Goal: Information Seeking & Learning: Learn about a topic

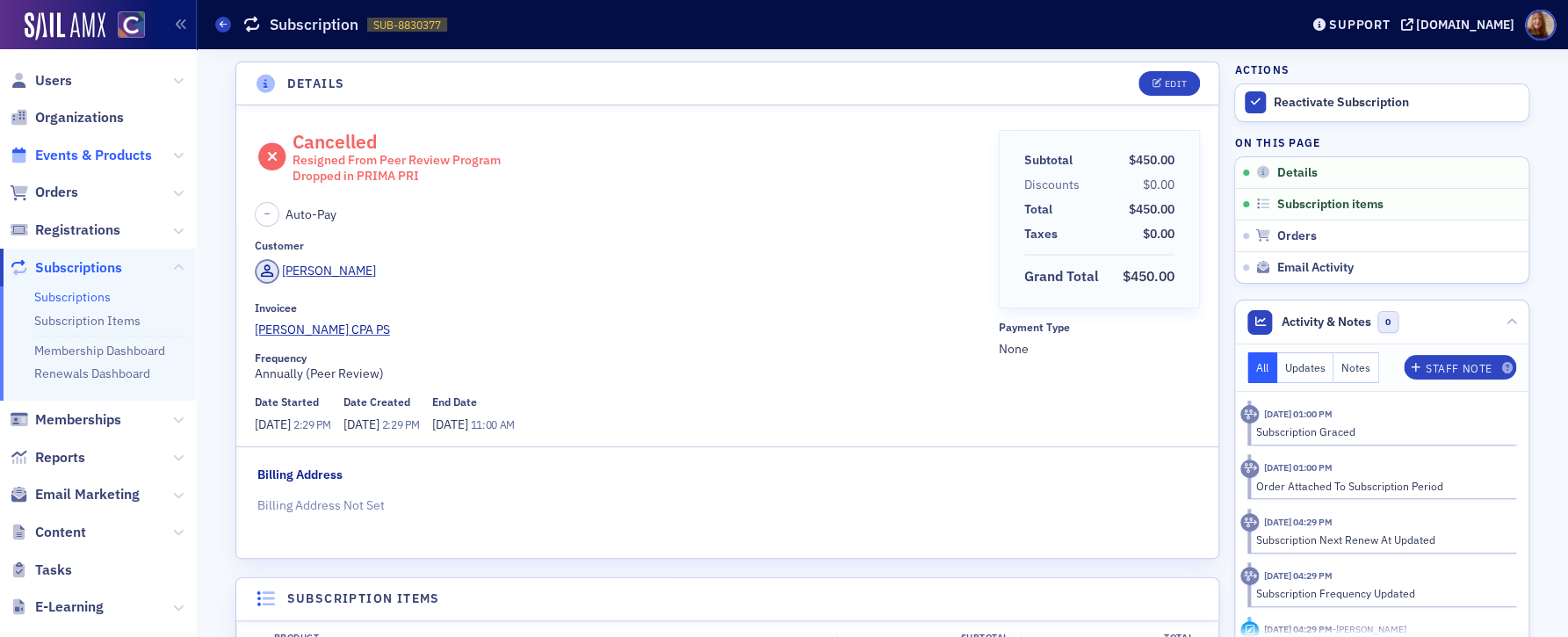
click at [81, 154] on span "Events & Products" at bounding box center [93, 155] width 117 height 19
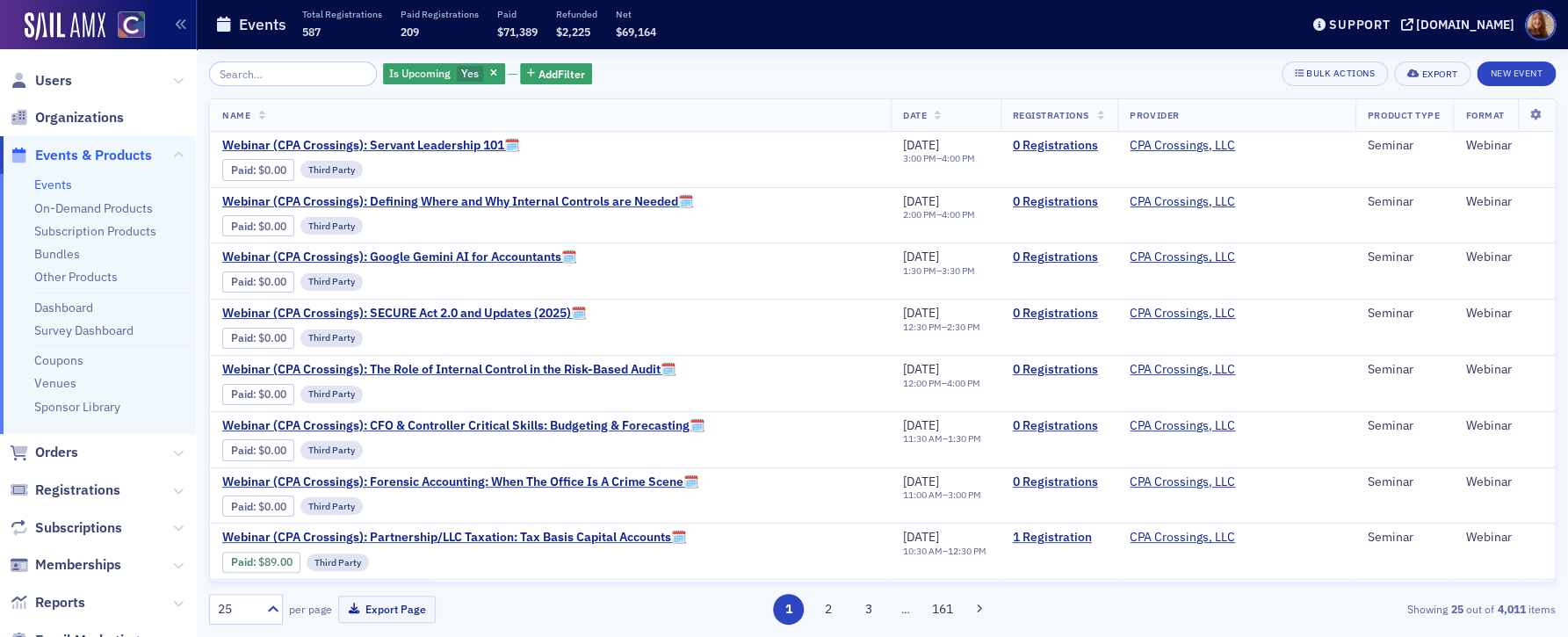
click at [248, 78] on input "search" at bounding box center [293, 73] width 168 height 25
click at [137, 208] on link "On-Demand Products" at bounding box center [93, 207] width 118 height 16
click at [264, 72] on input "search" at bounding box center [293, 73] width 168 height 25
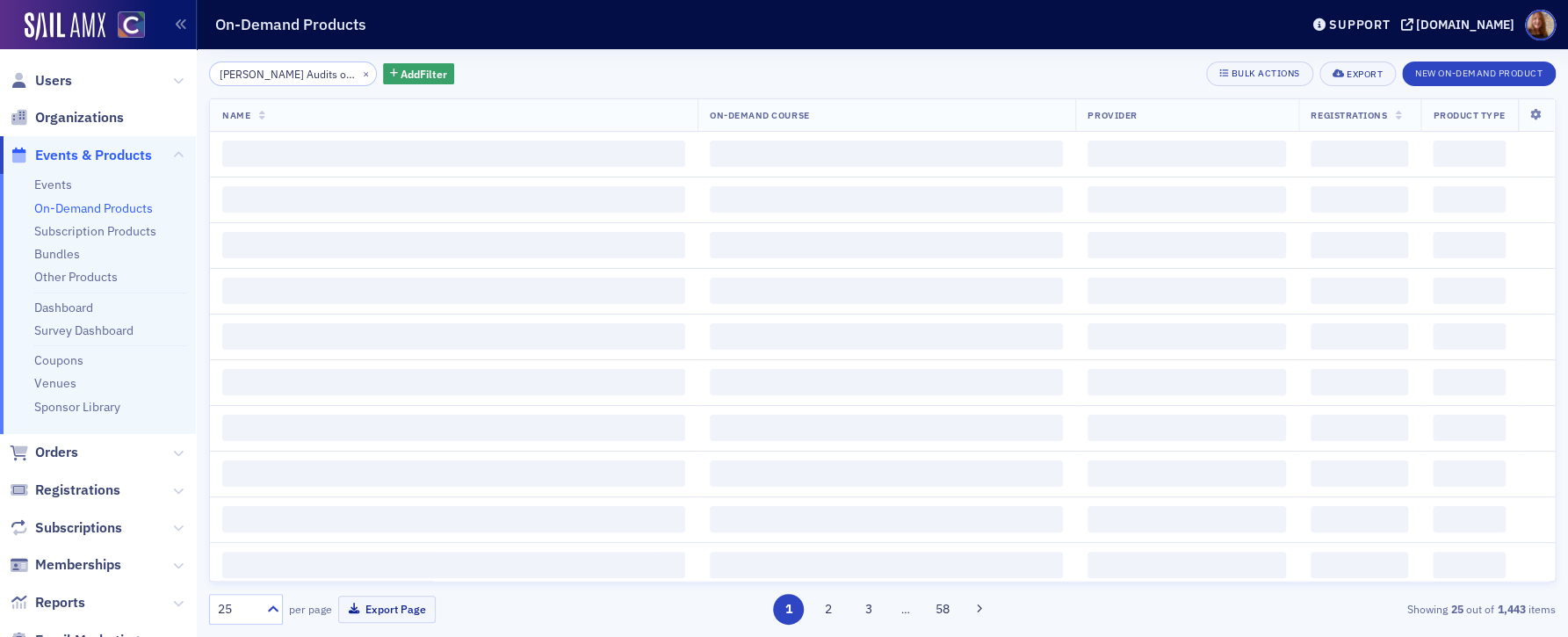
scroll to position [0, 228]
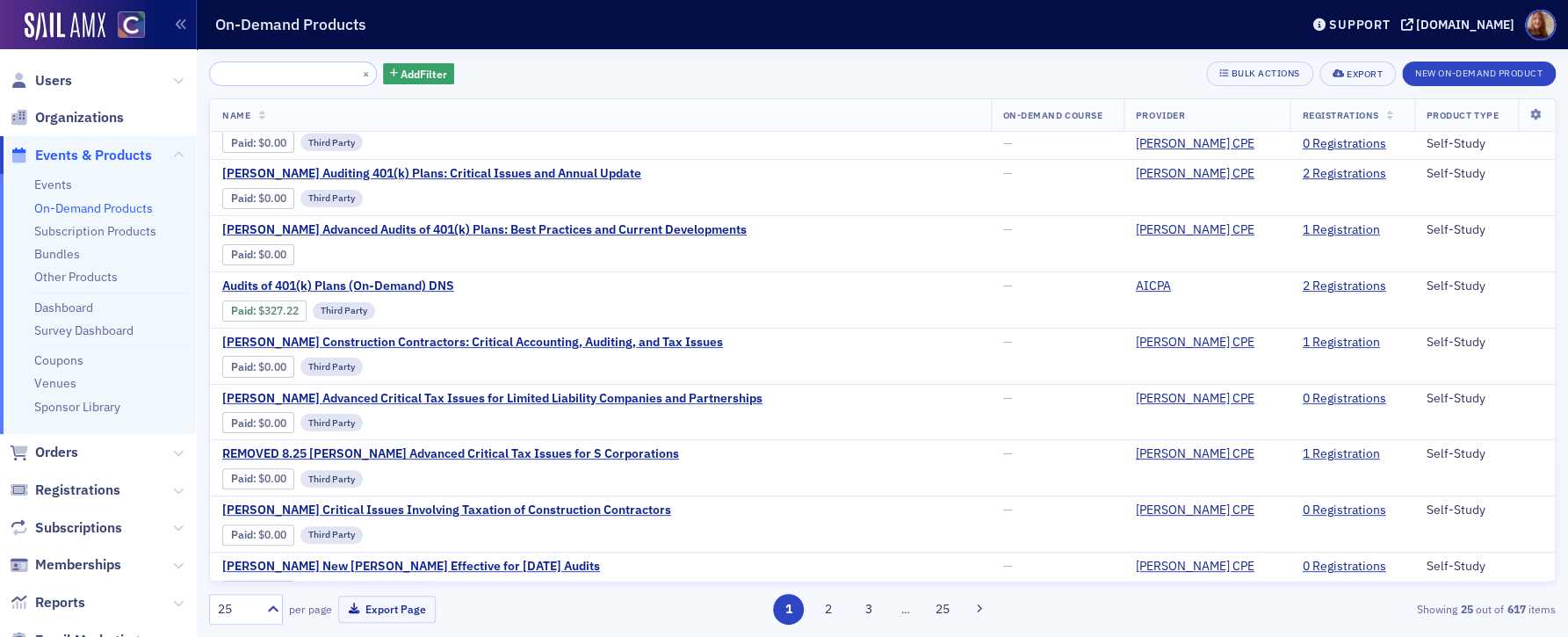
scroll to position [299, 0]
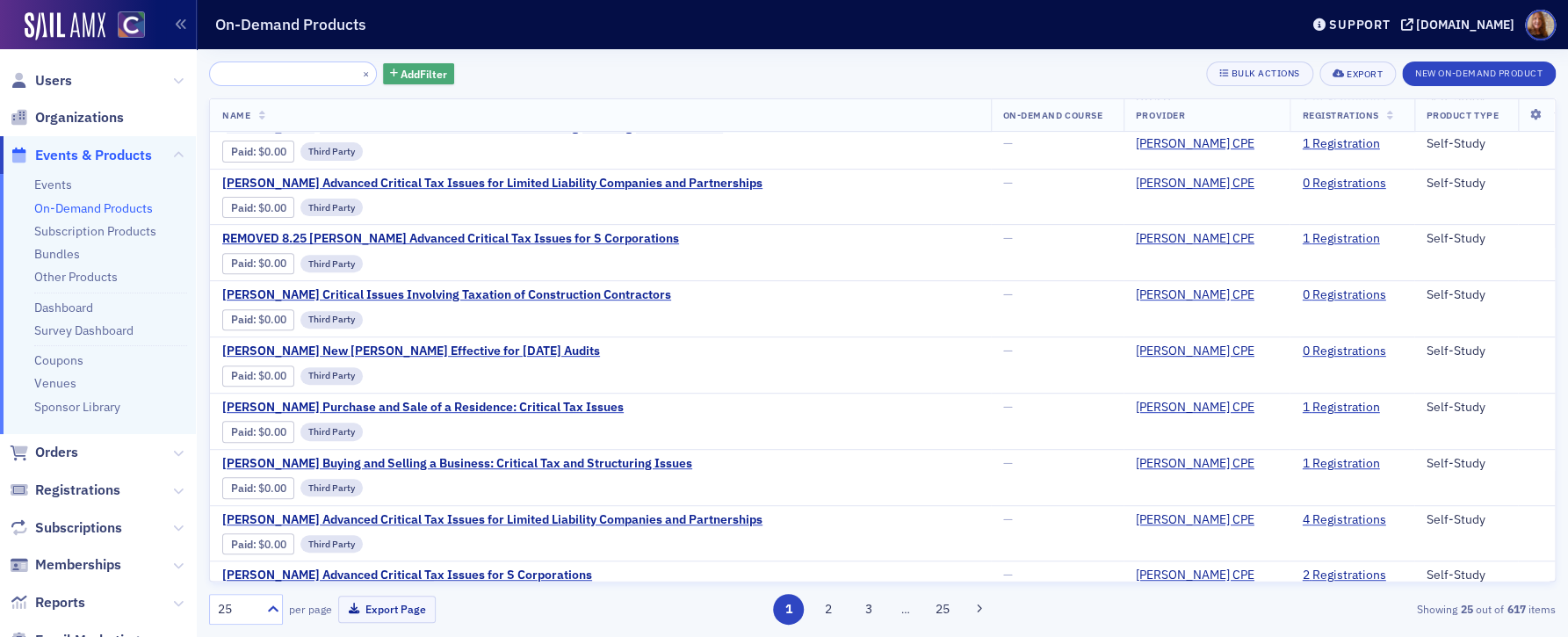
type input "[PERSON_NAME] Audits of 401(k) Plans: New Developments and Critical Issues"
click at [405, 70] on span "Add Filter" at bounding box center [424, 73] width 47 height 16
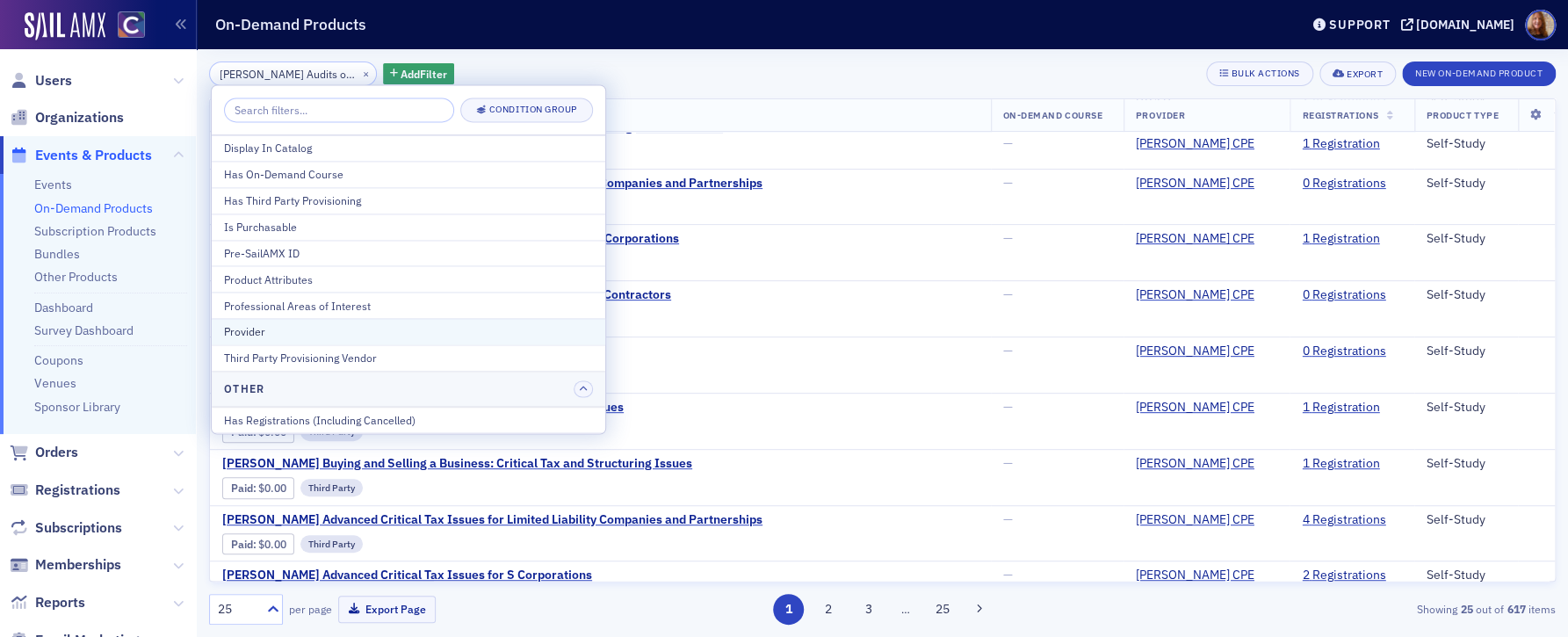
click at [269, 325] on div "Provider" at bounding box center [408, 331] width 369 height 16
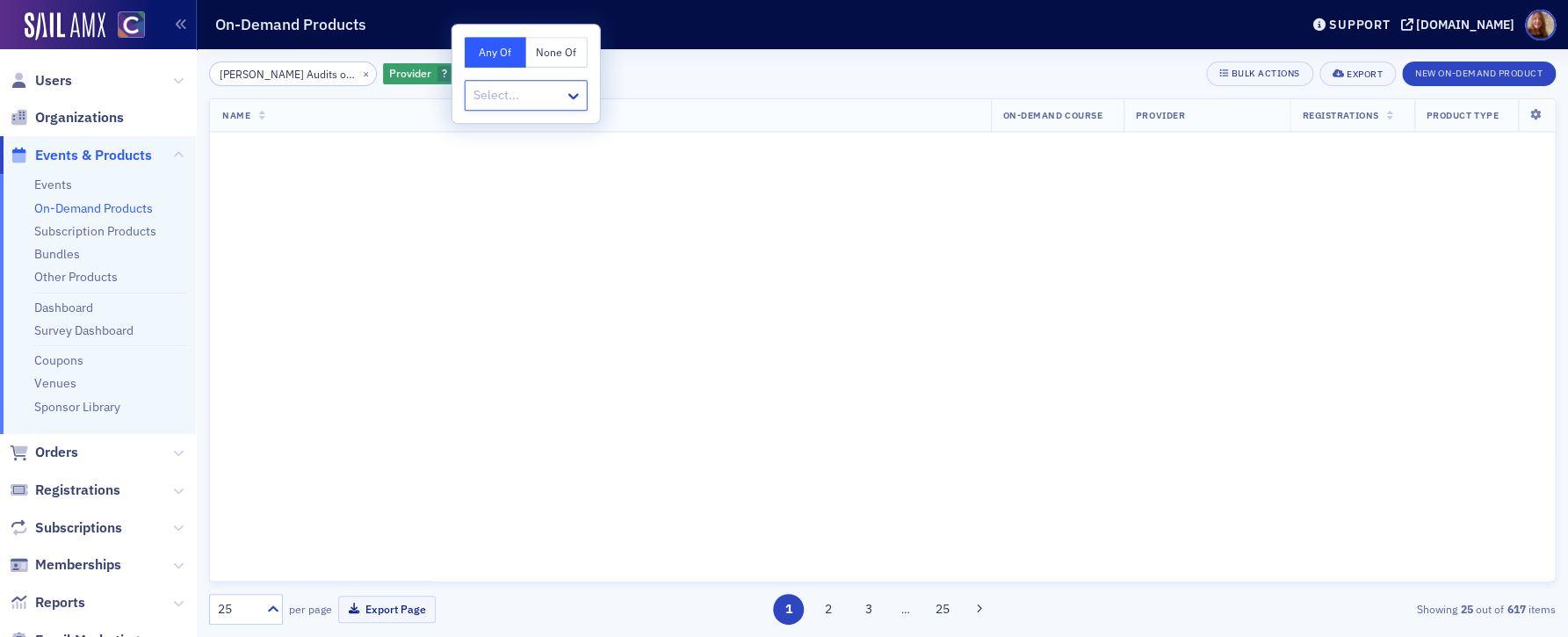
scroll to position [944, 0]
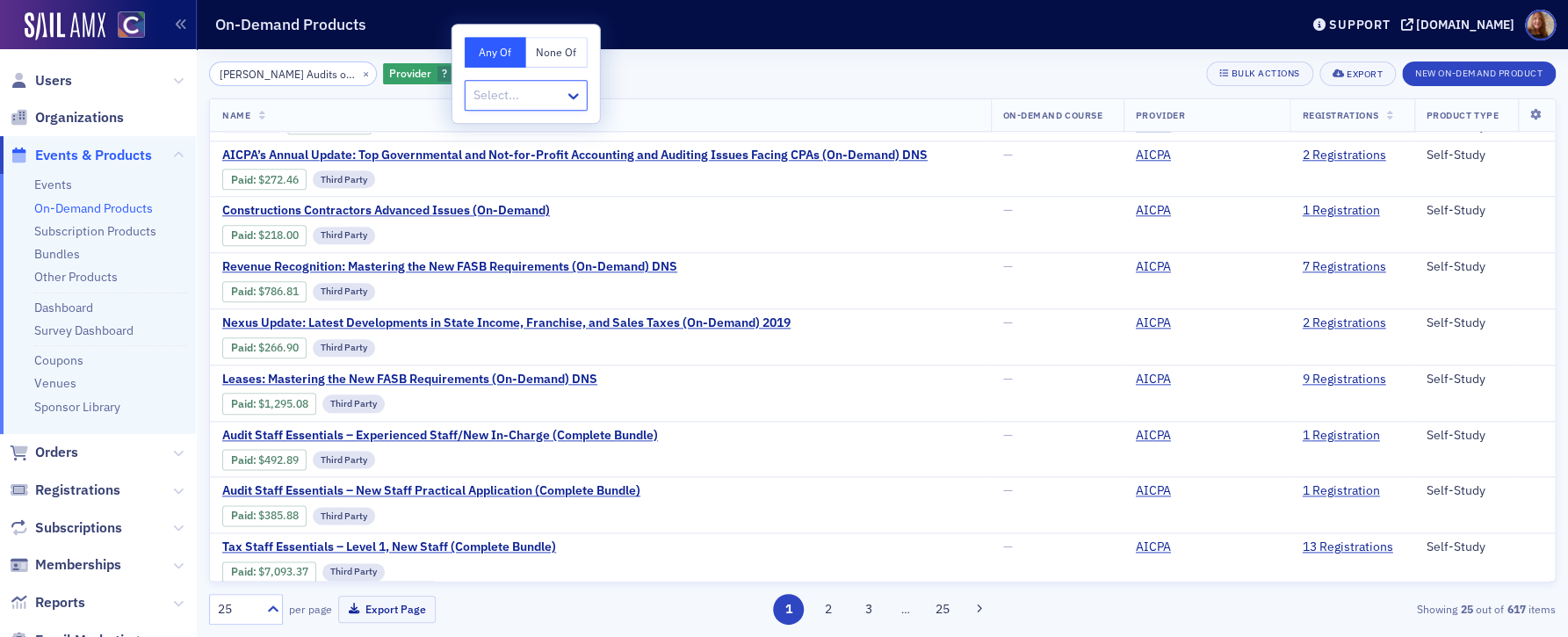
click at [561, 98] on div at bounding box center [517, 95] width 92 height 22
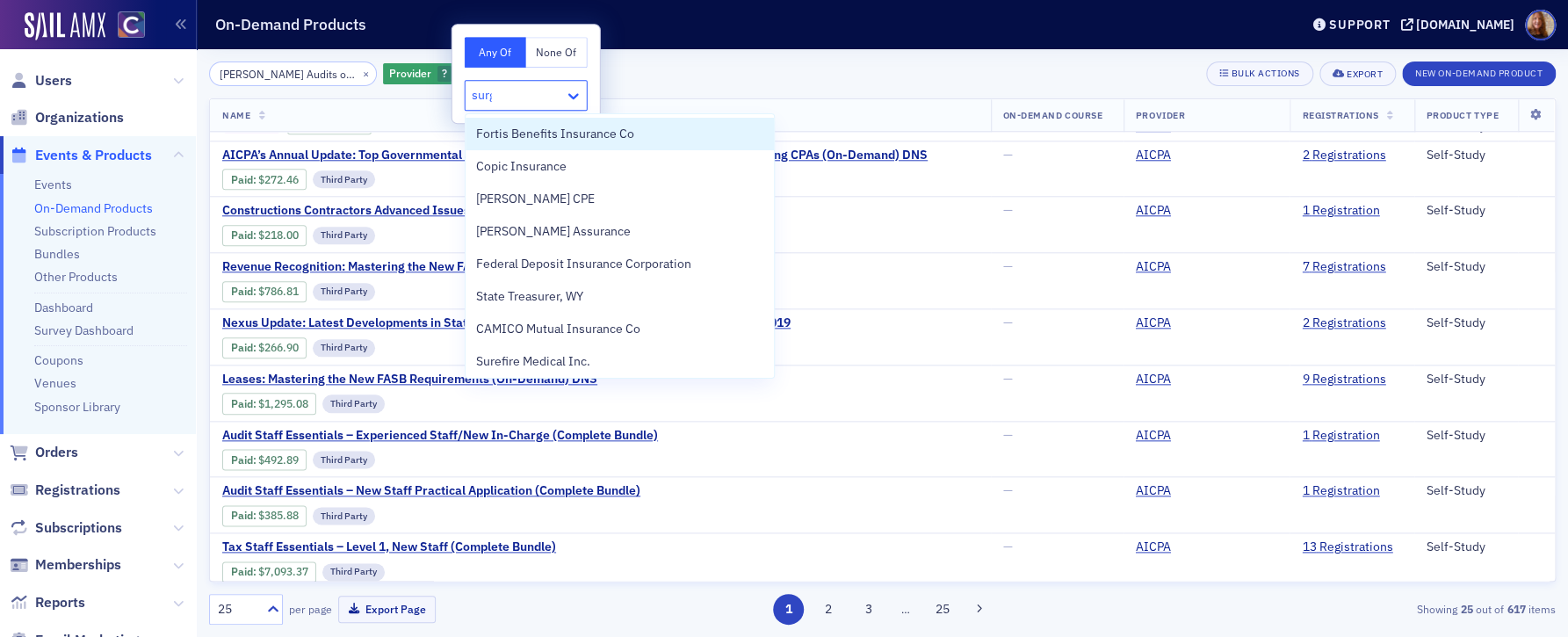
type input "surge"
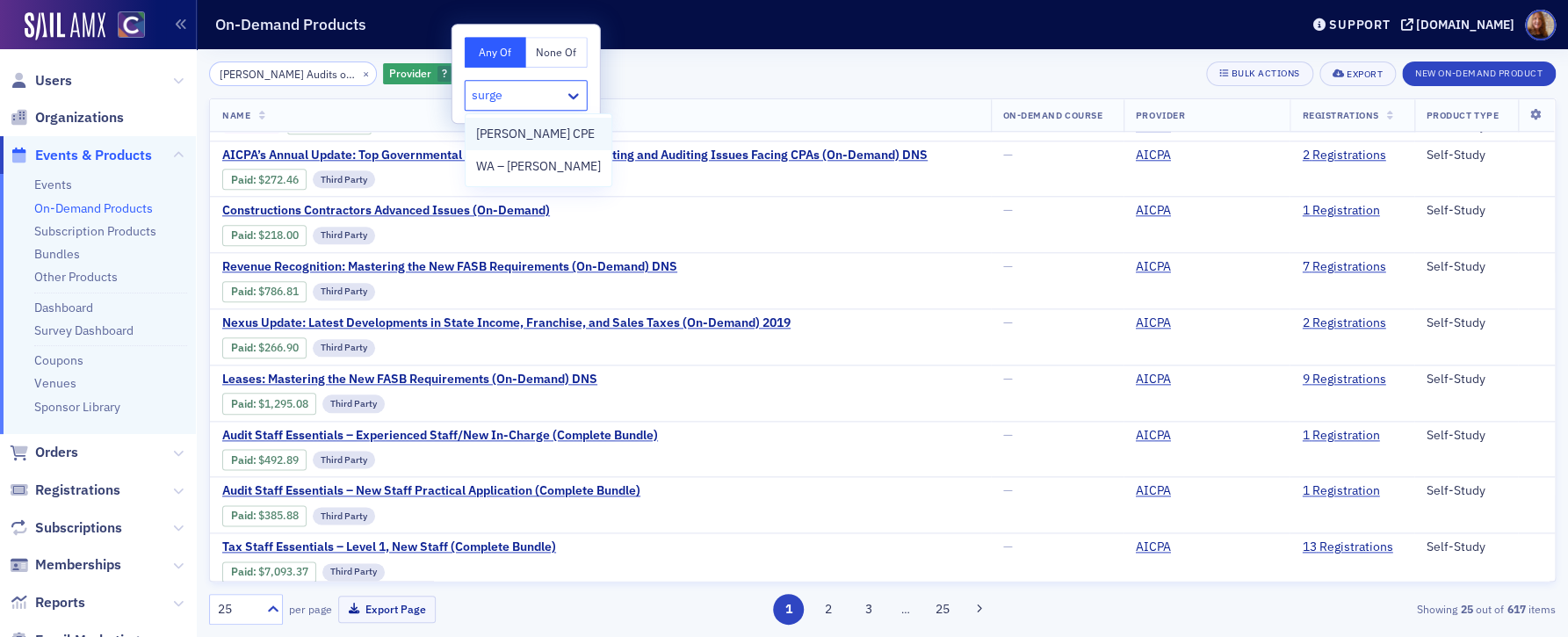
click at [527, 131] on span "[PERSON_NAME] CPE" at bounding box center [535, 134] width 118 height 18
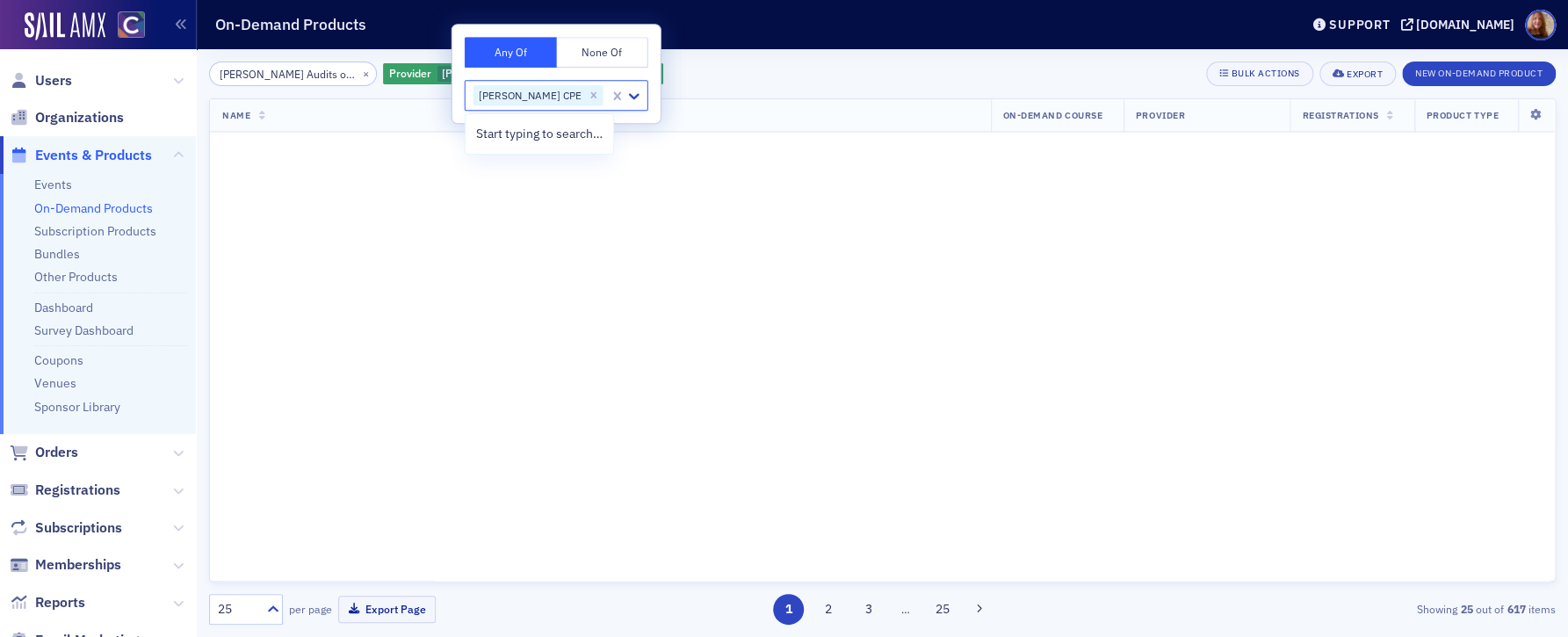
scroll to position [944, 0]
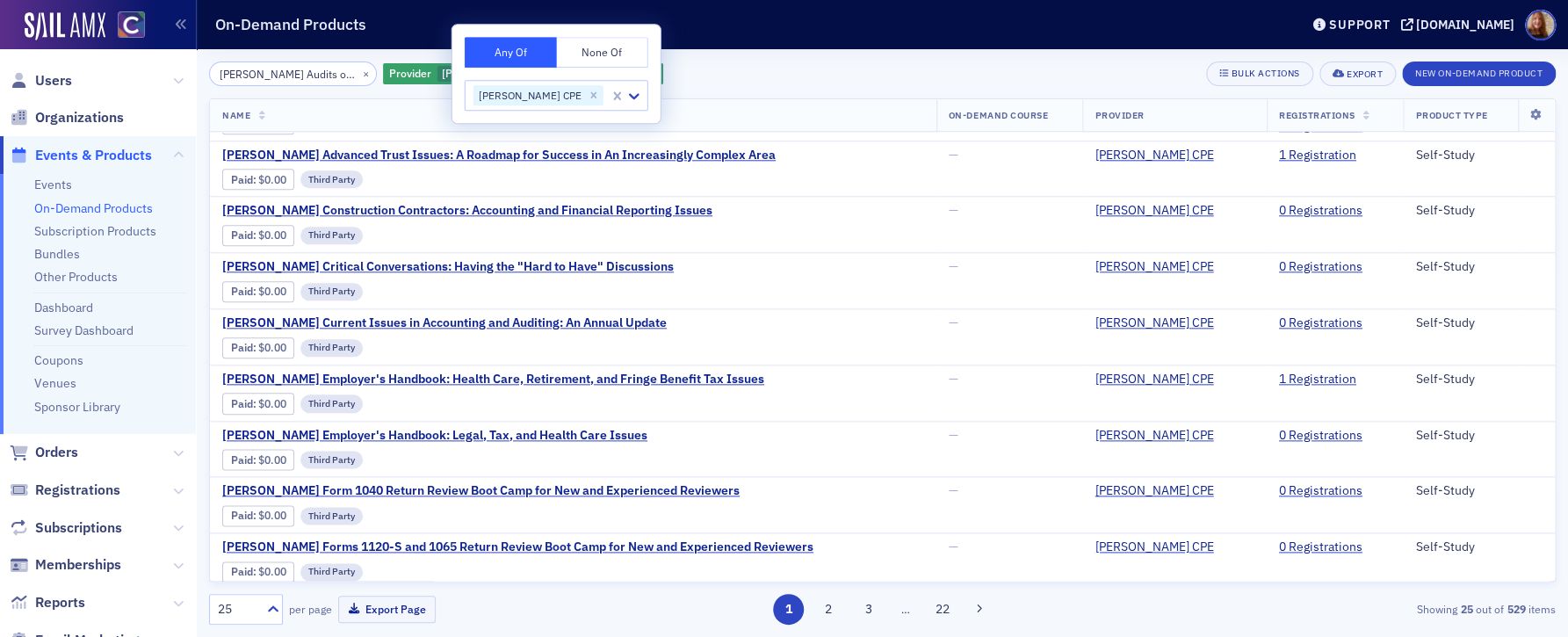
click at [724, 71] on div "[PERSON_NAME] Audits of 401(k) Plans: New Developments and Critical Issues × Pr…" at bounding box center [883, 73] width 1347 height 25
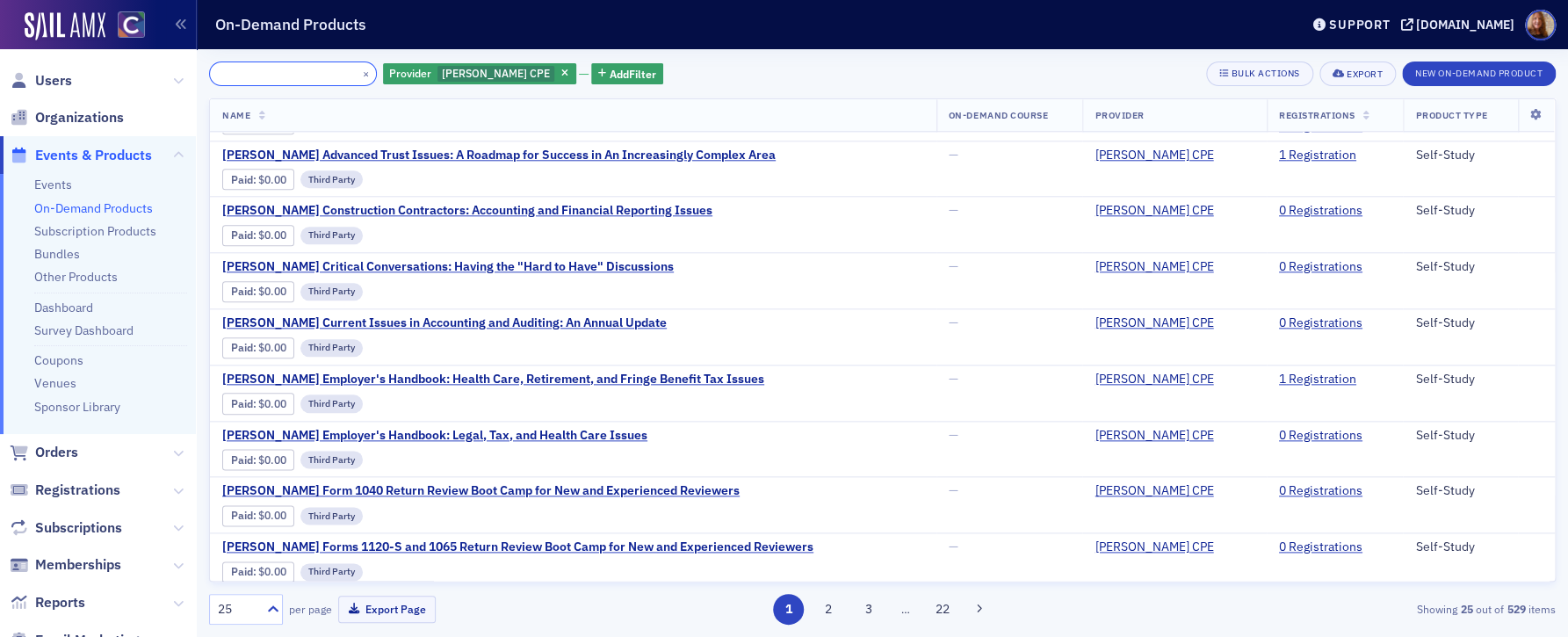
scroll to position [0, 228]
drag, startPoint x: 231, startPoint y: 75, endPoint x: 336, endPoint y: 83, distance: 105.3
click at [336, 83] on input "[PERSON_NAME] Audits of 401(k) Plans: New Developments and Critical Issues" at bounding box center [293, 73] width 168 height 25
click at [304, 75] on input "[PERSON_NAME] Audits of 401(k) Plans: New Developments and Critical Issues" at bounding box center [293, 73] width 168 height 25
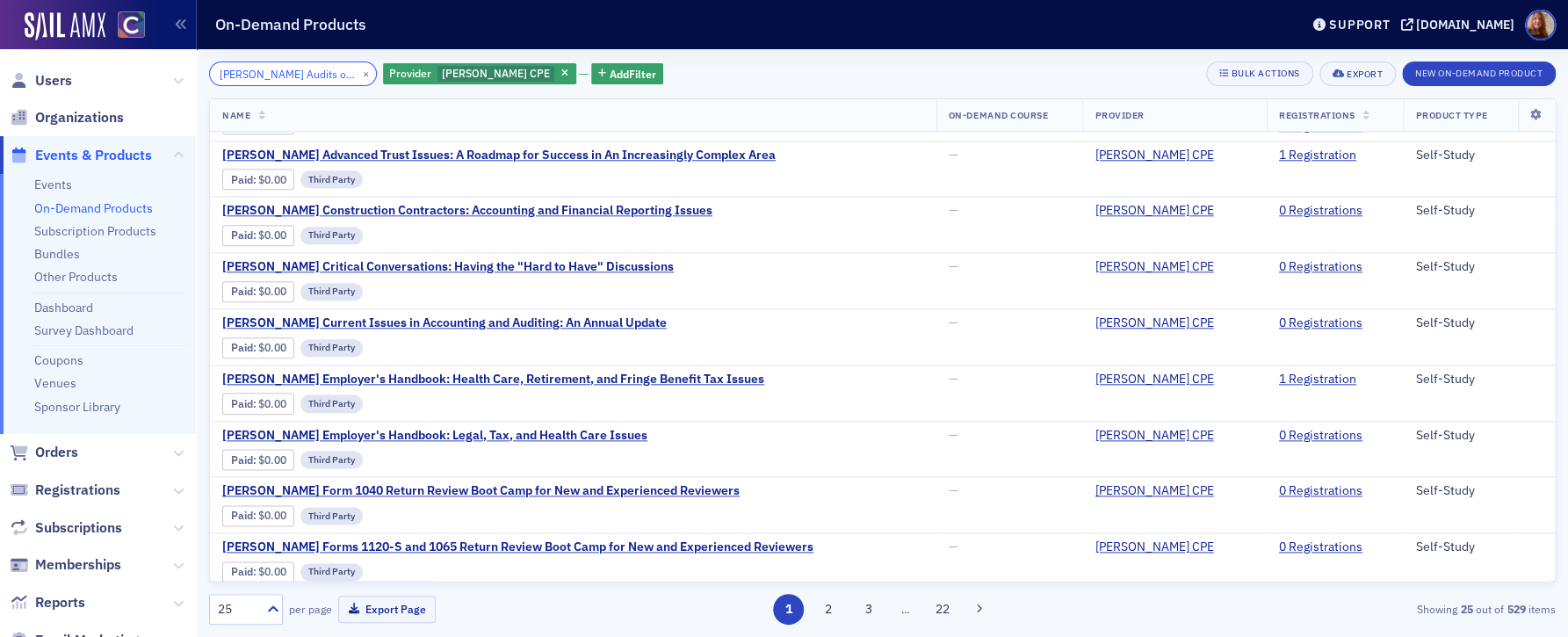
drag, startPoint x: 320, startPoint y: 73, endPoint x: 220, endPoint y: 77, distance: 100.1
click at [220, 77] on input "[PERSON_NAME] Audits of 401(k) Plans: New Developments and Critical Issues" at bounding box center [293, 73] width 168 height 25
click at [272, 78] on input "[PERSON_NAME] Audits of 401(k) Plans: New Developments and Critical Issues" at bounding box center [293, 73] width 168 height 25
drag, startPoint x: 279, startPoint y: 75, endPoint x: 343, endPoint y: 80, distance: 64.2
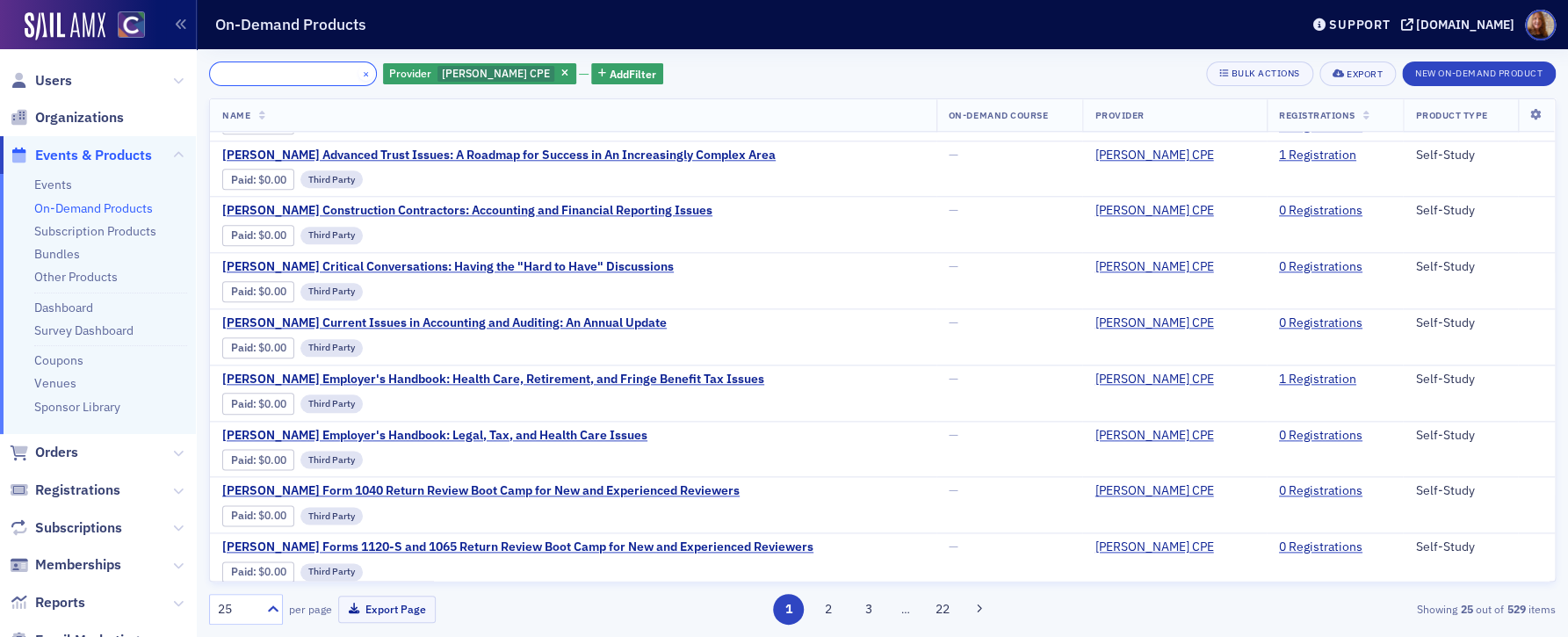
click at [343, 80] on div "[PERSON_NAME] Audits of 401(k) Plans: New Developments and Critical Issues ×" at bounding box center [293, 73] width 168 height 25
click at [262, 73] on input "[PERSON_NAME] Audits of 401(k) Plans: New Developments and Critical Issues" at bounding box center [293, 73] width 168 height 25
click at [359, 73] on button "×" at bounding box center [366, 73] width 16 height 16
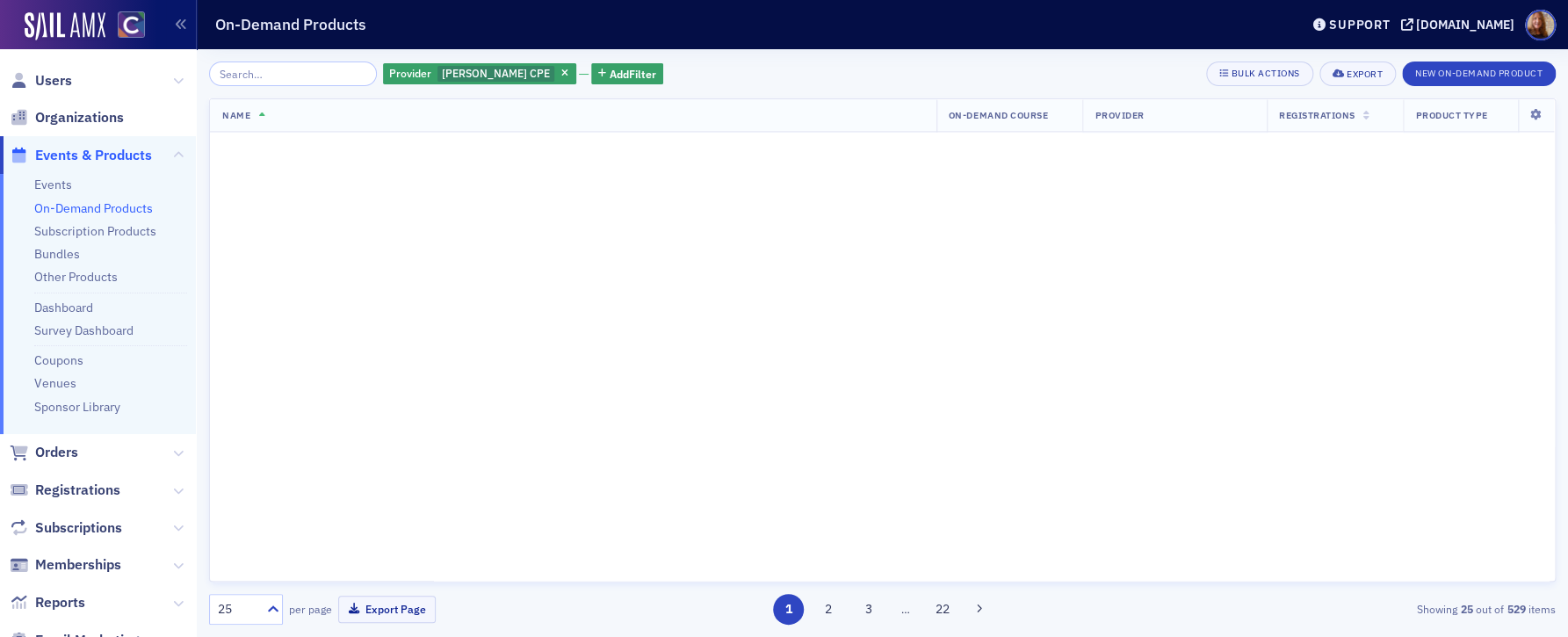
scroll to position [944, 0]
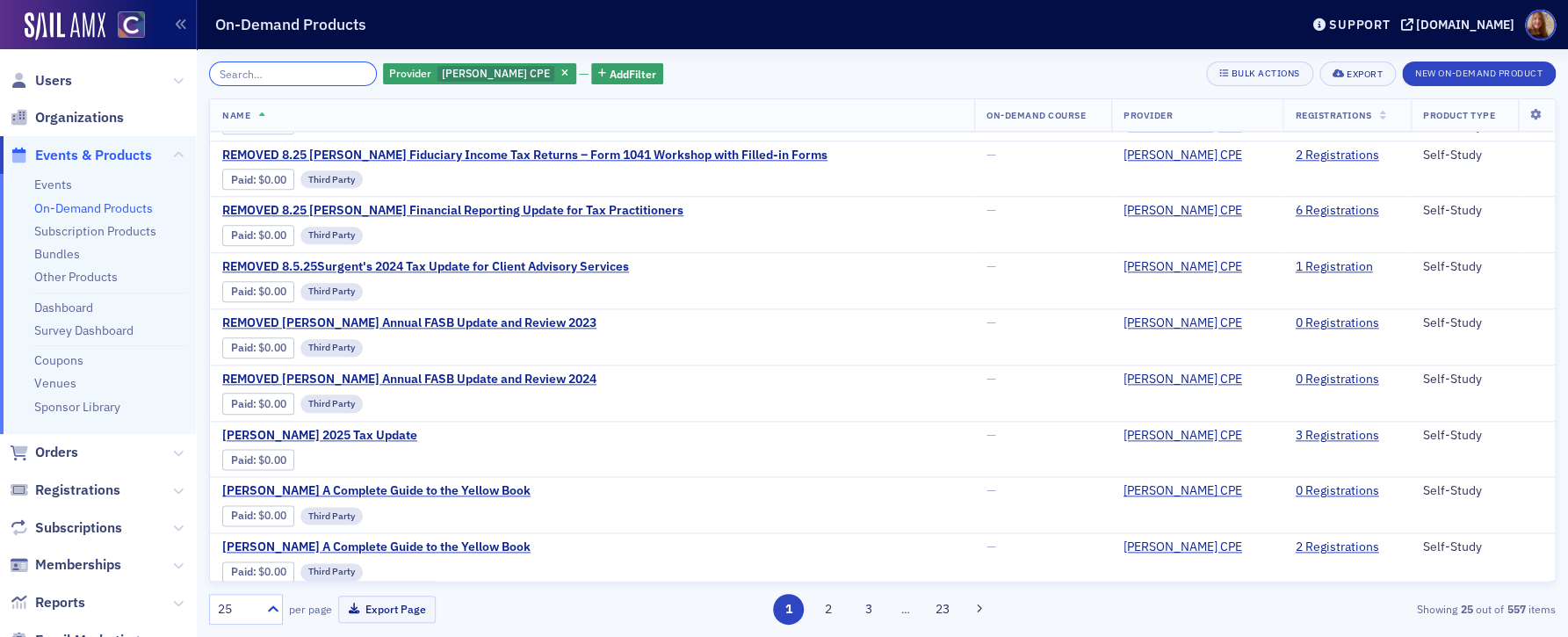
paste input "[PERSON_NAME] Business Writing: Professional & Effective Emails"
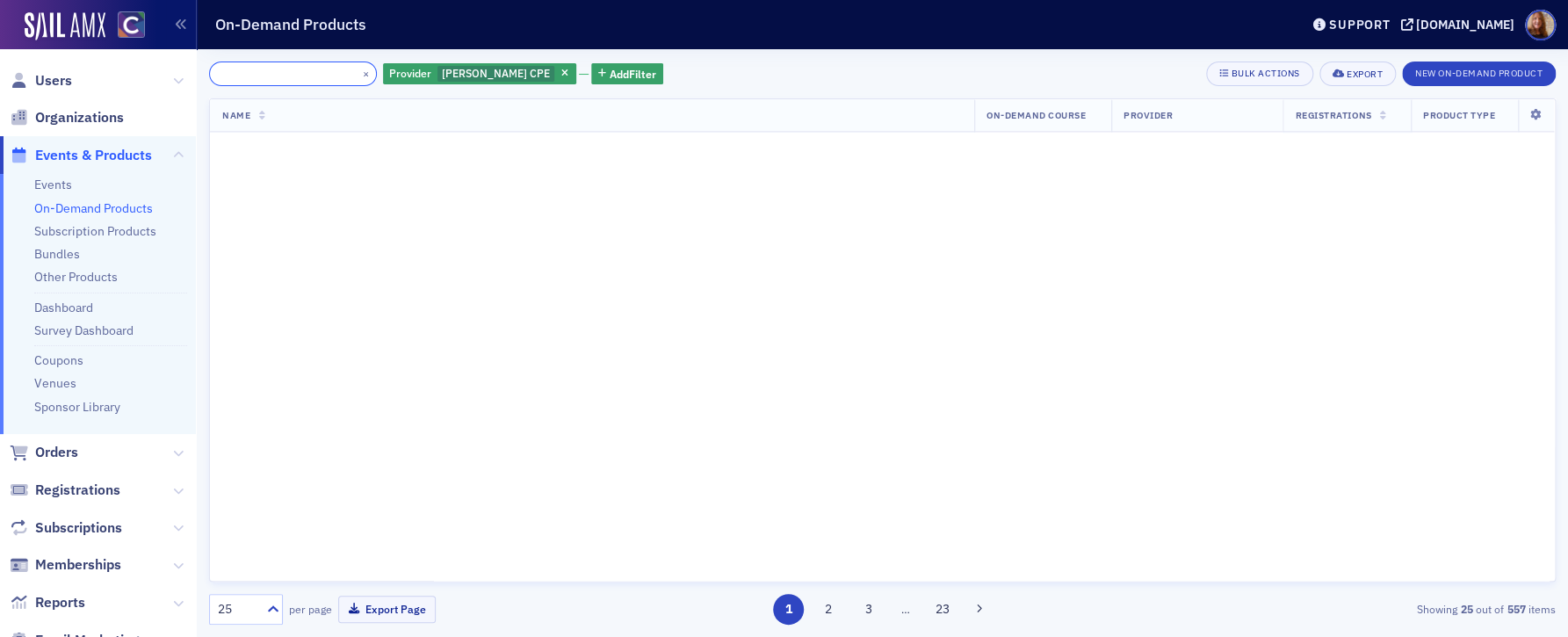
scroll to position [944, 0]
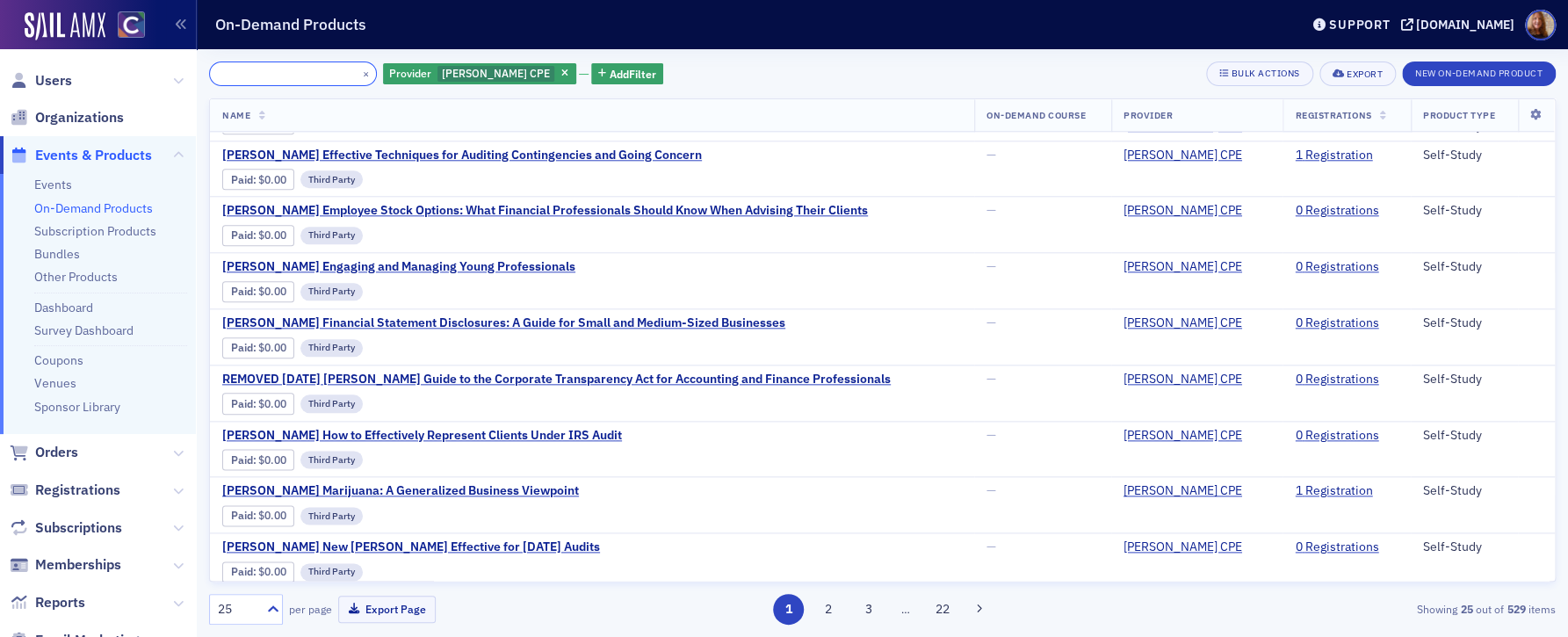
type input "[PERSON_NAME] Business Writing: Professional & Effective Emails"
click at [359, 73] on button "×" at bounding box center [366, 73] width 16 height 16
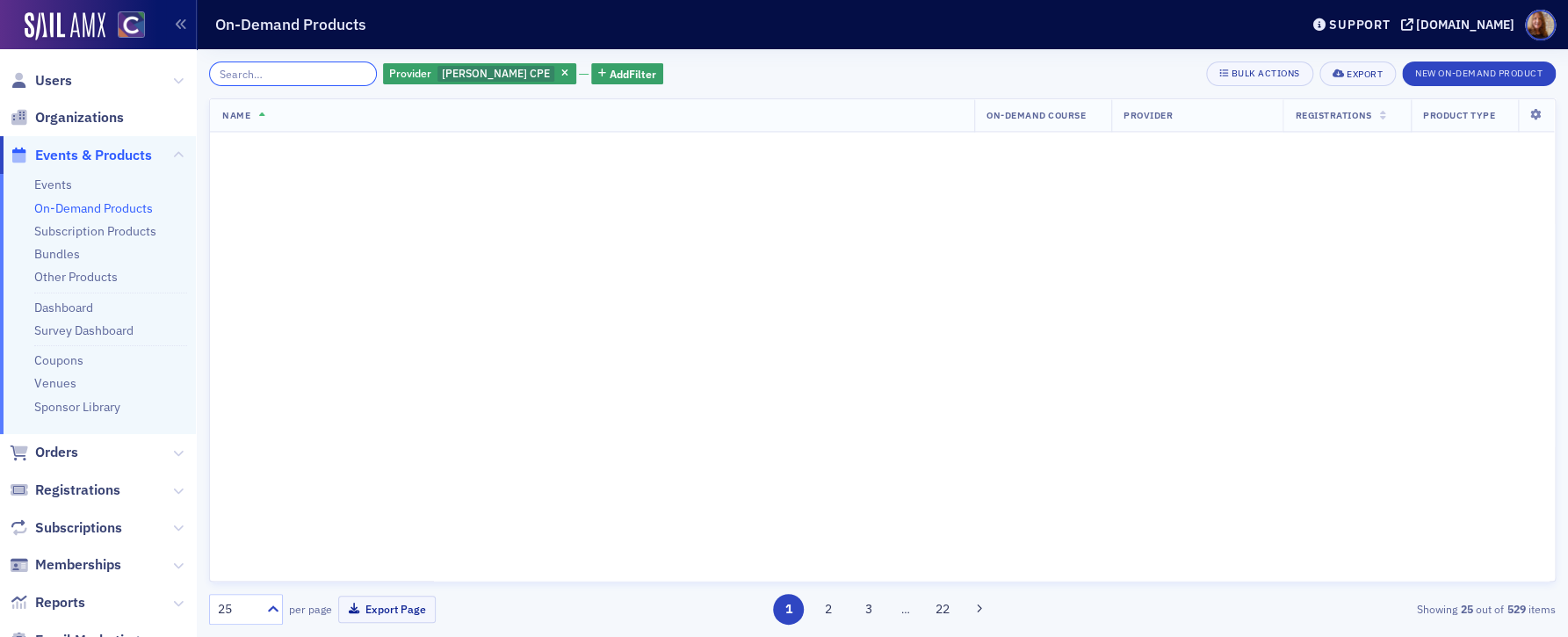
scroll to position [944, 0]
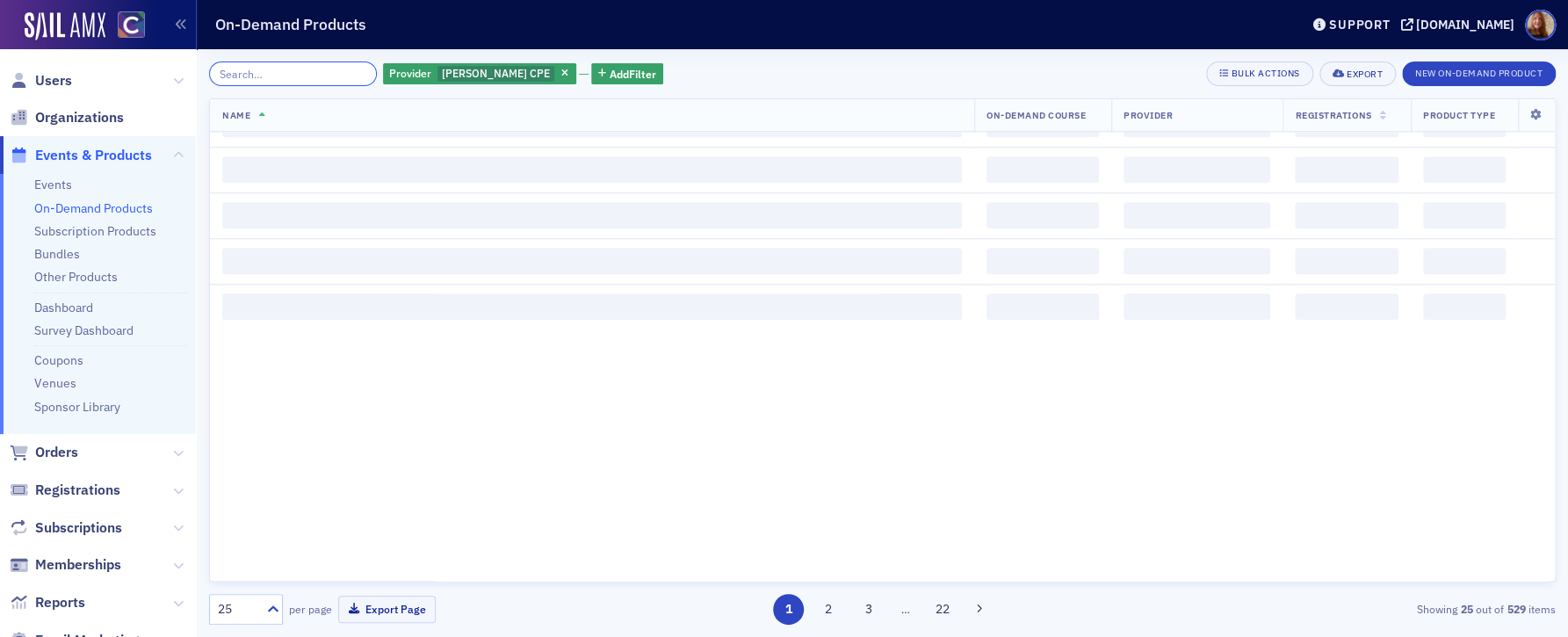
click at [261, 79] on input "search" at bounding box center [293, 73] width 168 height 25
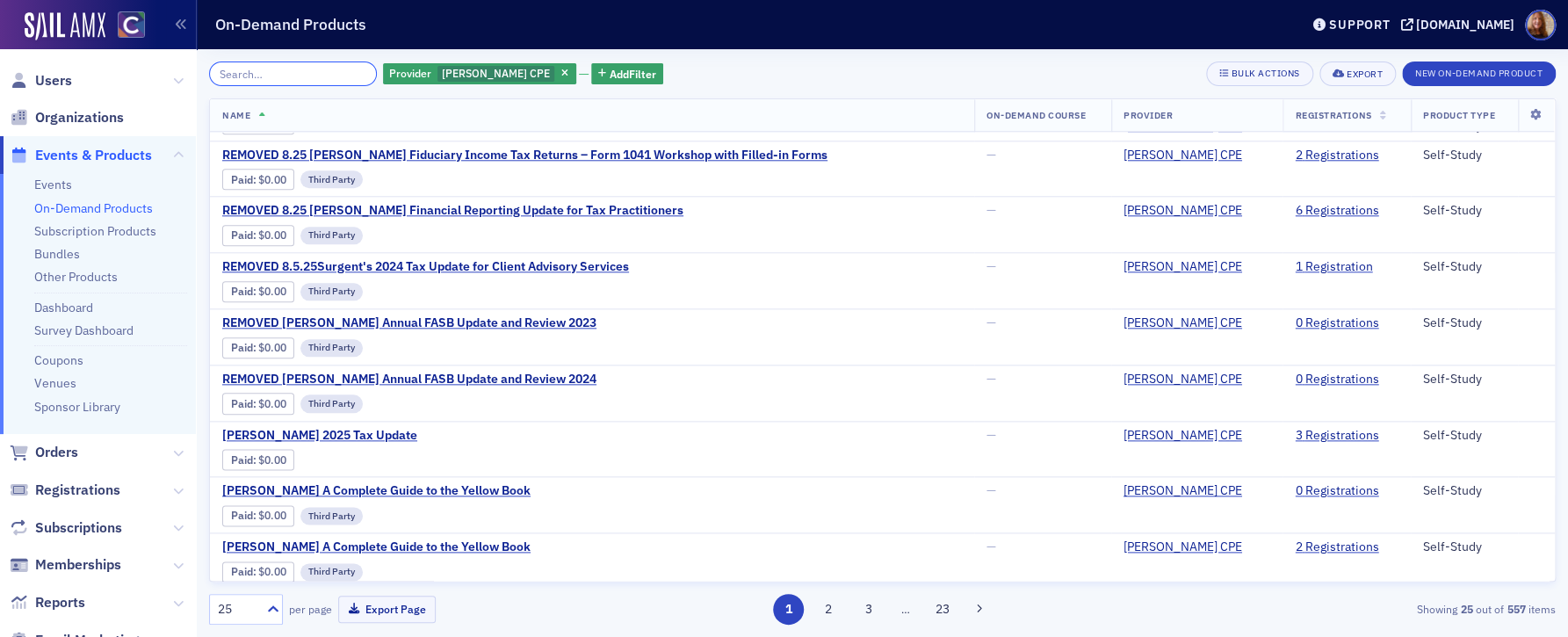
paste input "[PERSON_NAME] Defending Firms: Email Fraud, Cloud Risks, Cyber Insurance, and R…"
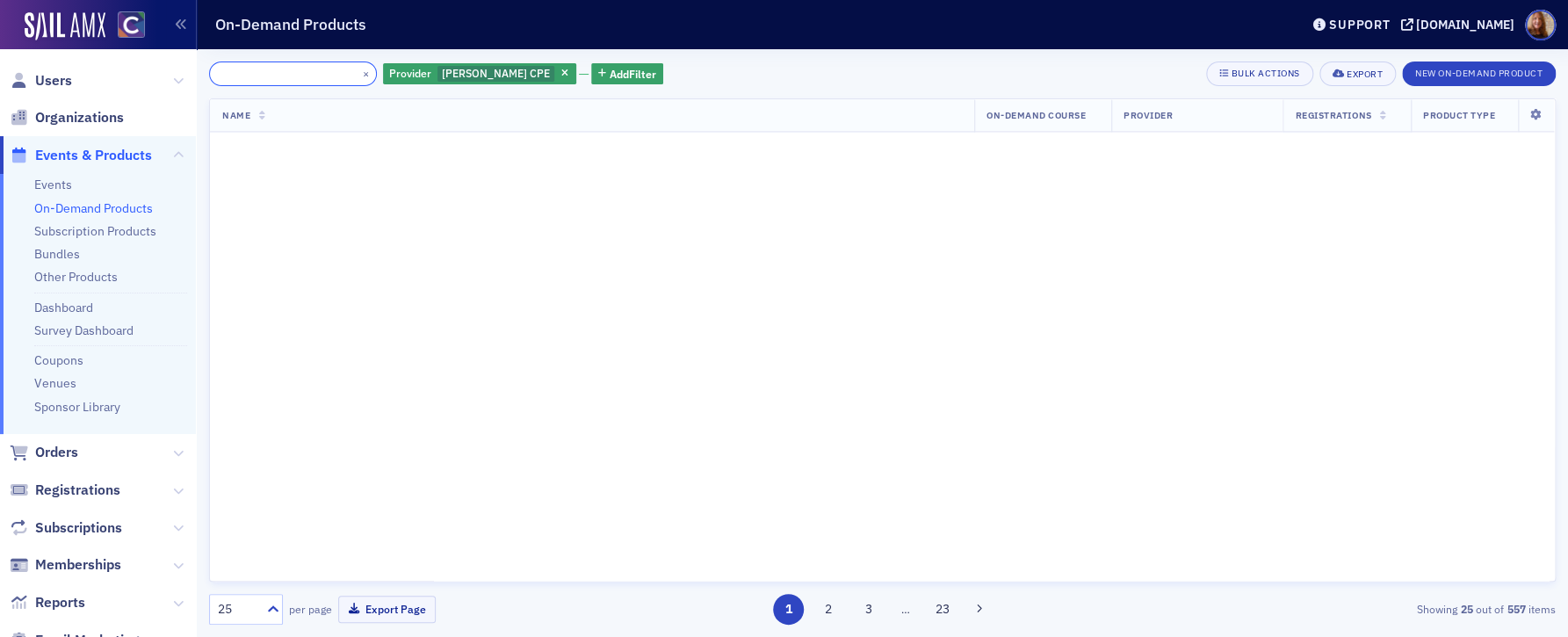
scroll to position [944, 0]
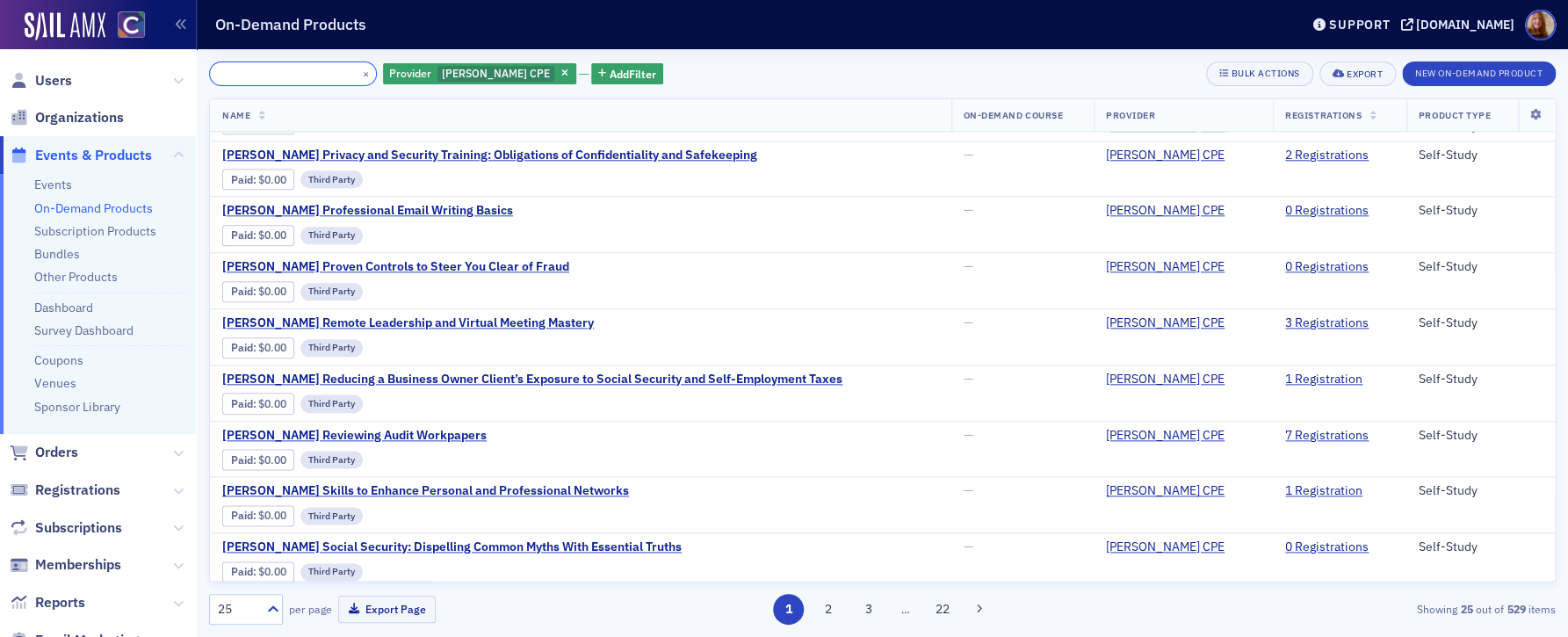
type input "[PERSON_NAME] Defending Firms: Email Fraud, Cloud Risks, Cyber Insurance, and R…"
click at [359, 71] on button "×" at bounding box center [366, 73] width 16 height 16
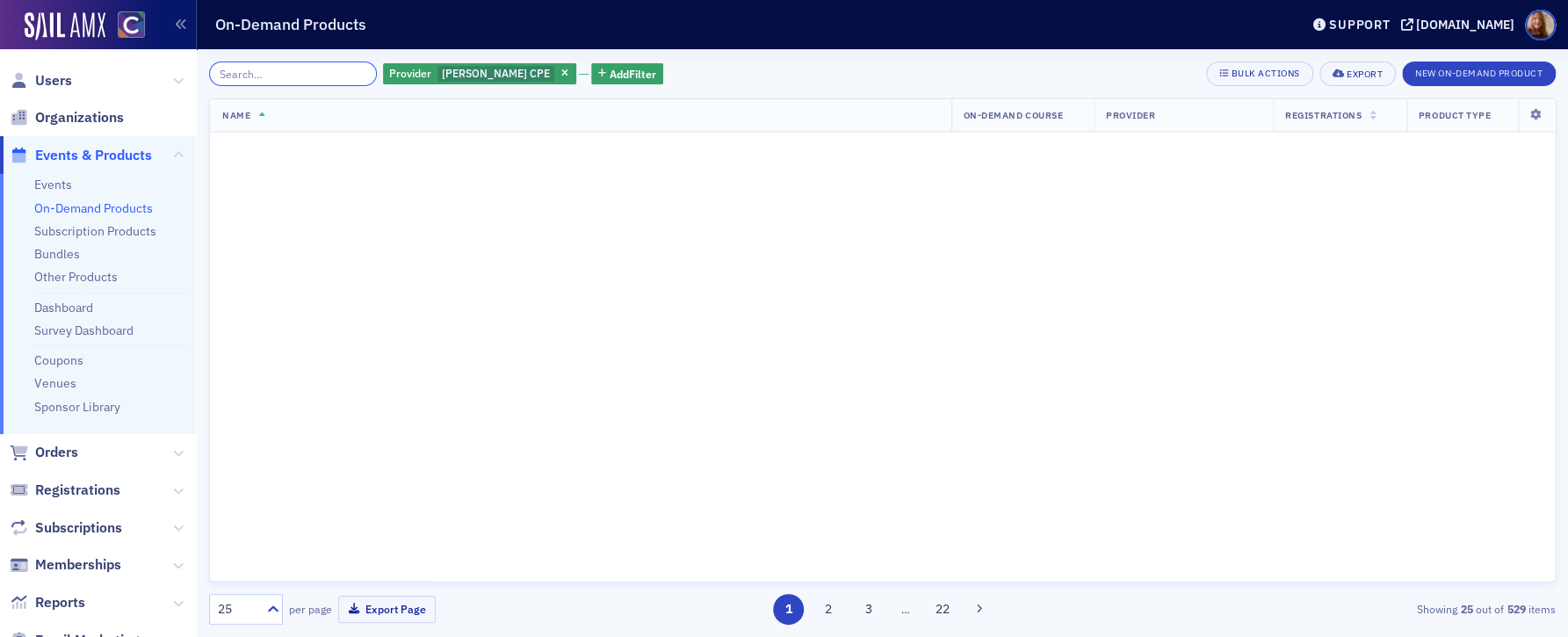
scroll to position [944, 0]
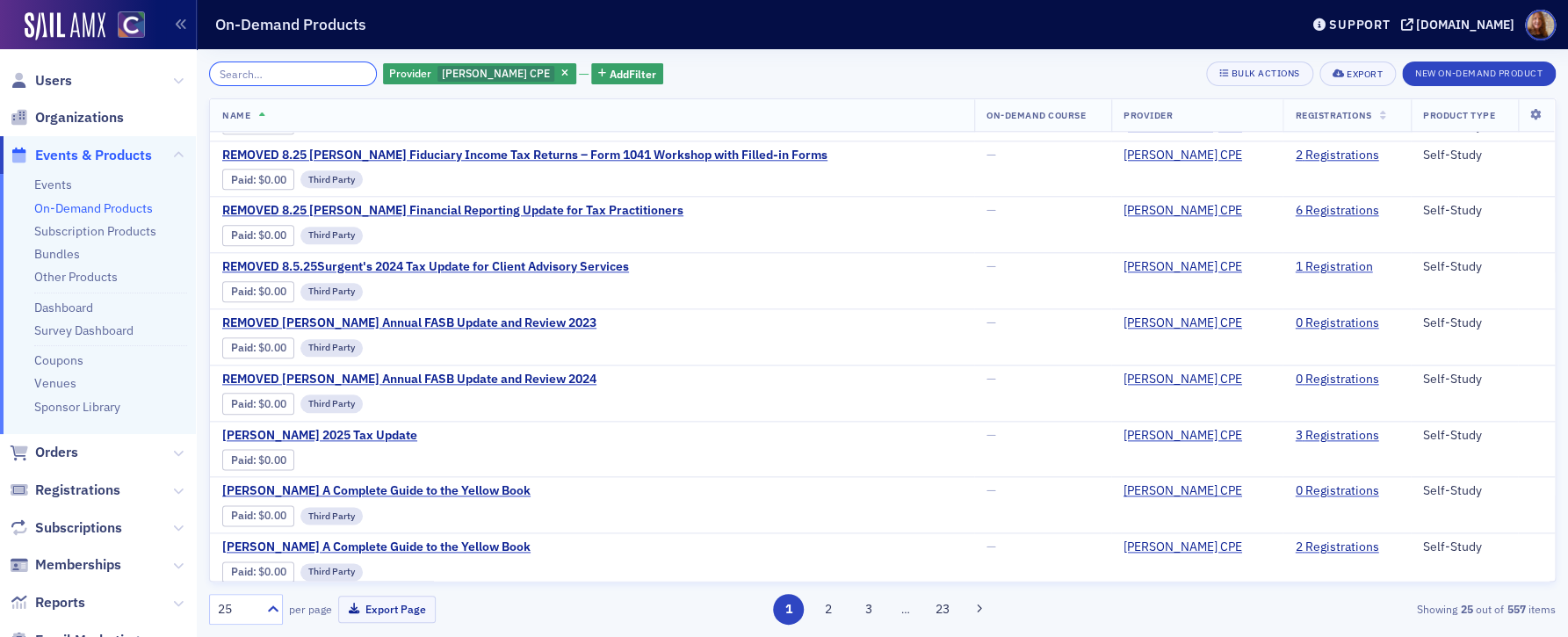
click at [297, 79] on input "search" at bounding box center [293, 73] width 168 height 25
paste input "[PERSON_NAME] Employer's Handbook: Health Care, Retirement, and Fringe Benefit …"
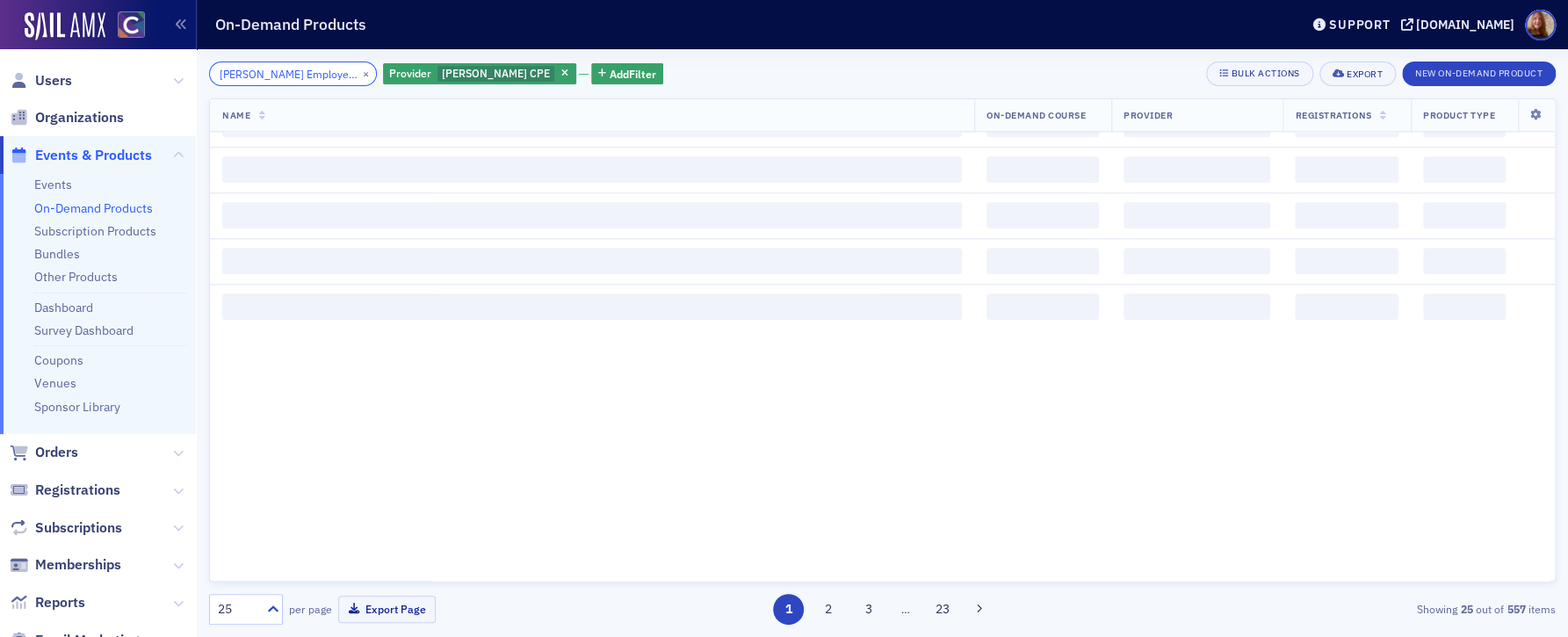
scroll to position [0, 306]
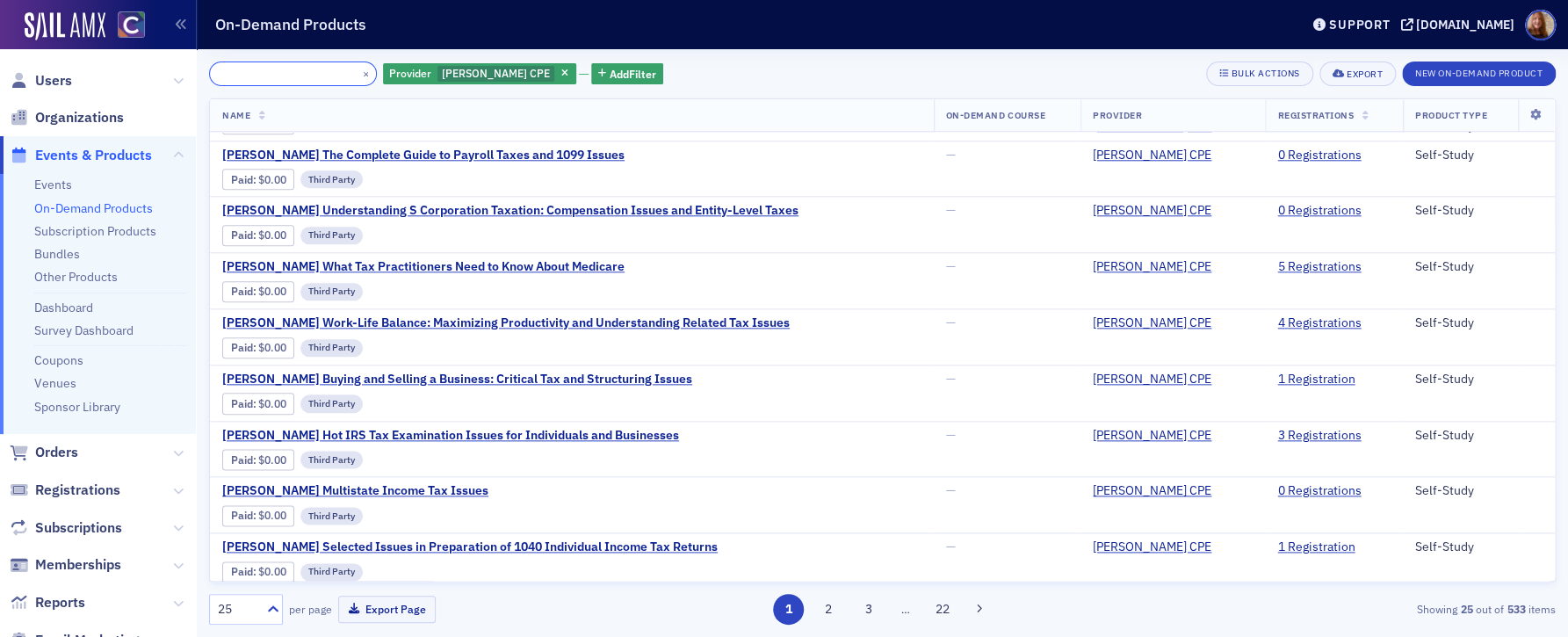
scroll to position [0, 114]
drag, startPoint x: 284, startPoint y: 77, endPoint x: 219, endPoint y: 86, distance: 65.6
click at [219, 87] on div "[PERSON_NAME] Employer's Handbook: Health Care, Retirement, and Fringe Benefit …" at bounding box center [883, 343] width 1347 height 564
type input "[PERSON_NAME] Employer's Handbook: Health Care, Retirement, and Fringe Benefit …"
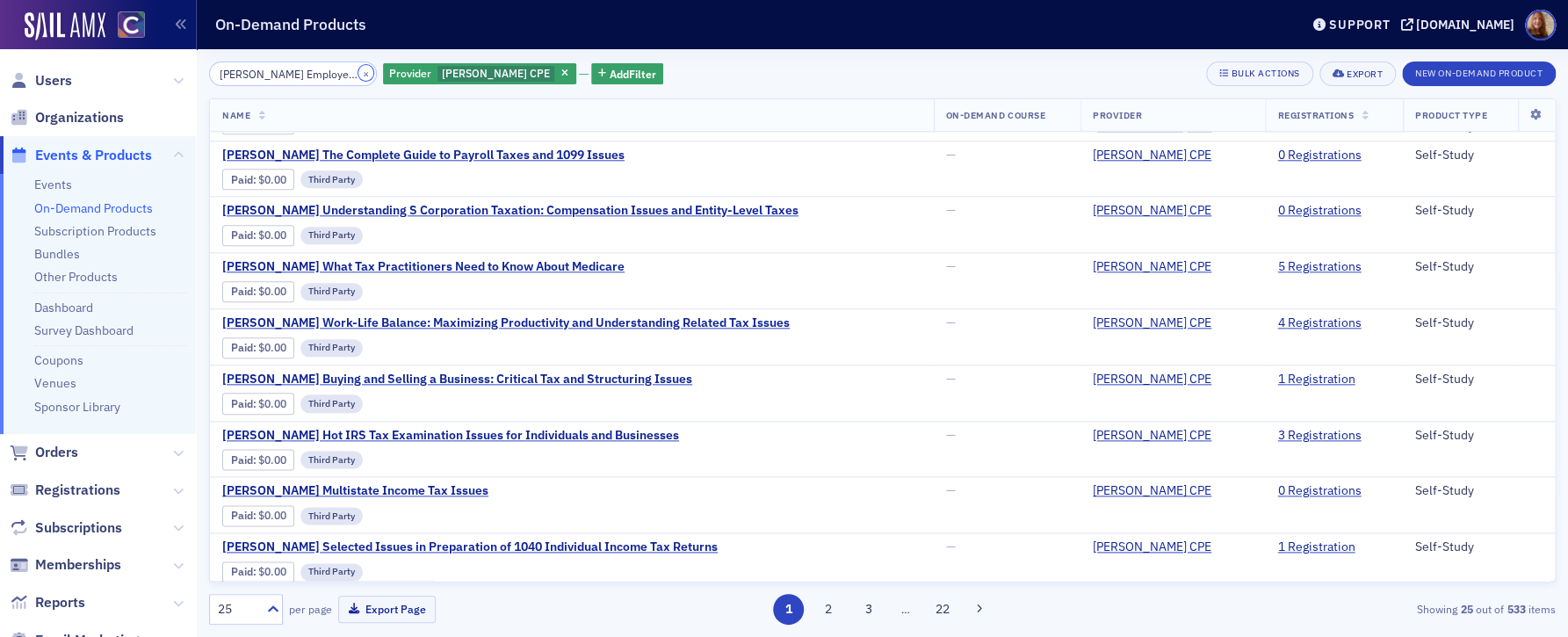
click at [359, 72] on button "×" at bounding box center [366, 73] width 16 height 16
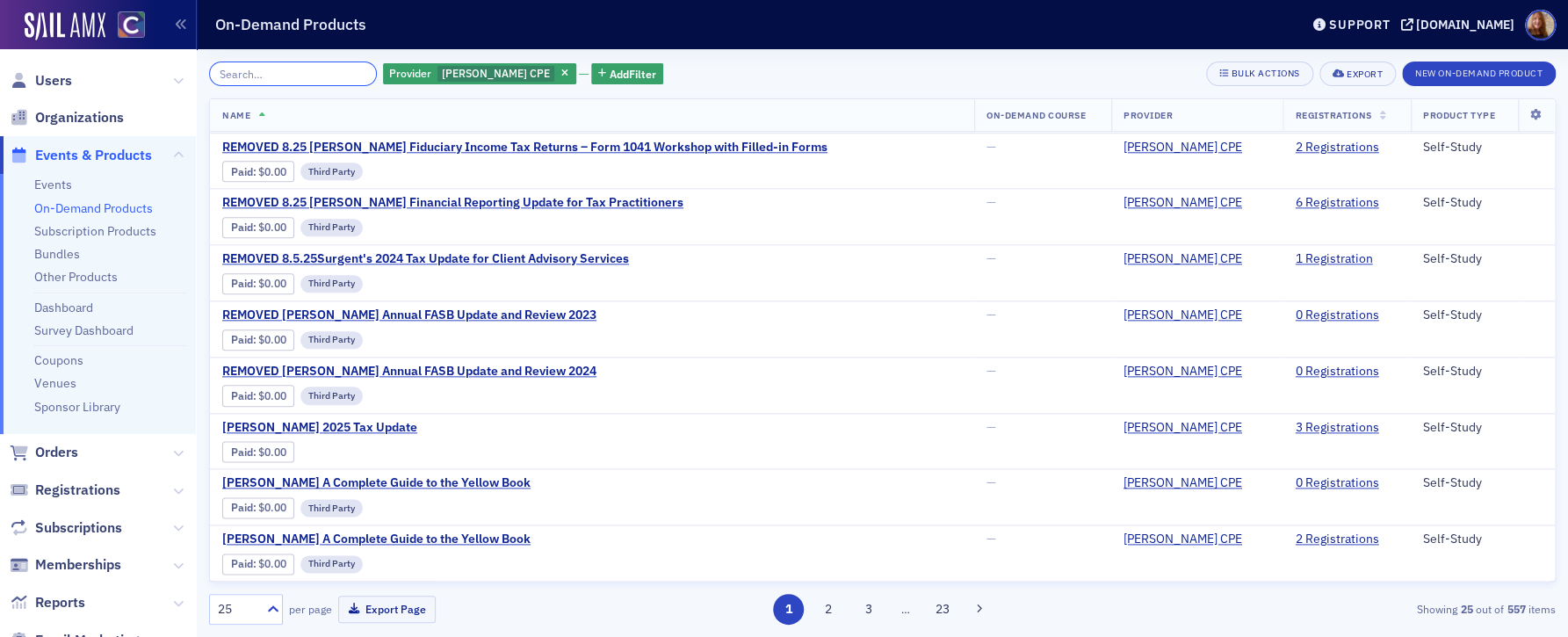
scroll to position [944, 0]
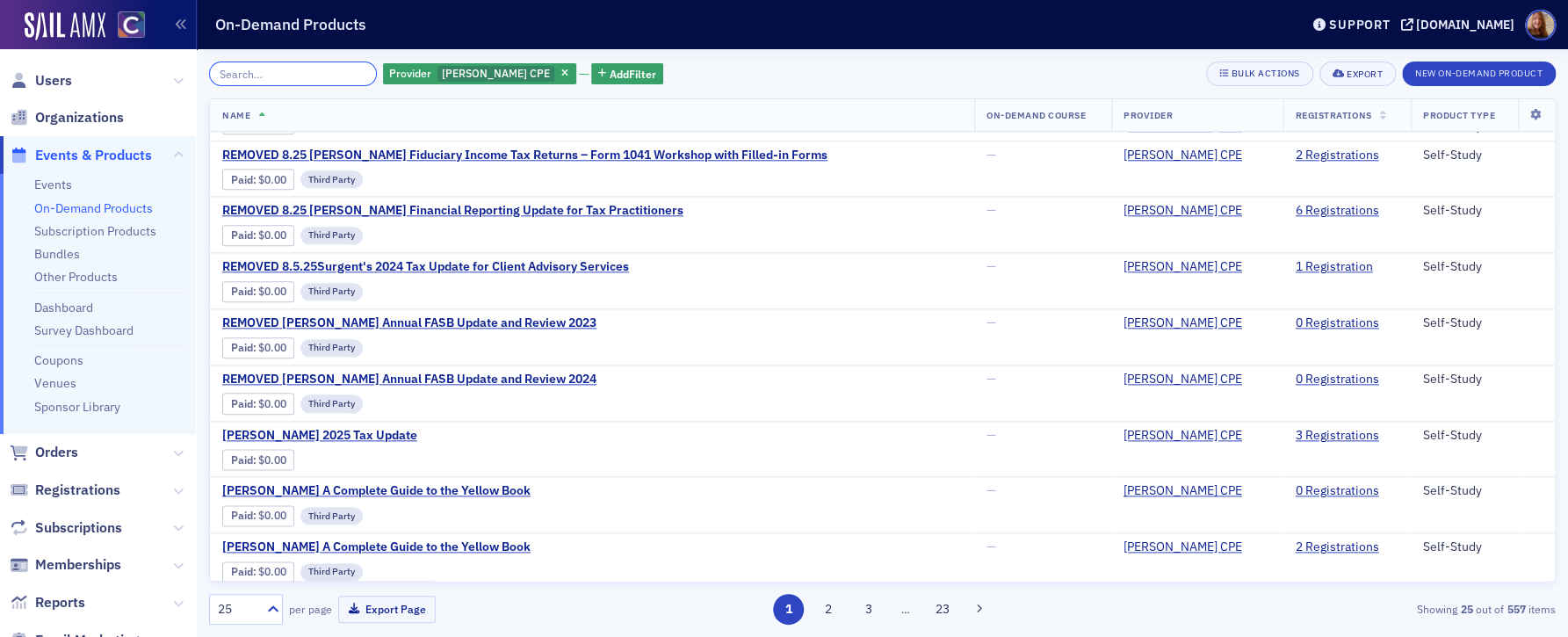
paste input "[PERSON_NAME] Employer's Handbook: Legal, Tax, and Health Care Issues"
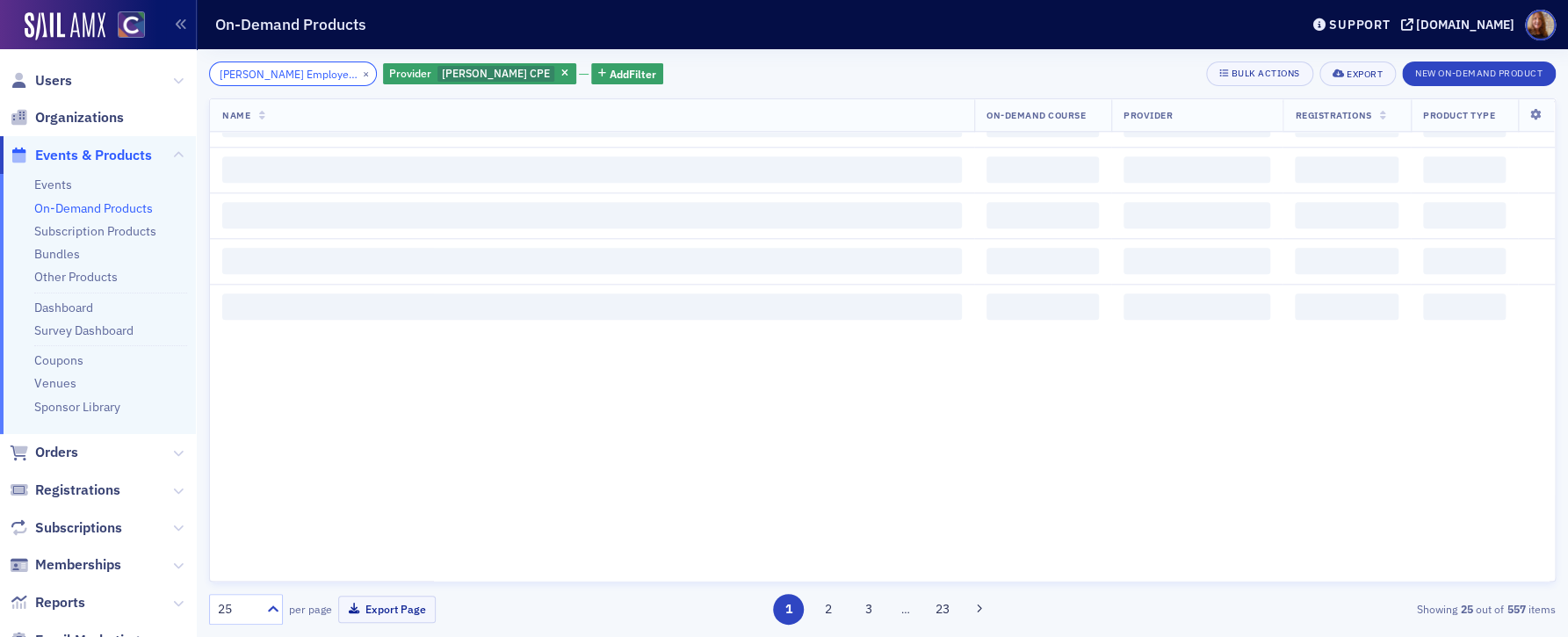
scroll to position [0, 207]
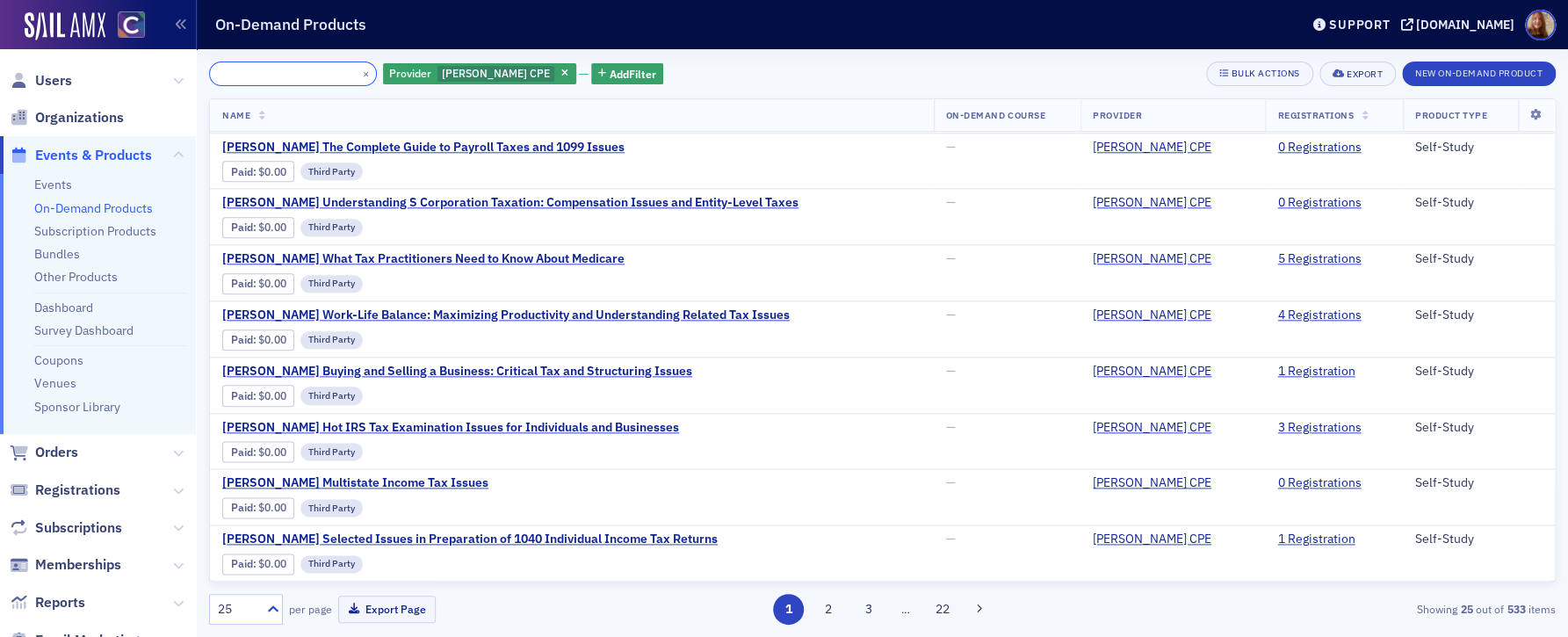
scroll to position [944, 0]
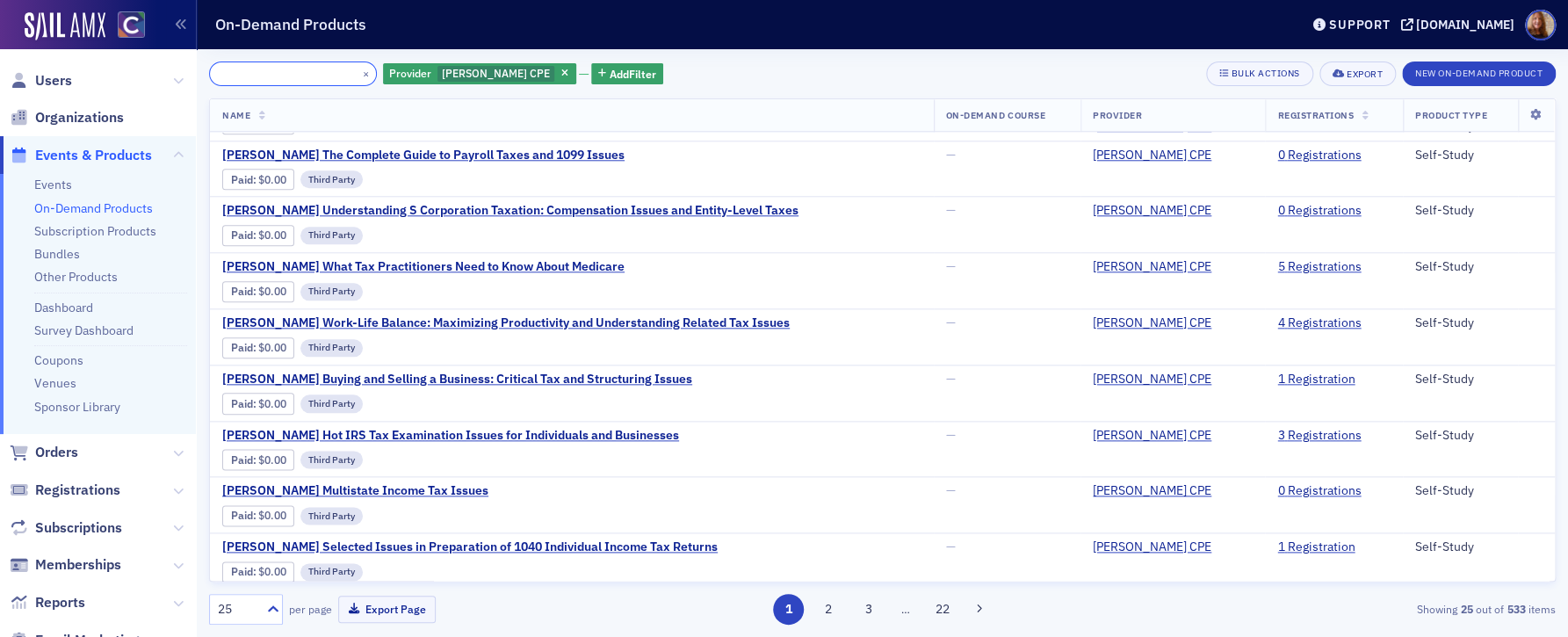
type input "[PERSON_NAME] Employer's Handbook: Legal, Tax, and Health Care Issues"
click at [359, 76] on button "×" at bounding box center [366, 73] width 16 height 16
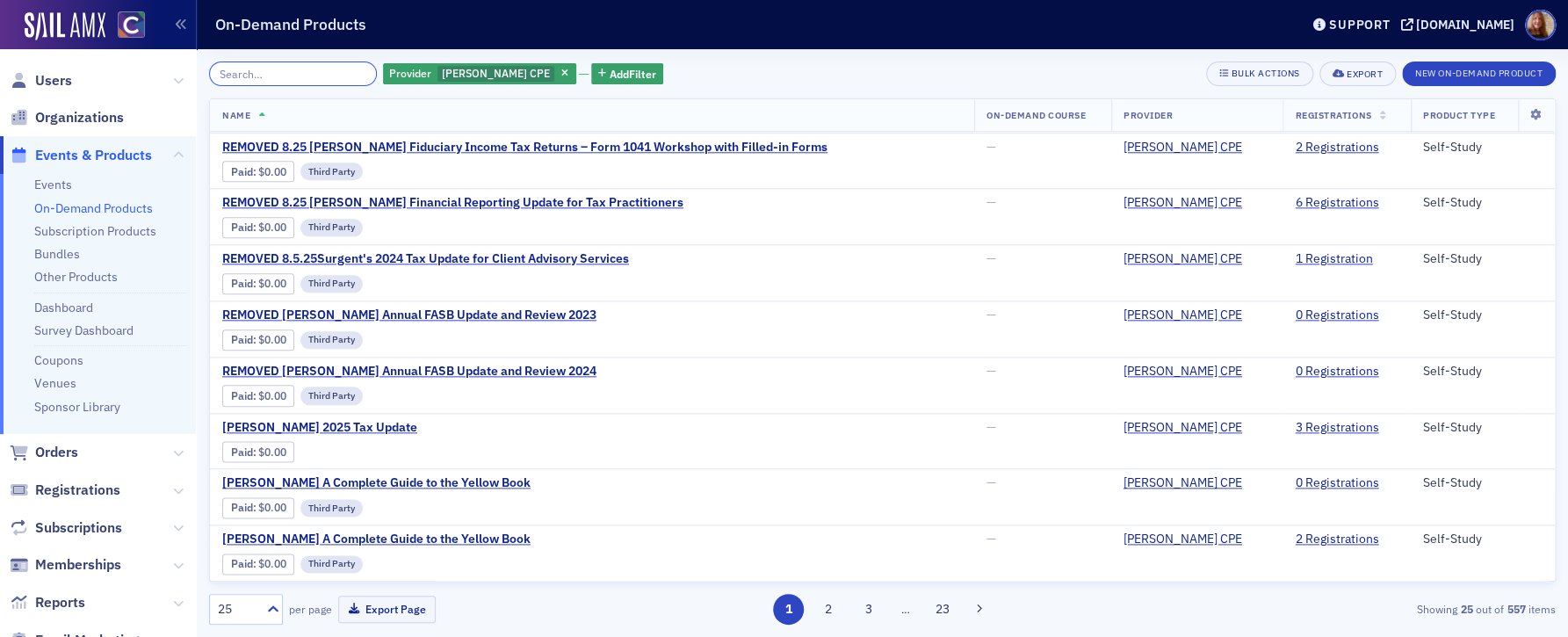
scroll to position [944, 0]
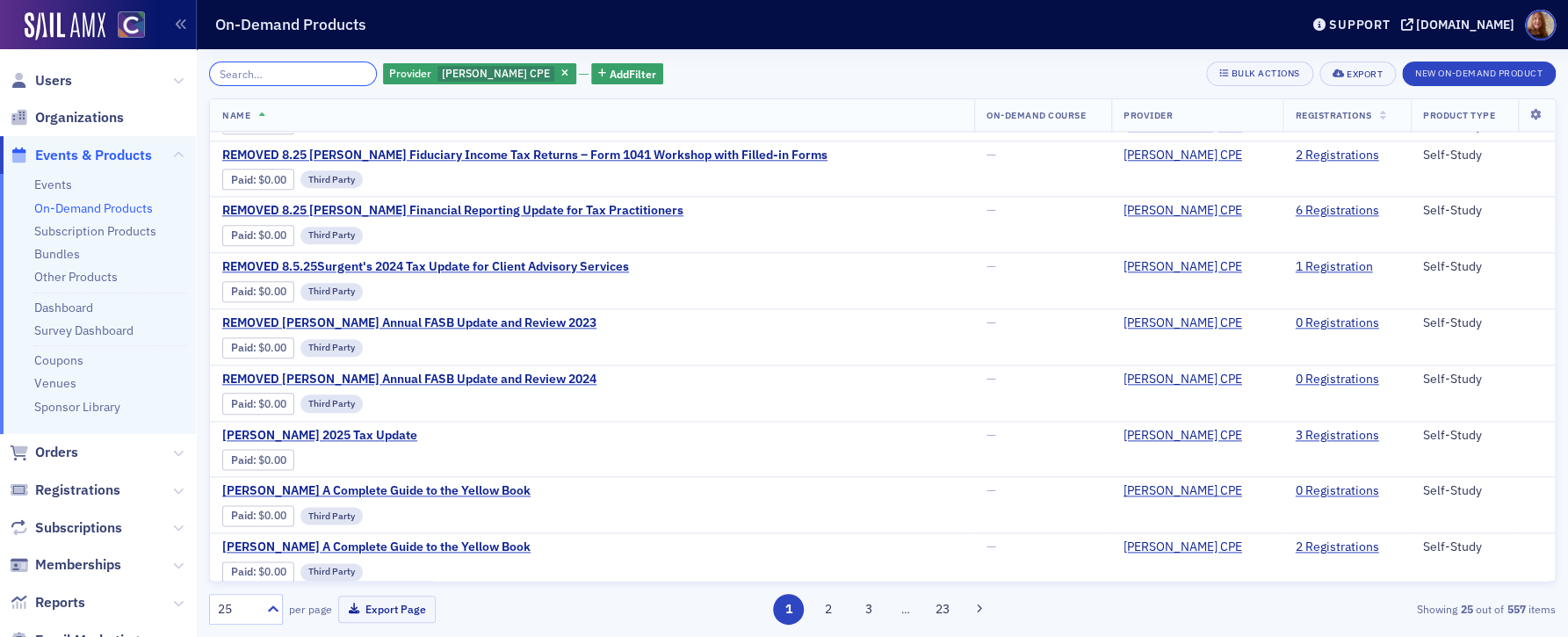
click at [316, 79] on input "search" at bounding box center [293, 73] width 168 height 25
paste input "[PERSON_NAME] Ethical Considerations for CPAs"
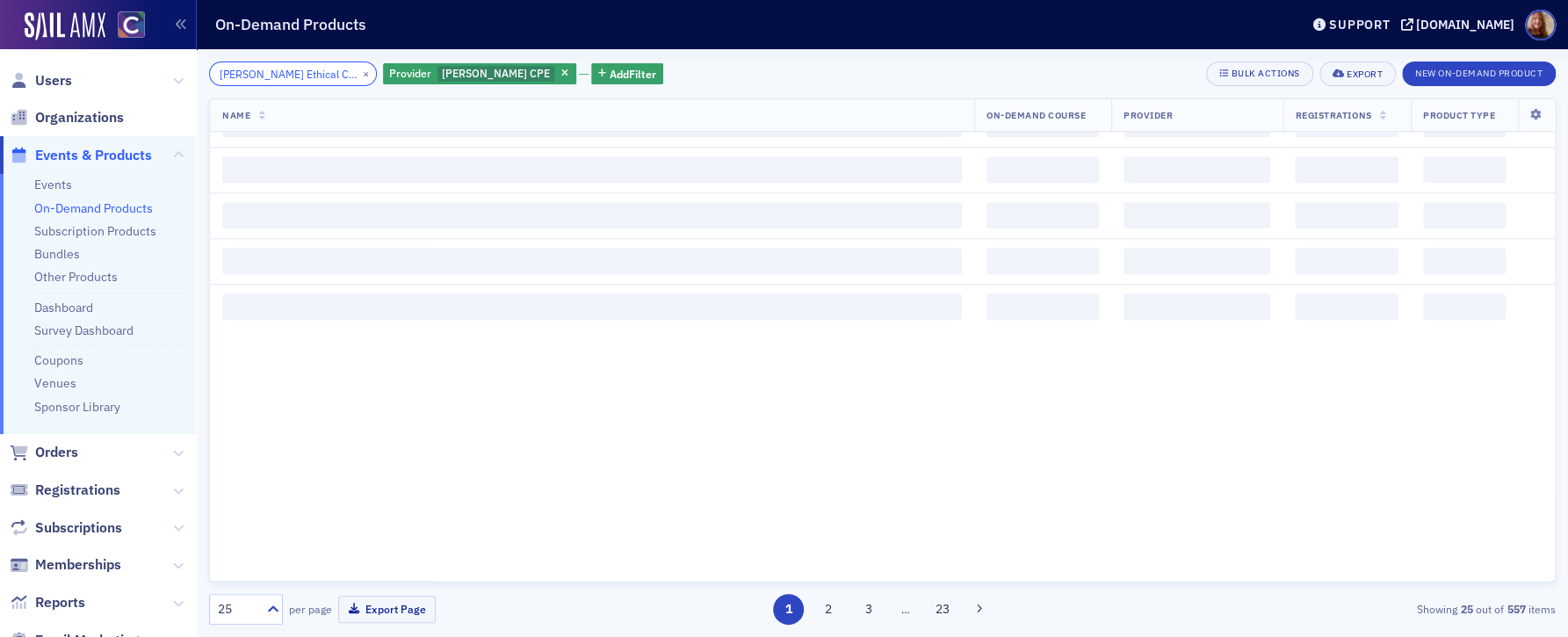
scroll to position [0, 81]
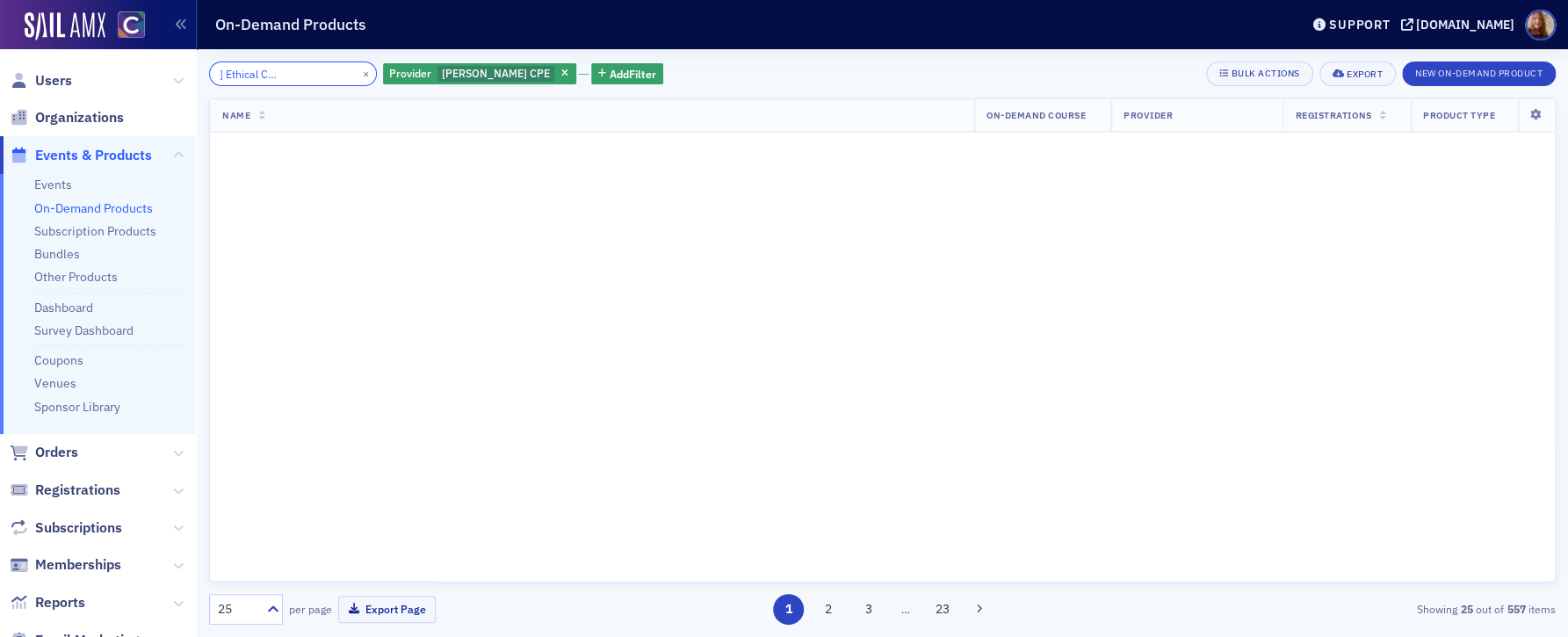
scroll to position [944, 0]
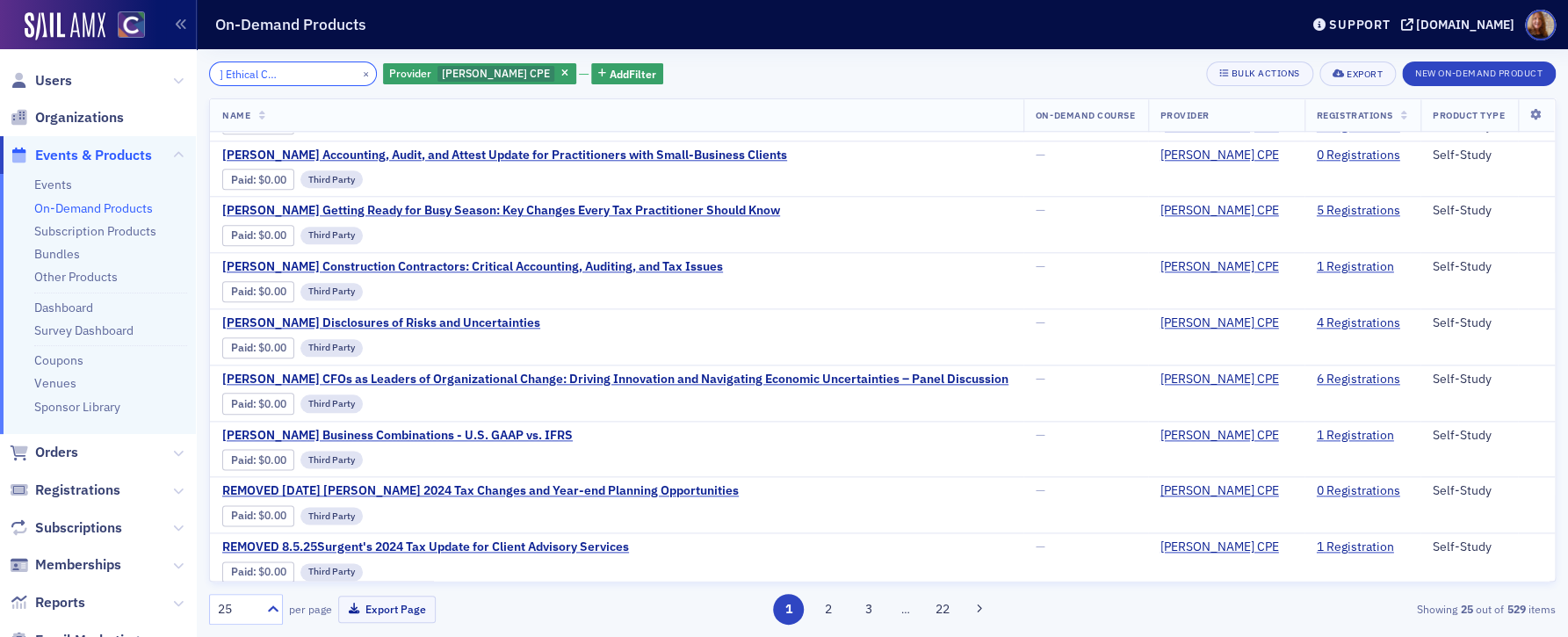
type input "[PERSON_NAME] Ethical Considerations for CPAs"
click at [359, 78] on button "×" at bounding box center [366, 73] width 16 height 16
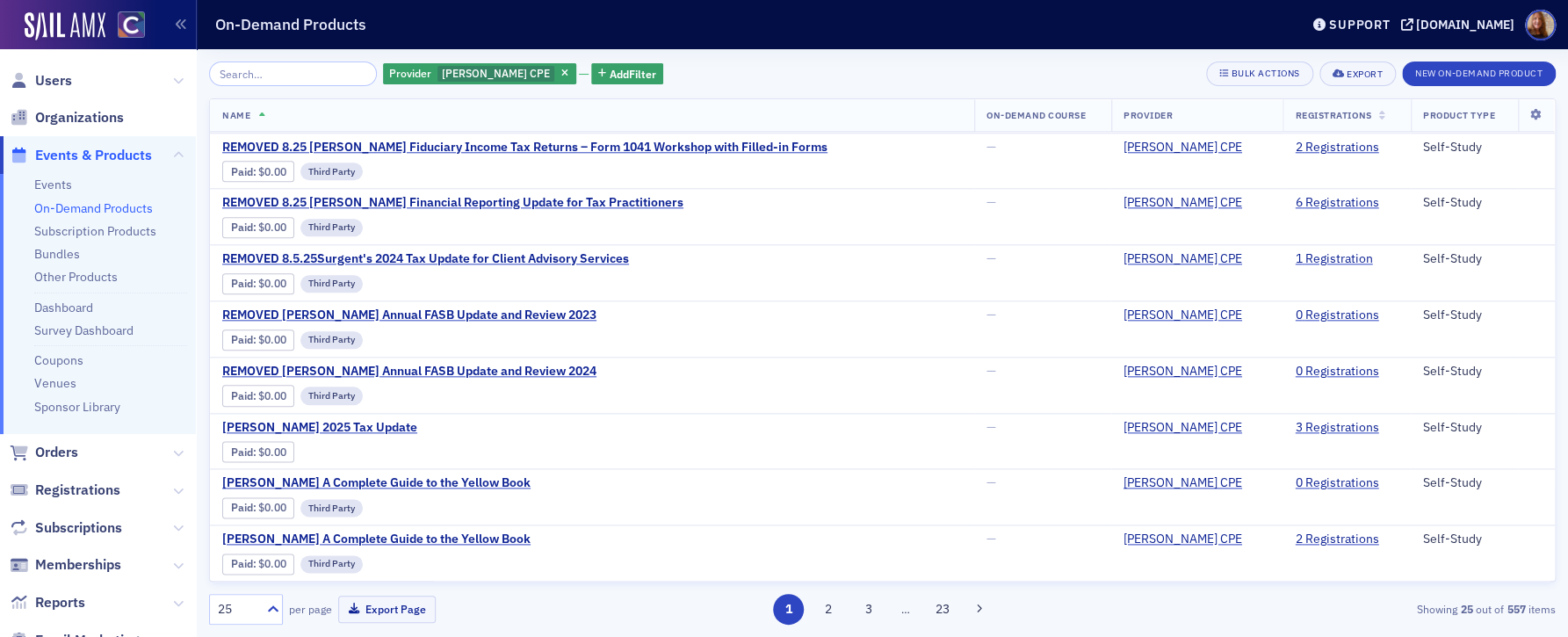
scroll to position [944, 0]
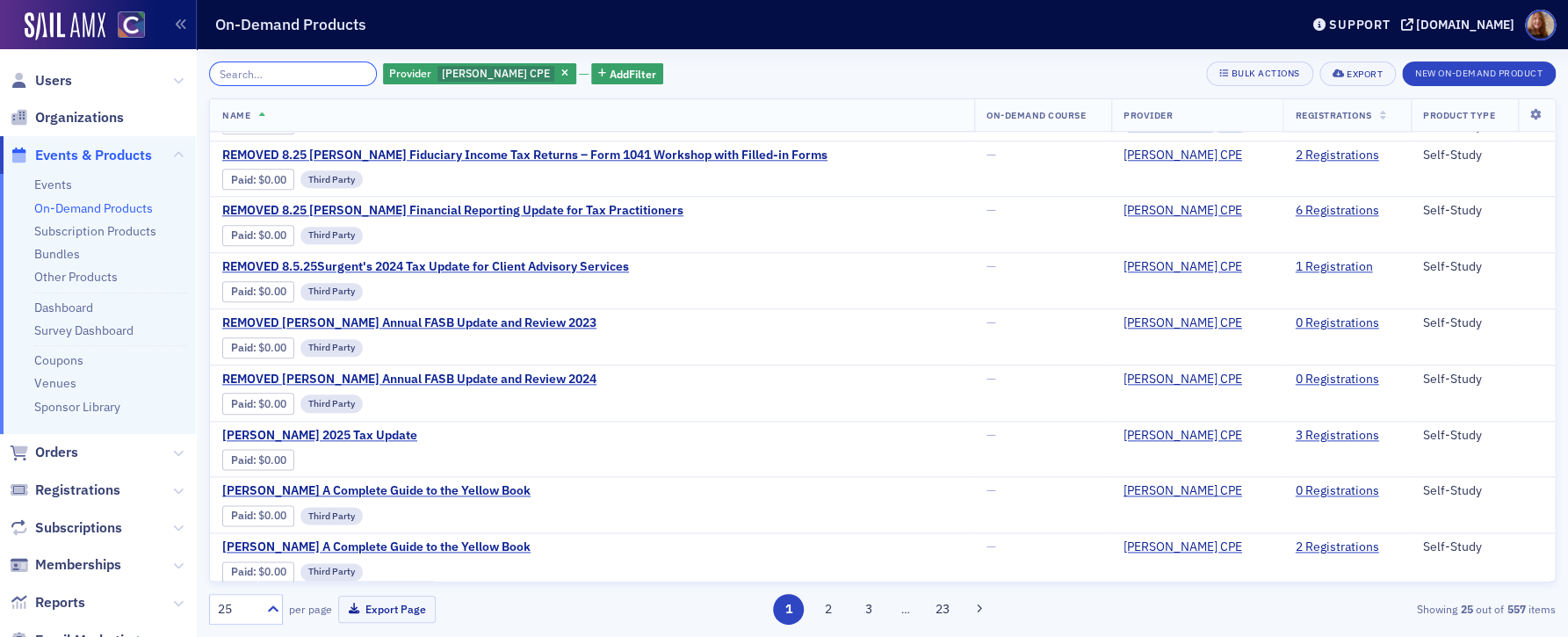
paste input "[PERSON_NAME] Employer's Handbook: Legal, Tax, and Health Care Issues"
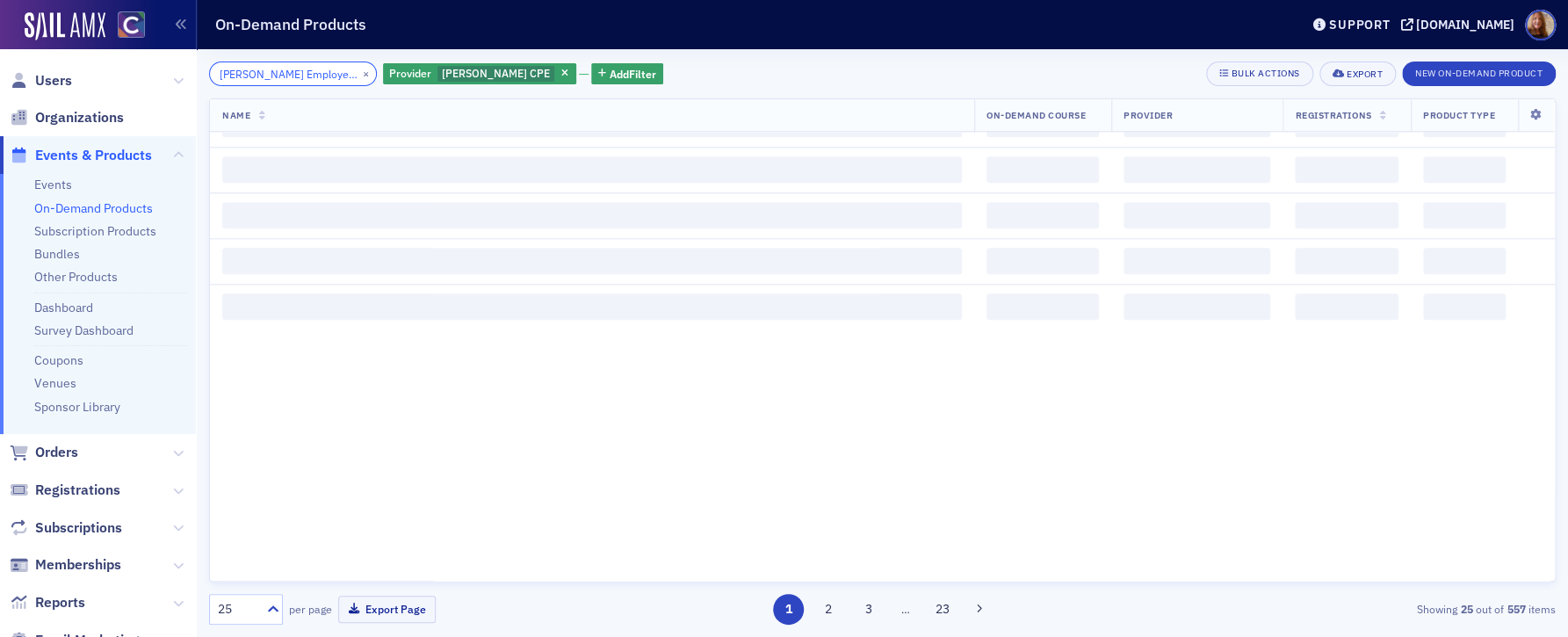
scroll to position [0, 207]
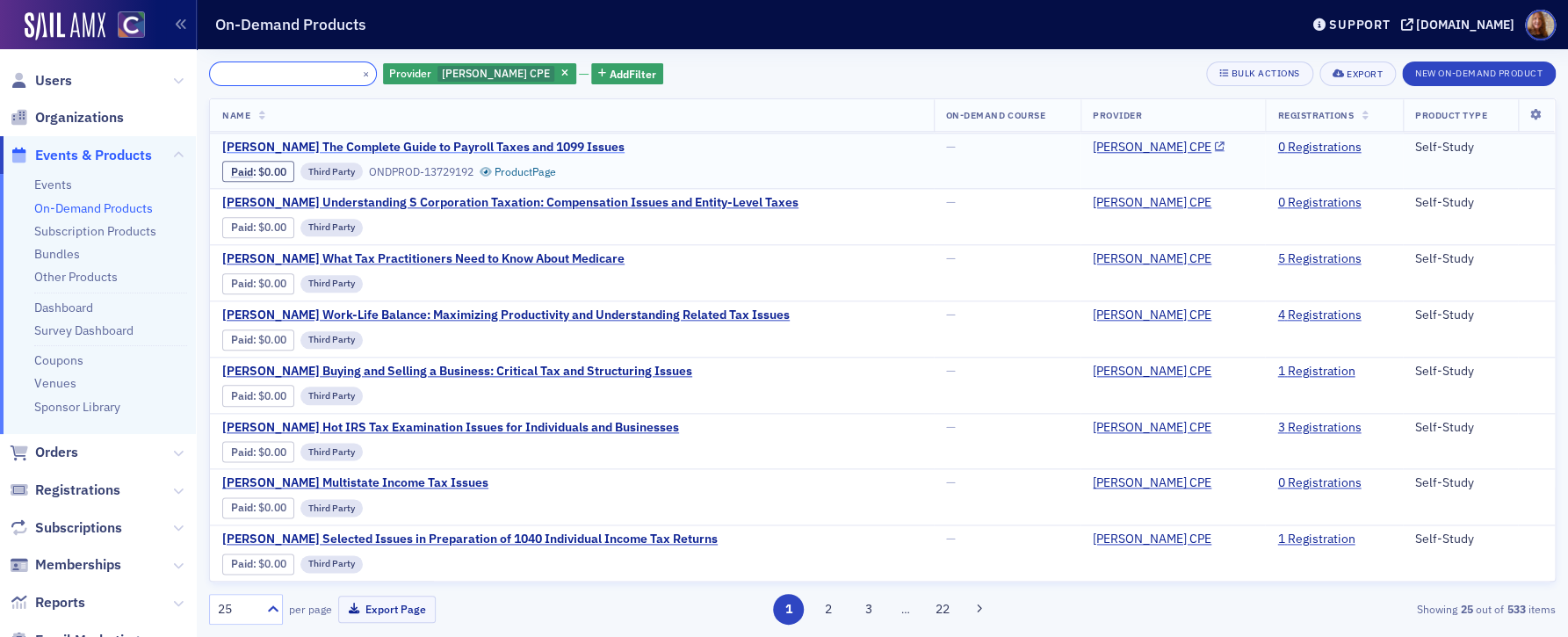
scroll to position [944, 0]
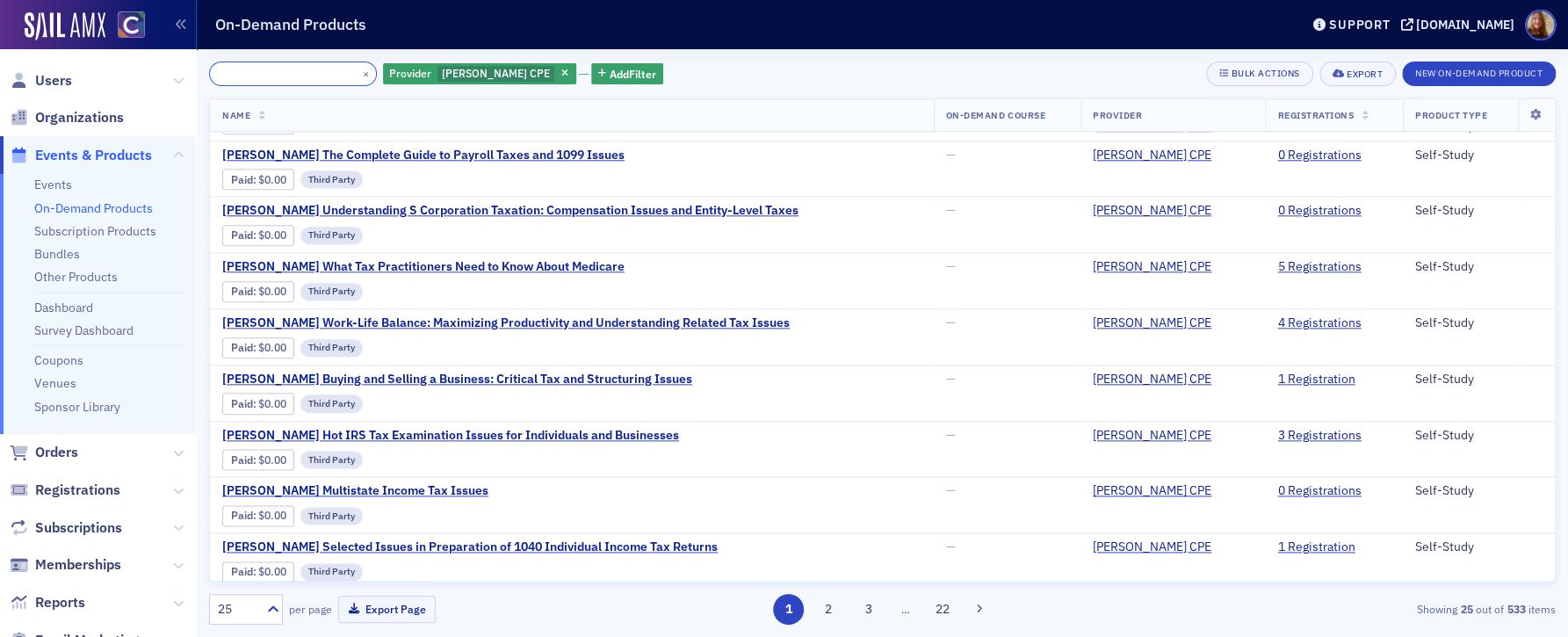
type input "[PERSON_NAME] Employer's Handbook: Legal, Tax, and Health Care Issues"
click at [359, 73] on button "×" at bounding box center [366, 73] width 16 height 16
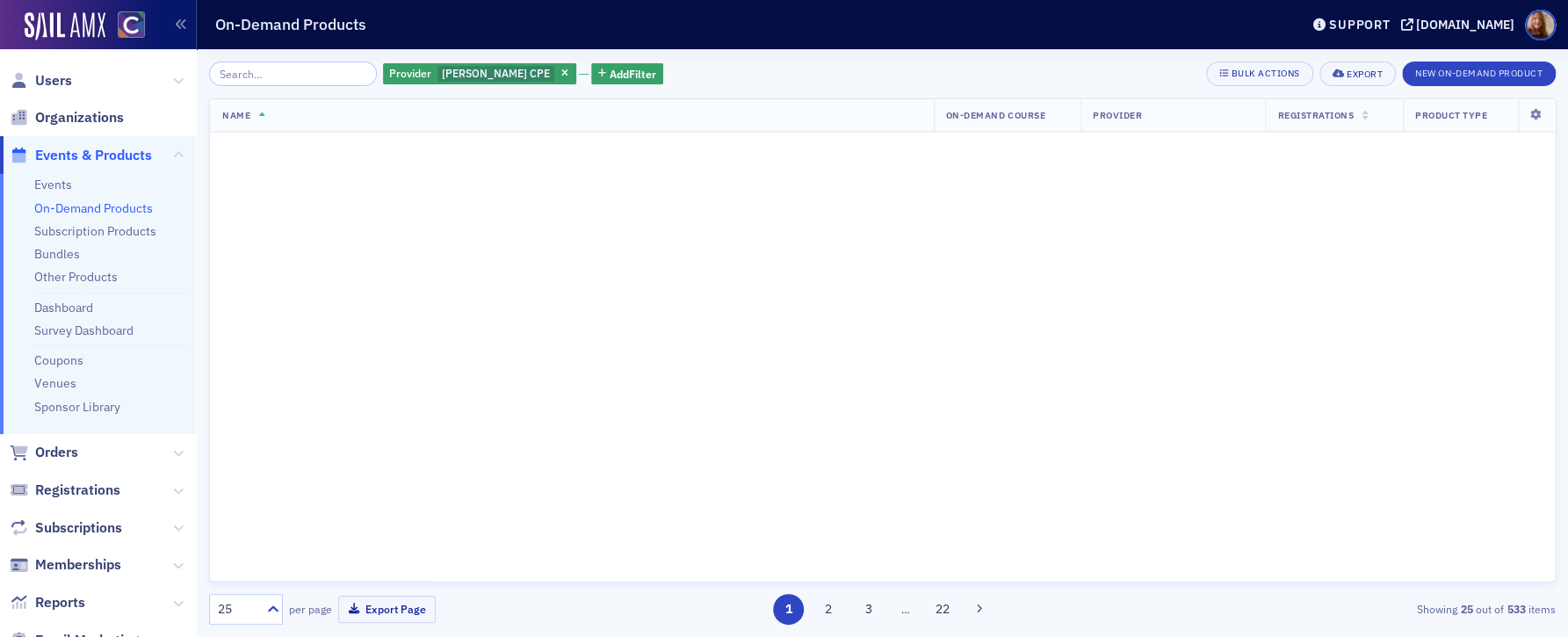
scroll to position [944, 0]
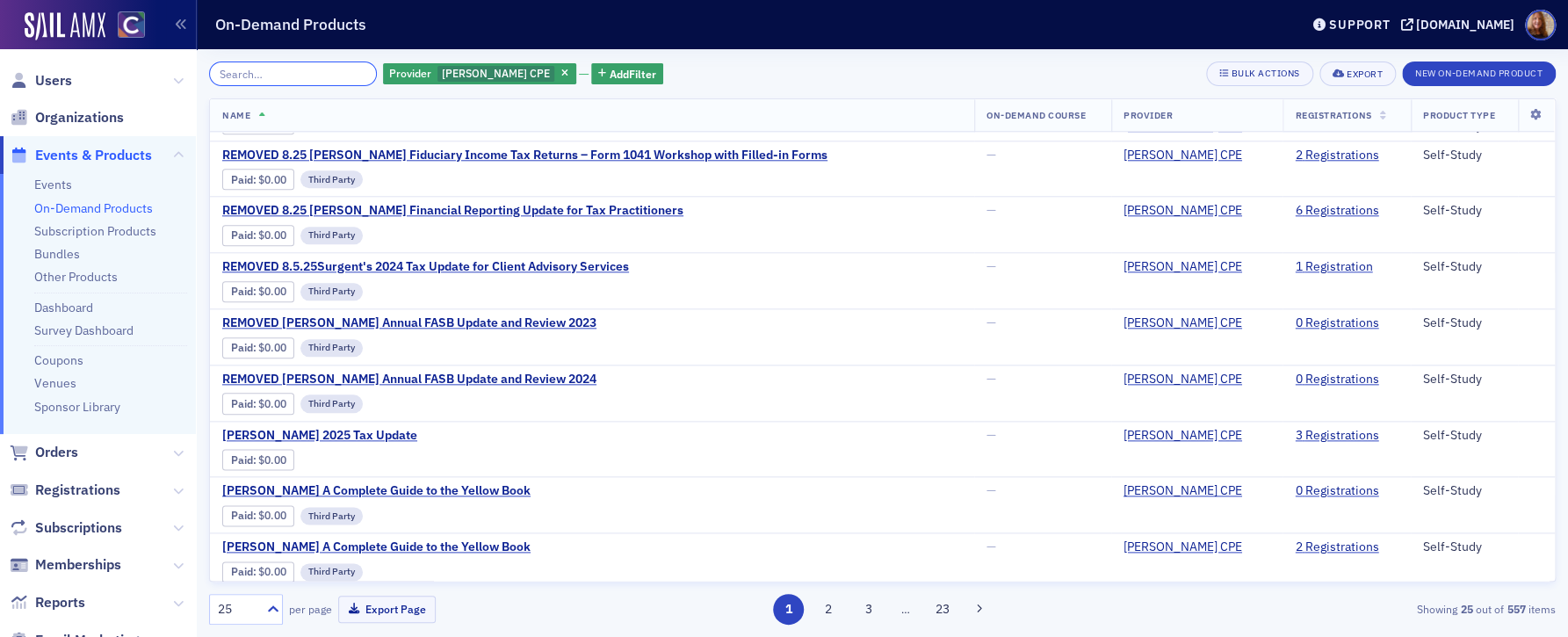
paste input "[PERSON_NAME] Exploring Business Valuation Fundamentals"
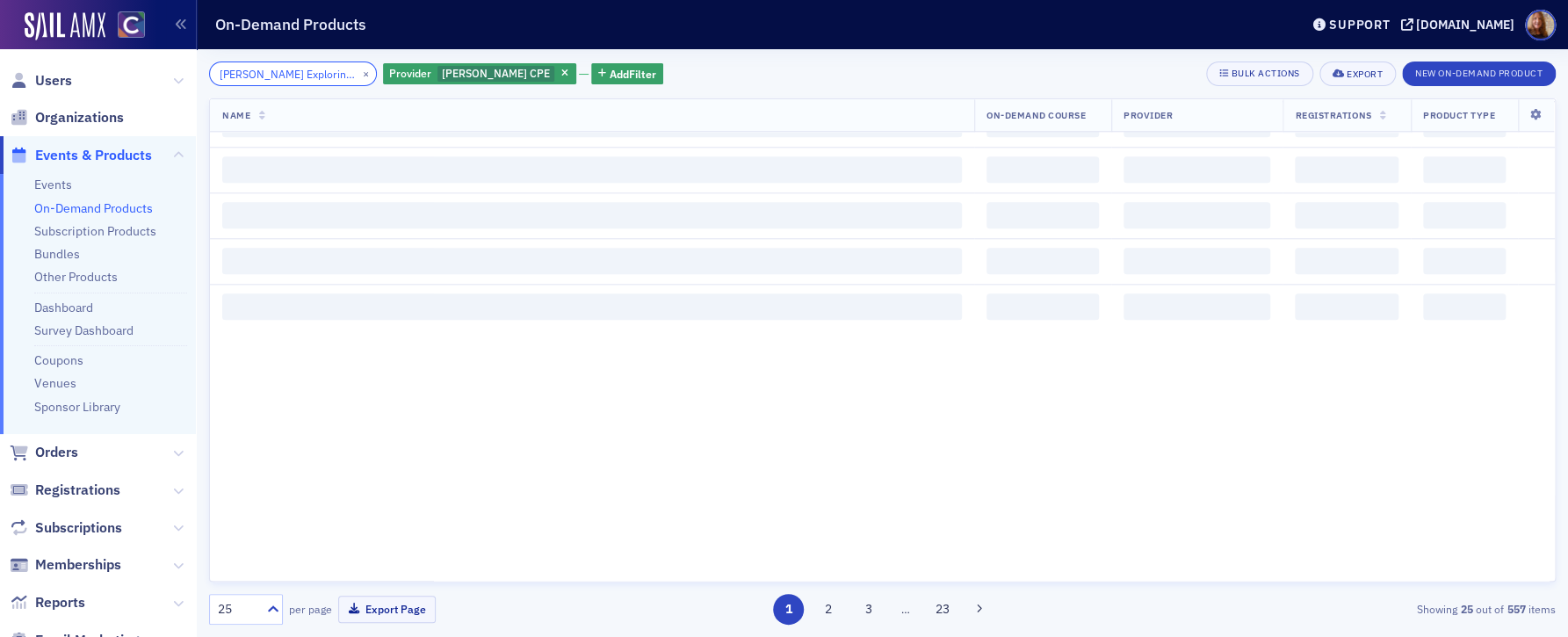
scroll to position [0, 140]
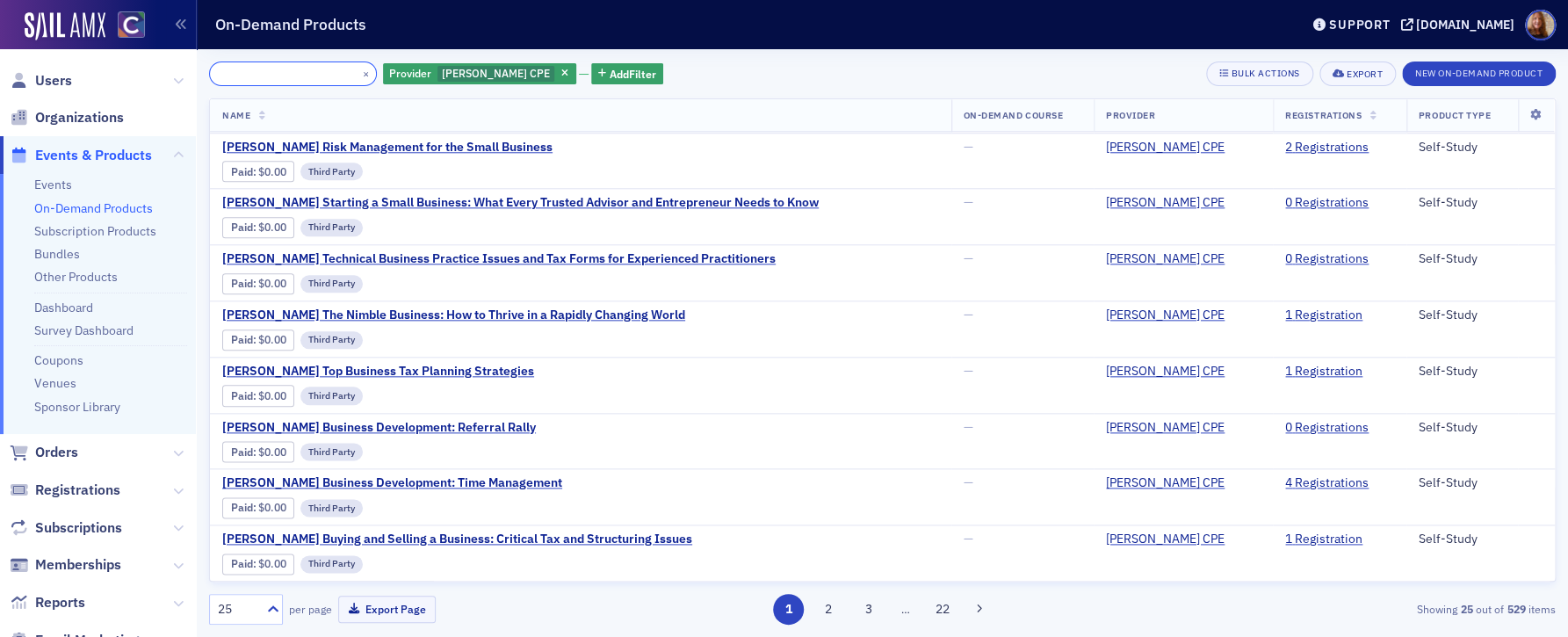
scroll to position [944, 0]
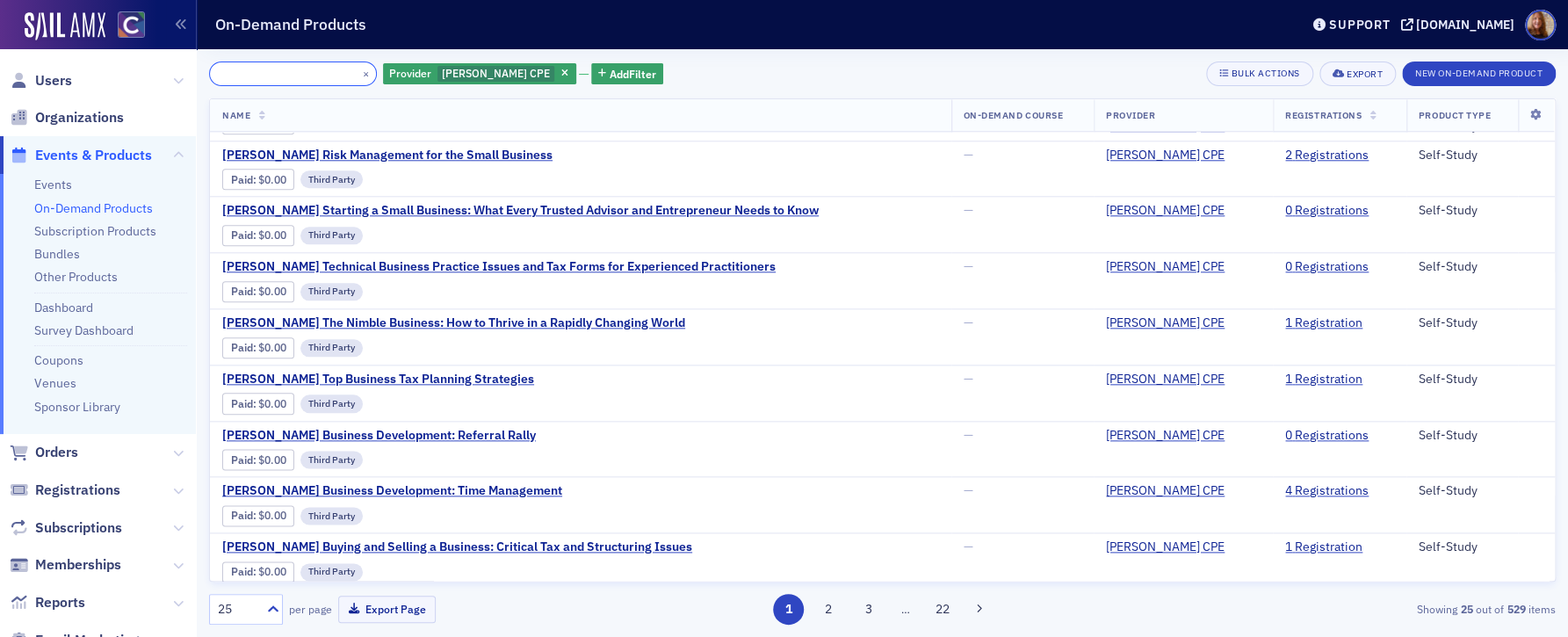
type input "[PERSON_NAME] Exploring Business Valuation Fundamentals"
click at [359, 76] on button "×" at bounding box center [366, 73] width 16 height 16
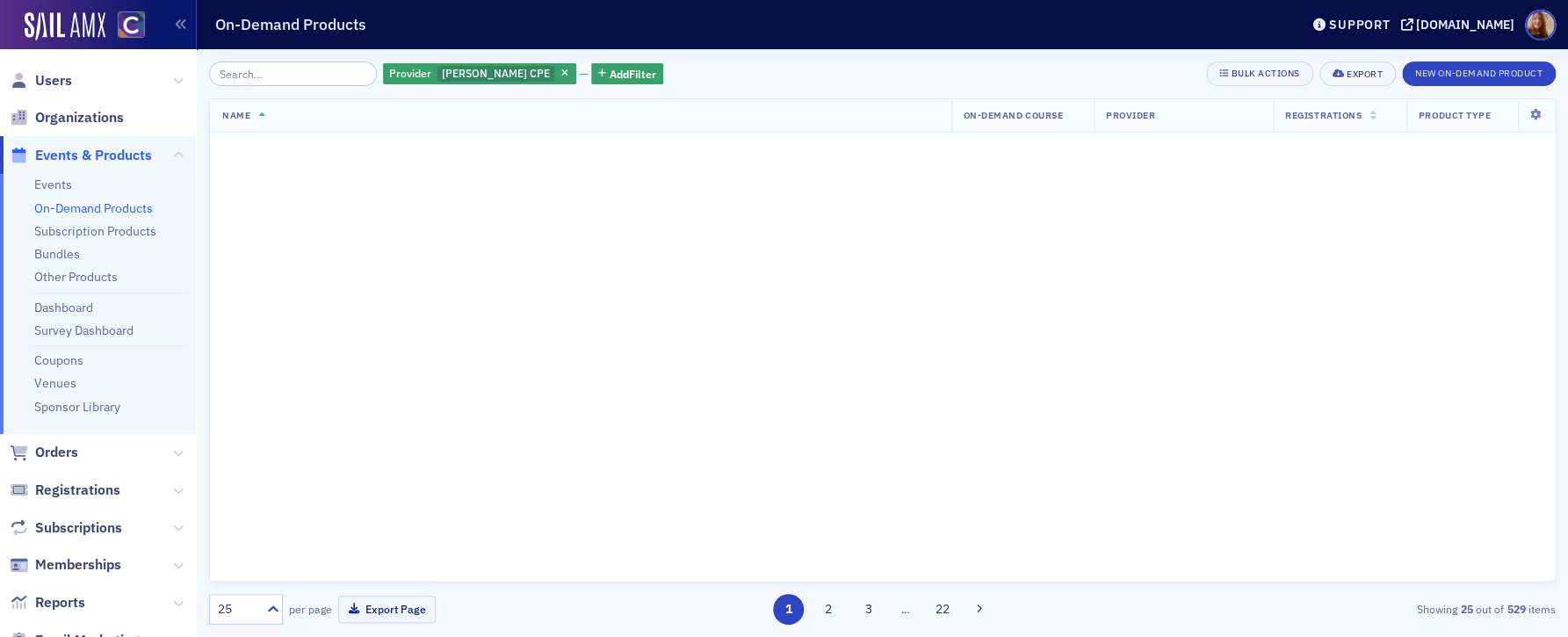
scroll to position [944, 0]
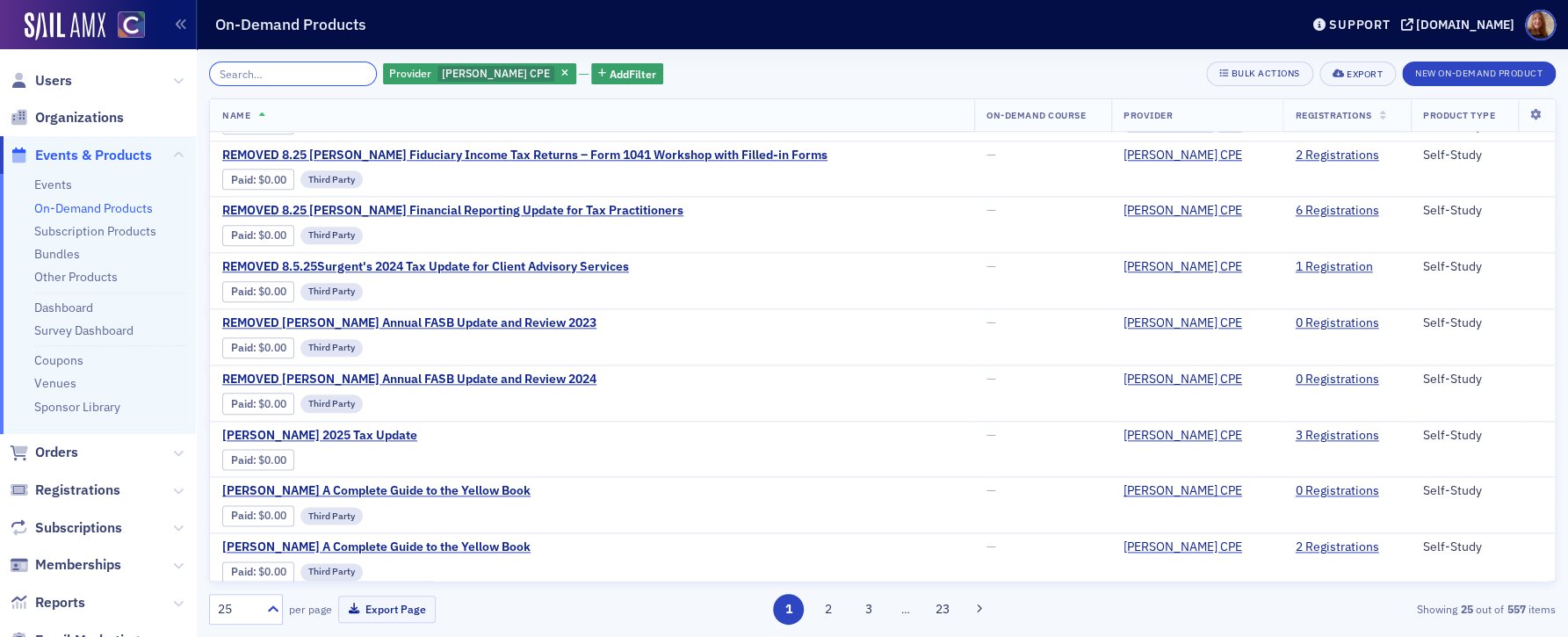
paste input "[PERSON_NAME] Overview and Analysis of the New Tax Law: Part 1 - Focus on Indiv…"
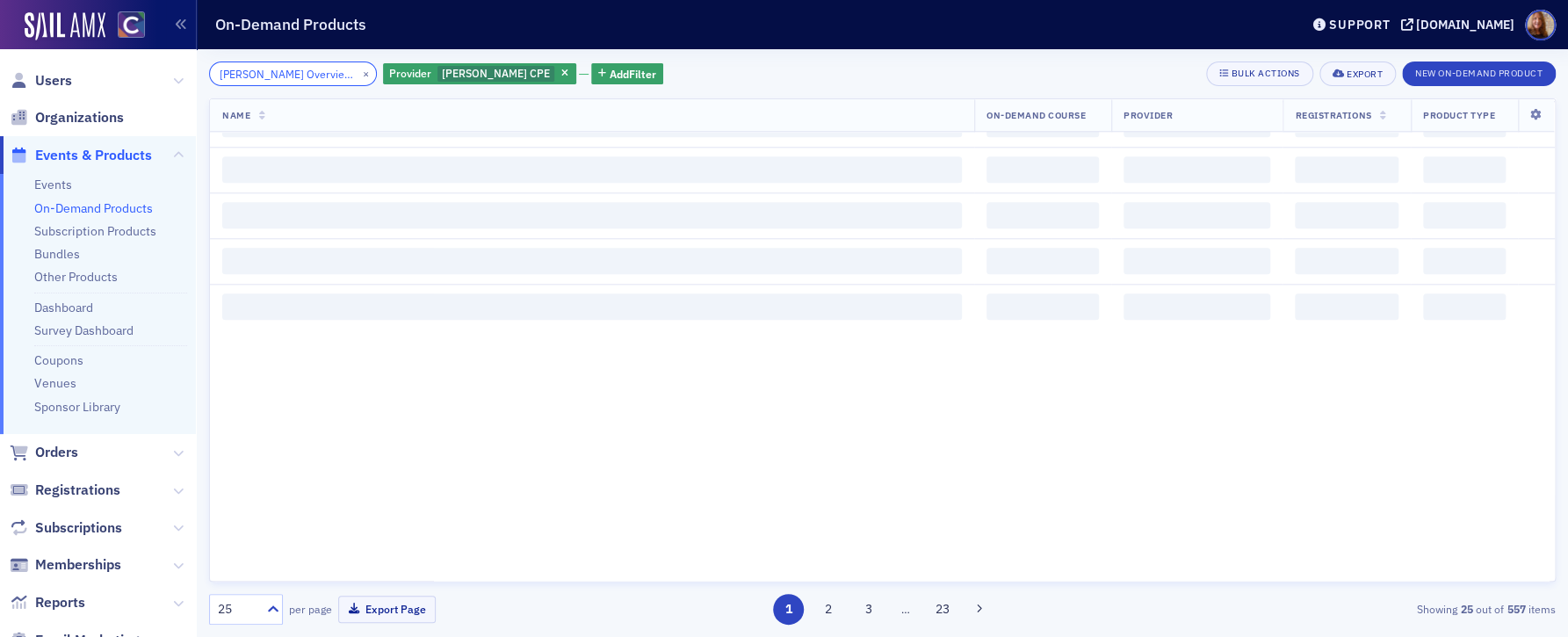
scroll to position [0, 316]
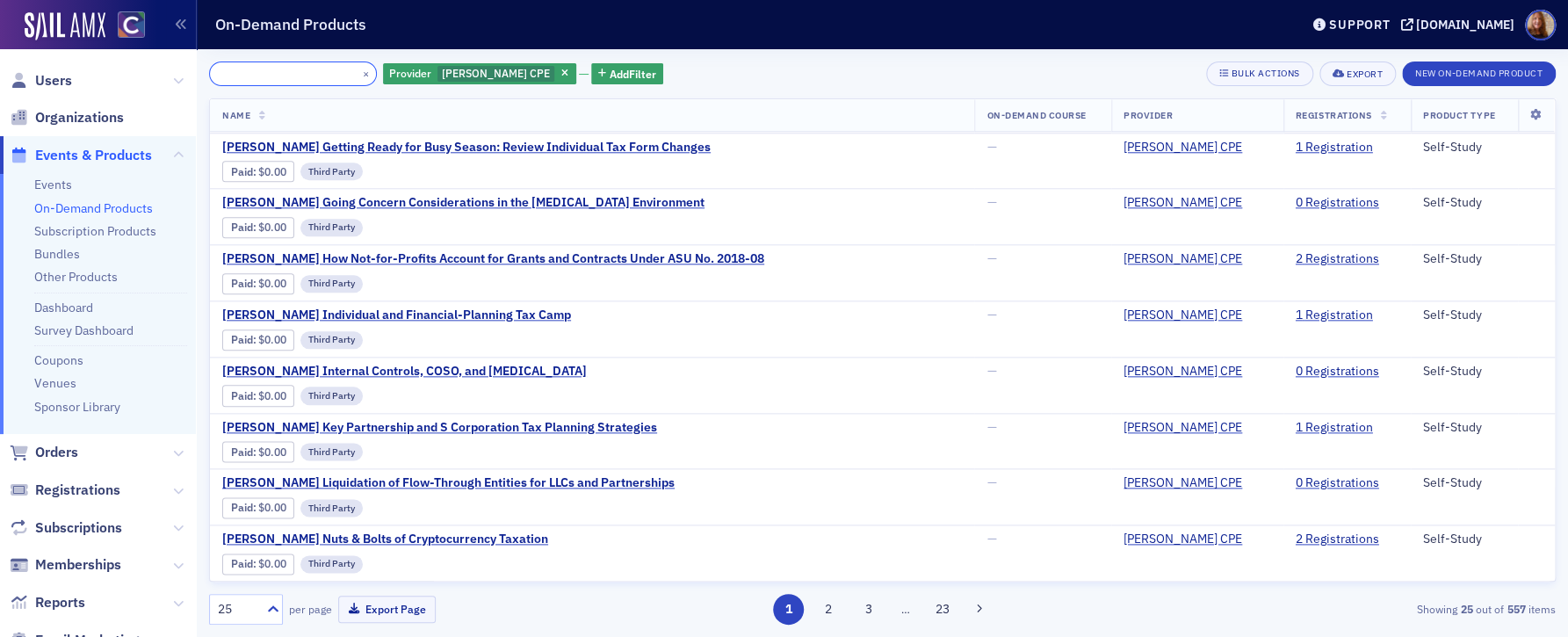
scroll to position [944, 0]
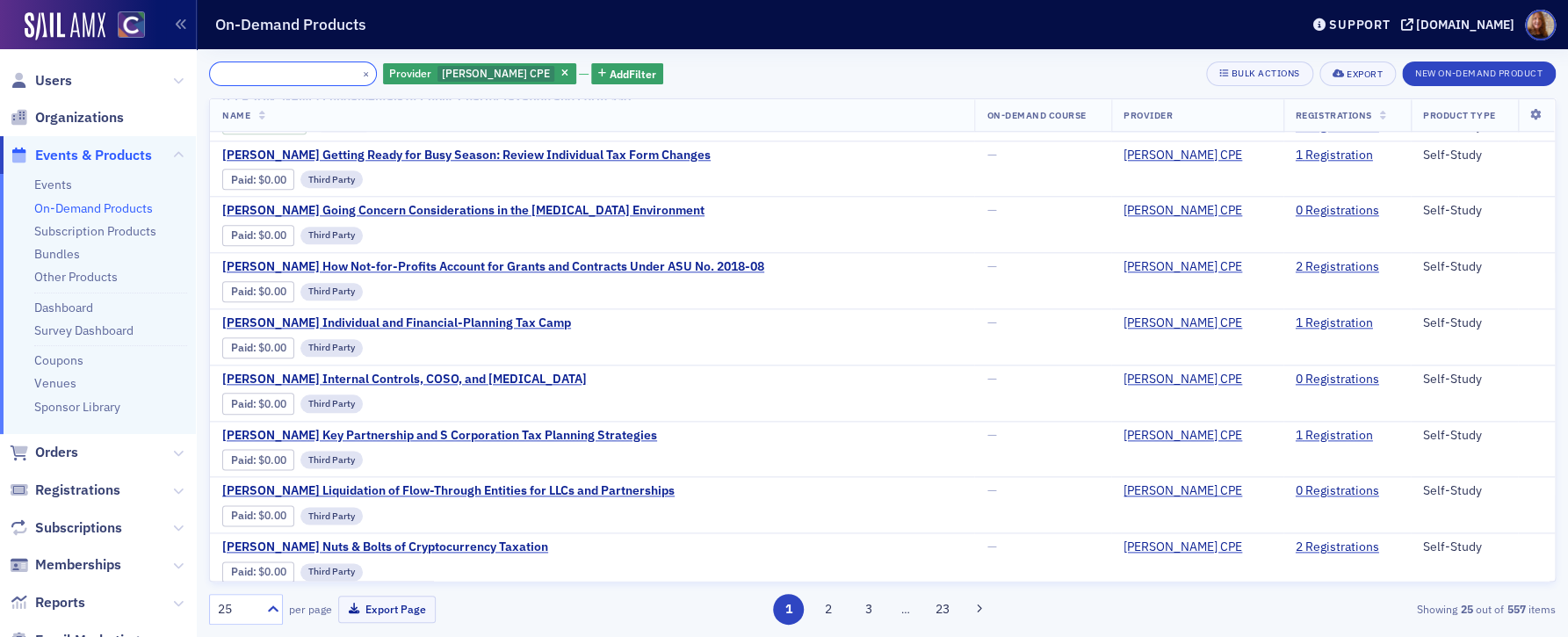
type input "[PERSON_NAME] Overview and Analysis of the New Tax Law: Part 1 - Focus on Indiv…"
click at [359, 68] on button "×" at bounding box center [366, 73] width 16 height 16
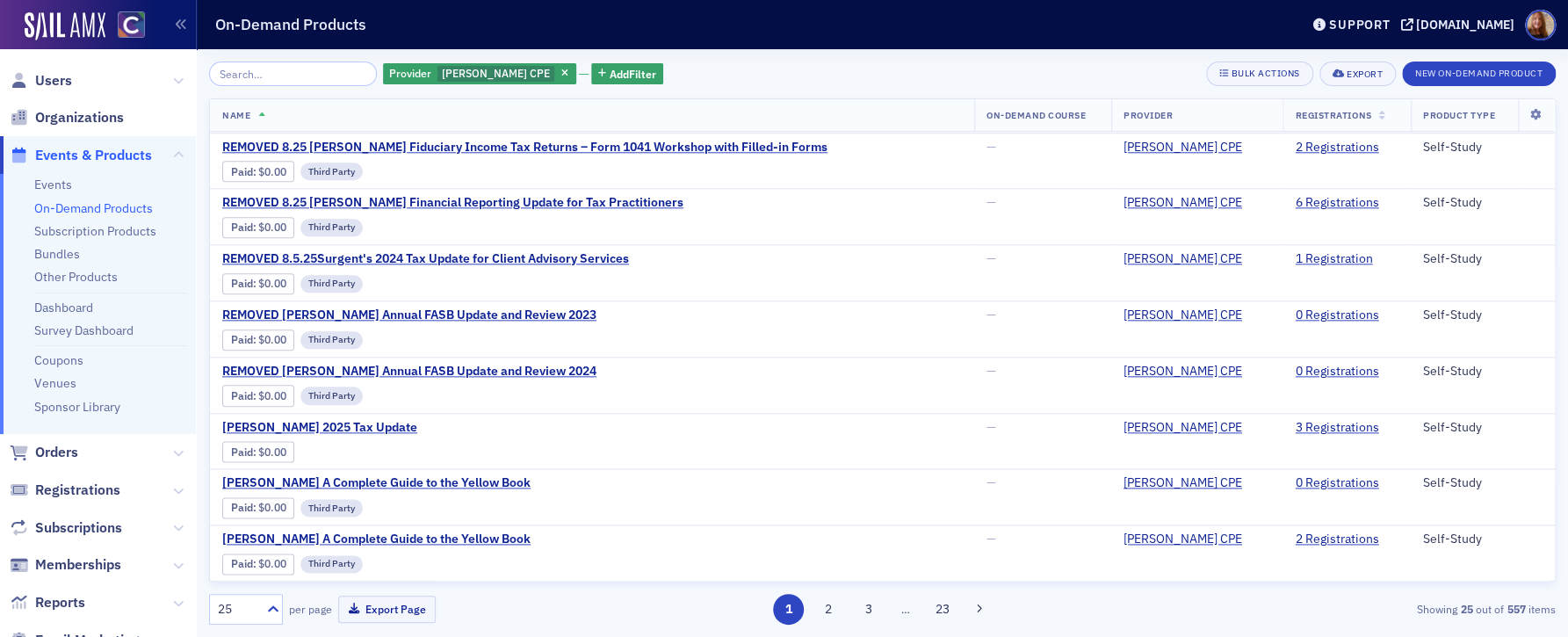
scroll to position [944, 0]
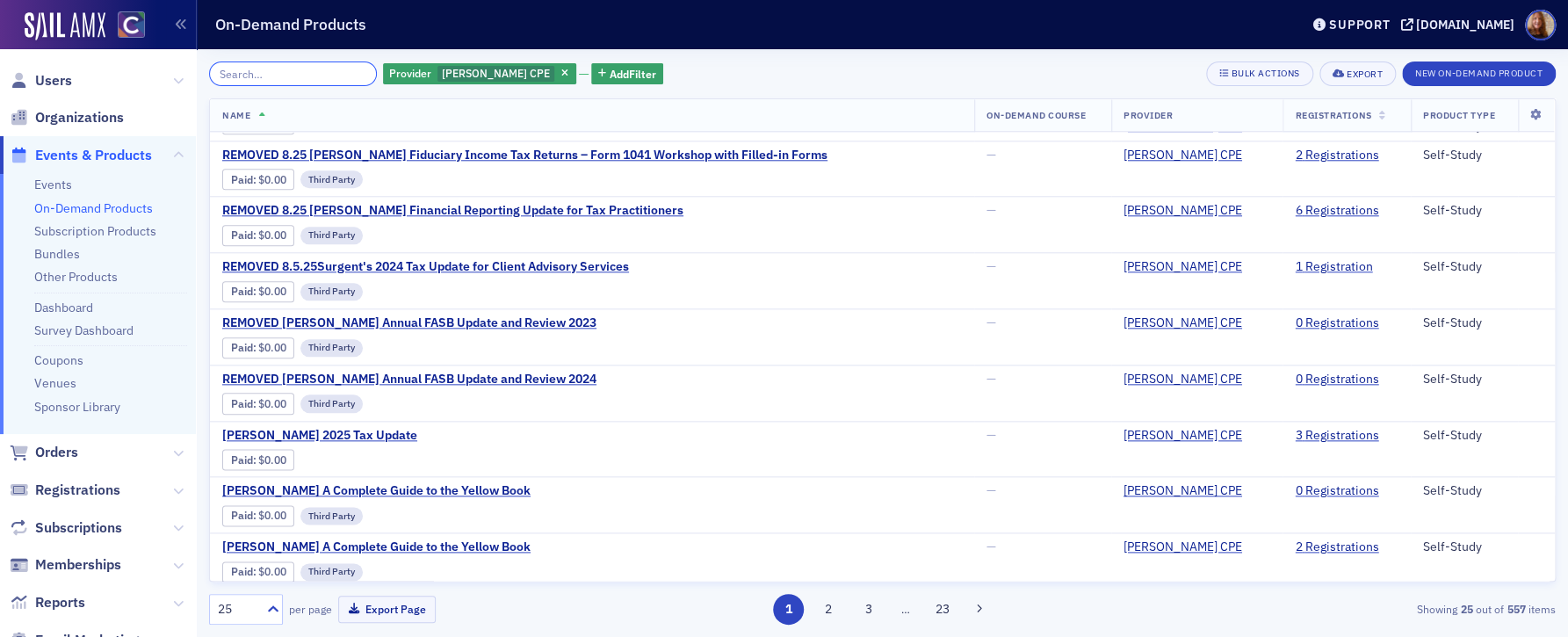
click at [298, 77] on input "search" at bounding box center [293, 73] width 168 height 25
paste input "[PERSON_NAME] Partnership and LLC Core Tax Issues From Formation Through Liquid…"
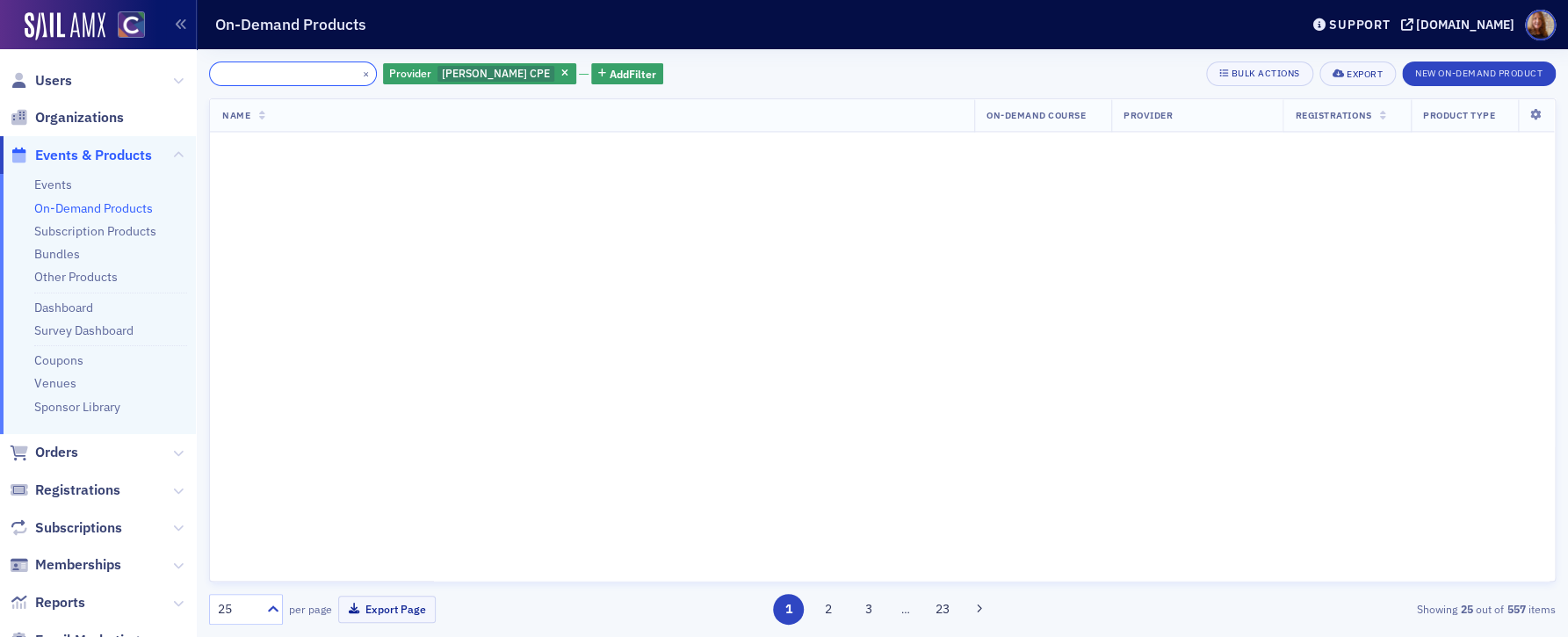
scroll to position [944, 0]
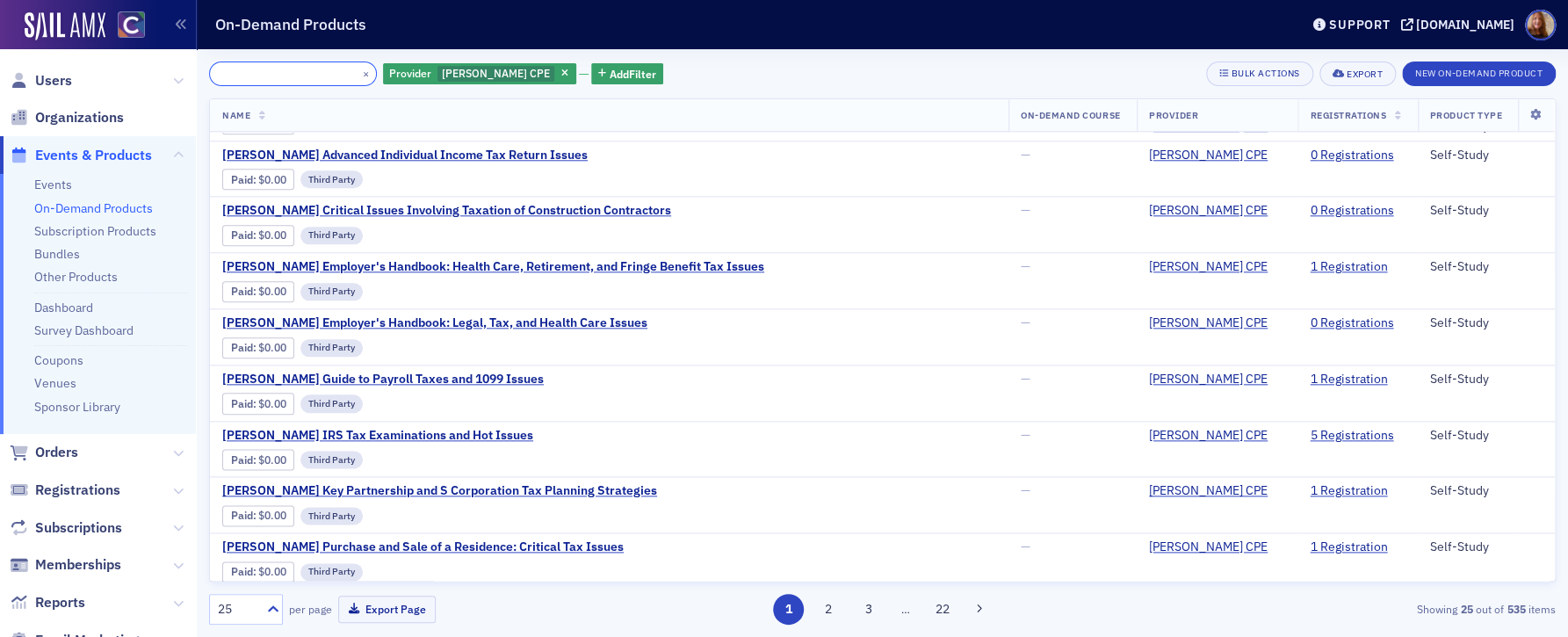
type input "[PERSON_NAME] Partnership and LLC Core Tax Issues From Formation Through Liquid…"
click at [359, 78] on button "×" at bounding box center [366, 73] width 16 height 16
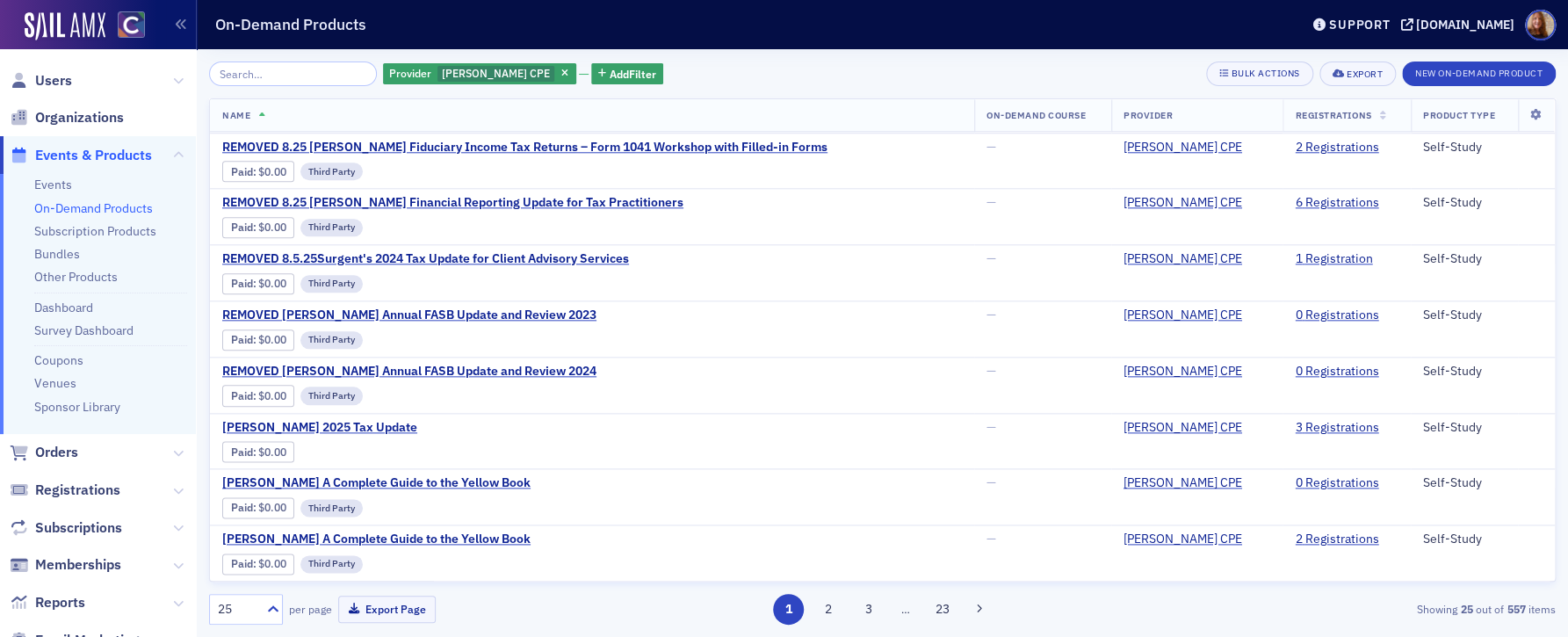
scroll to position [944, 0]
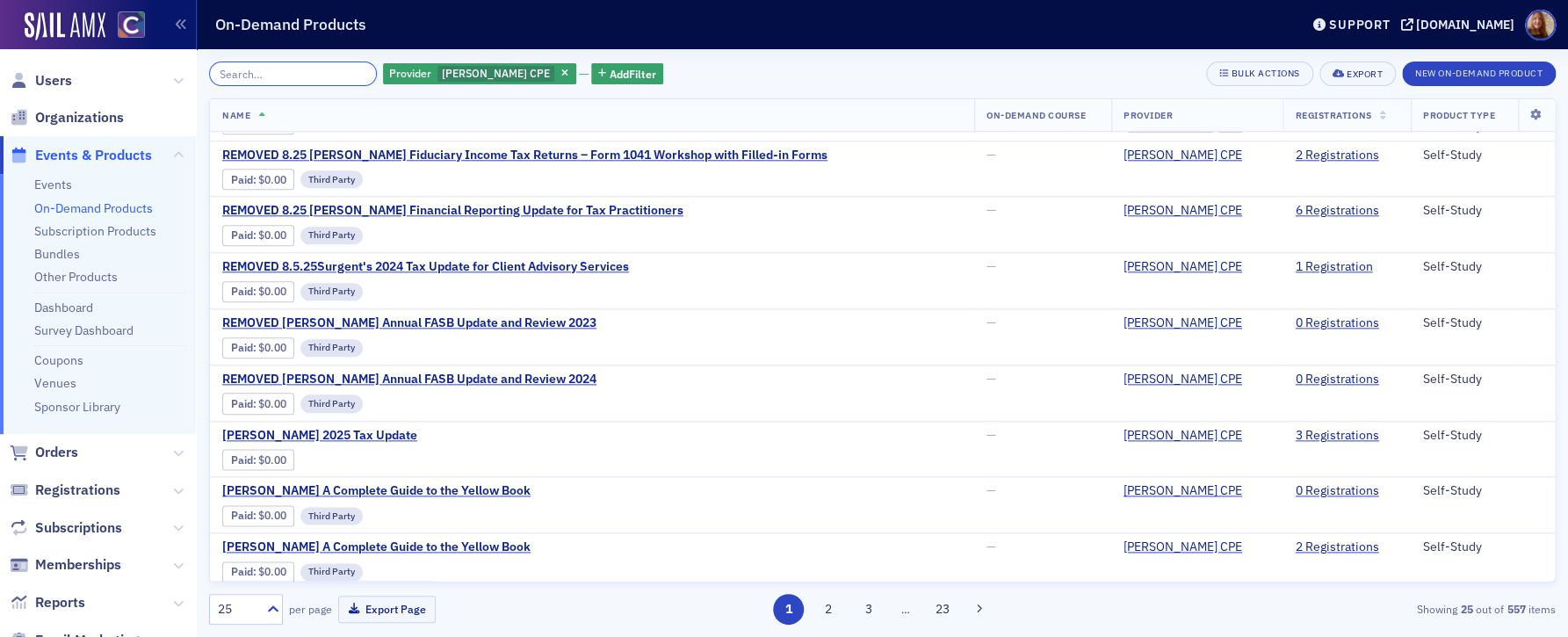
click at [287, 74] on input "search" at bounding box center [293, 73] width 168 height 25
paste input "[PERSON_NAME] Reasonable Suspicion"
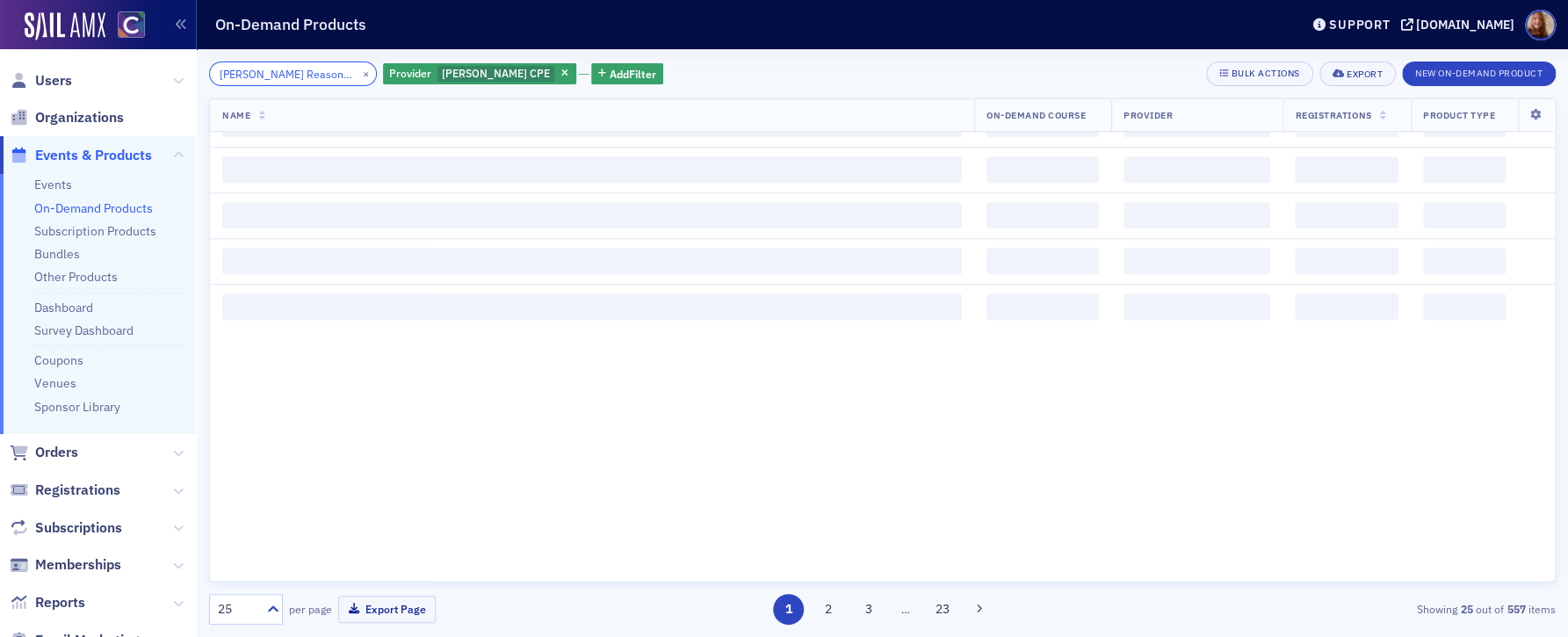
scroll to position [0, 35]
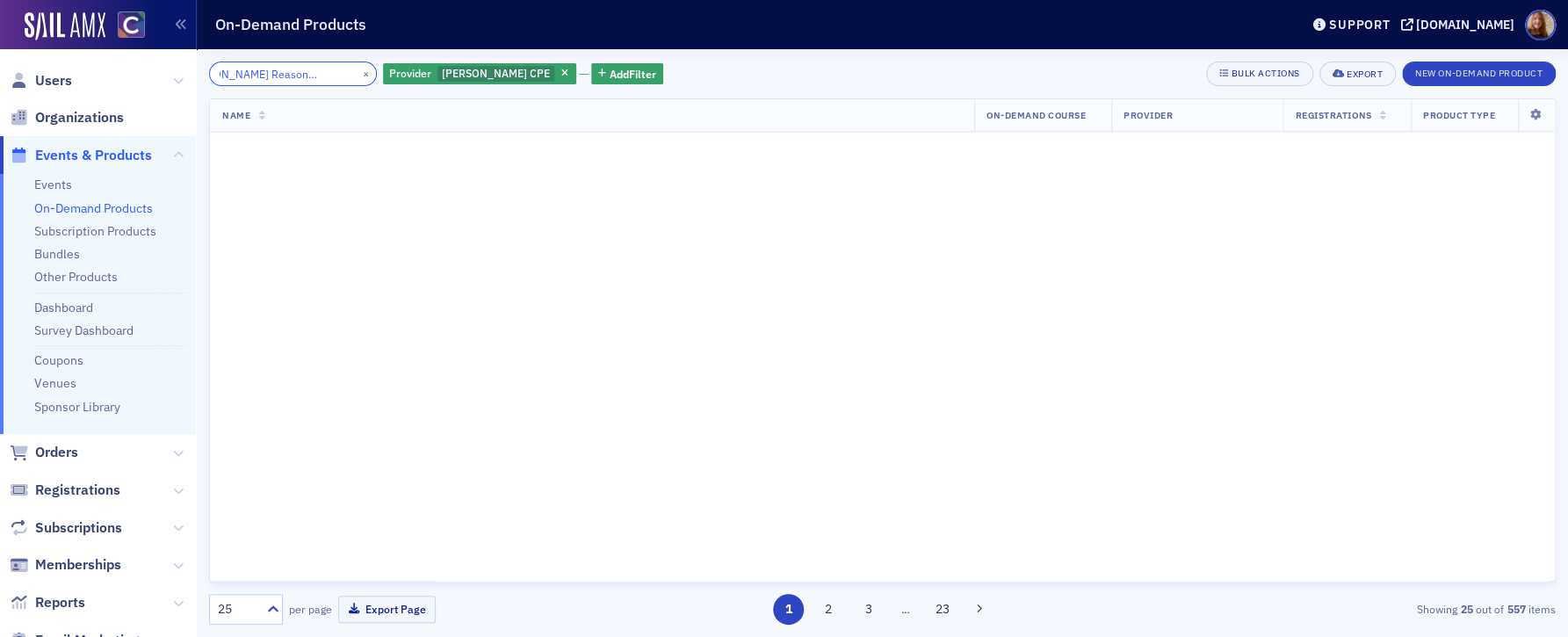
scroll to position [944, 0]
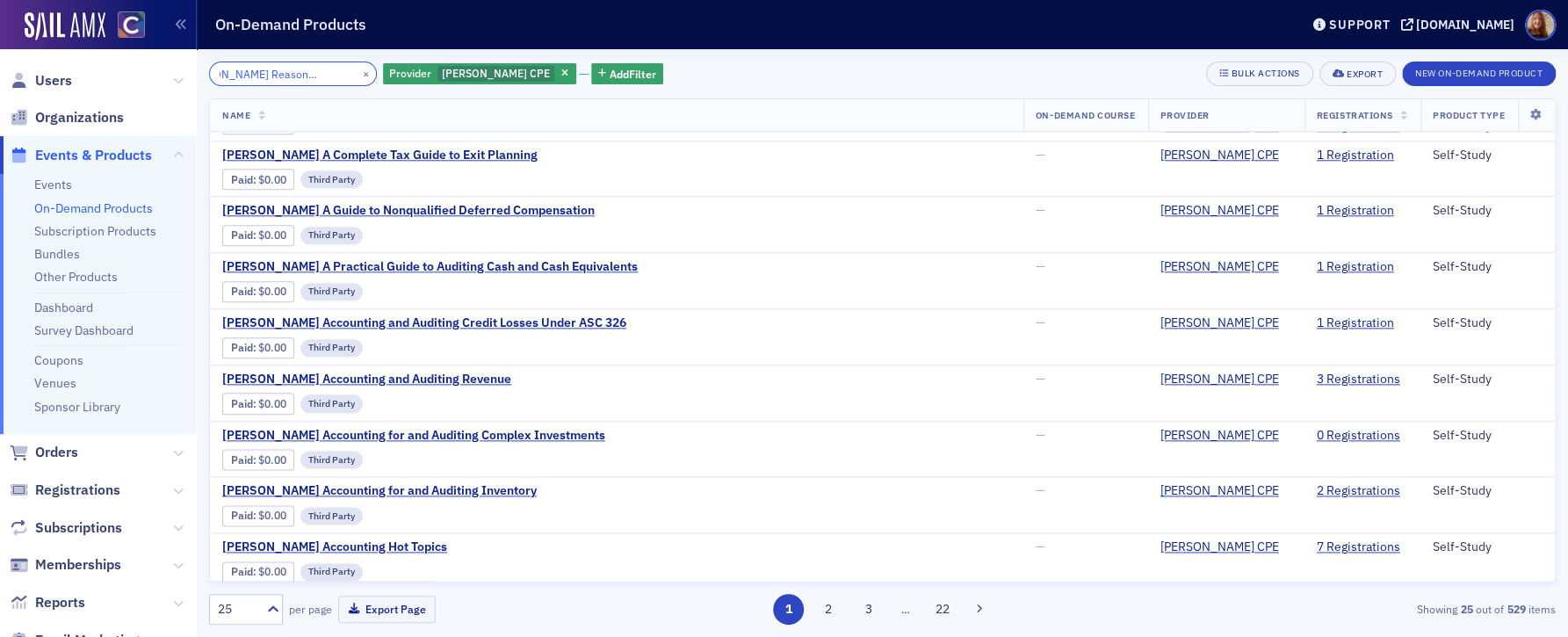
type input "[PERSON_NAME] Reasonable Suspicion"
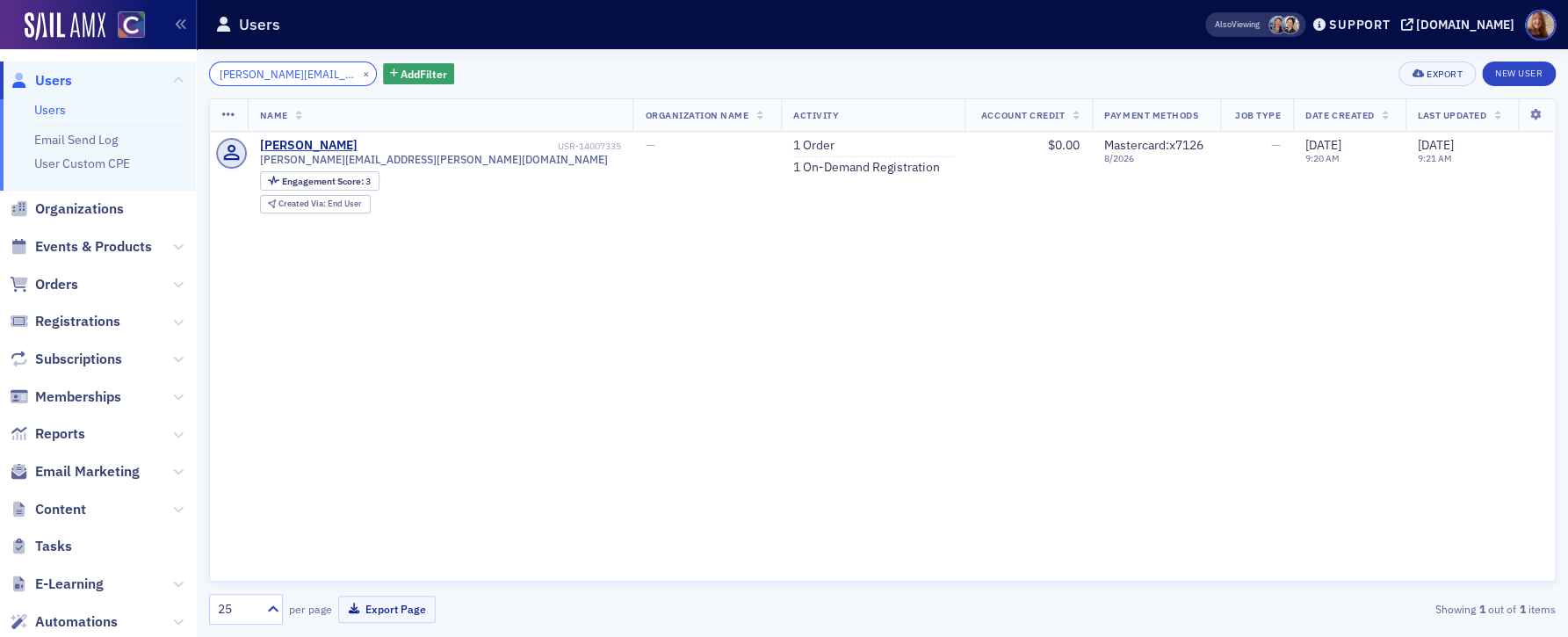
click at [290, 75] on input "[PERSON_NAME][EMAIL_ADDRESS][PERSON_NAME][DOMAIN_NAME]" at bounding box center [293, 73] width 168 height 25
click at [290, 75] on input "glenn.zimbelman@gmail.com" at bounding box center [293, 73] width 168 height 25
paste input "[PERSON_NAME] Business Writing: Professional & Effective Emails"
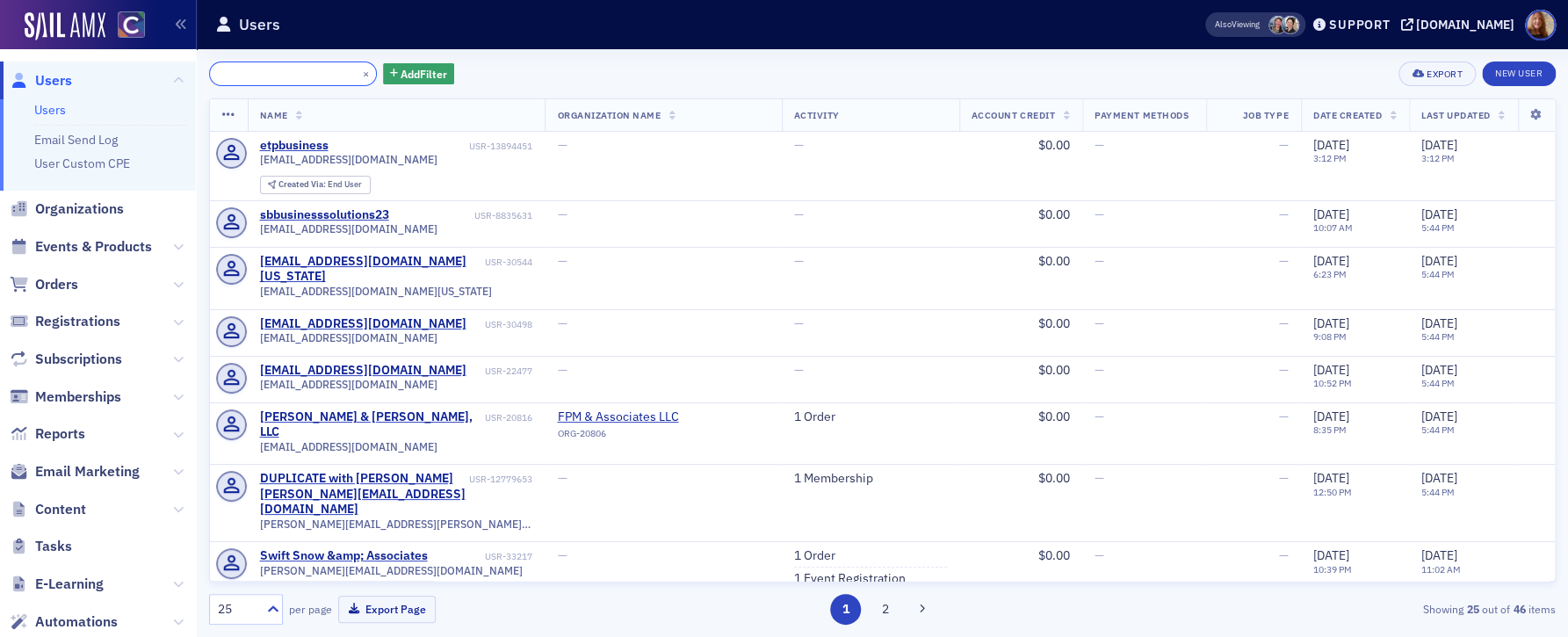
type input "[PERSON_NAME] Business Writing: Professional & Effective Emails"
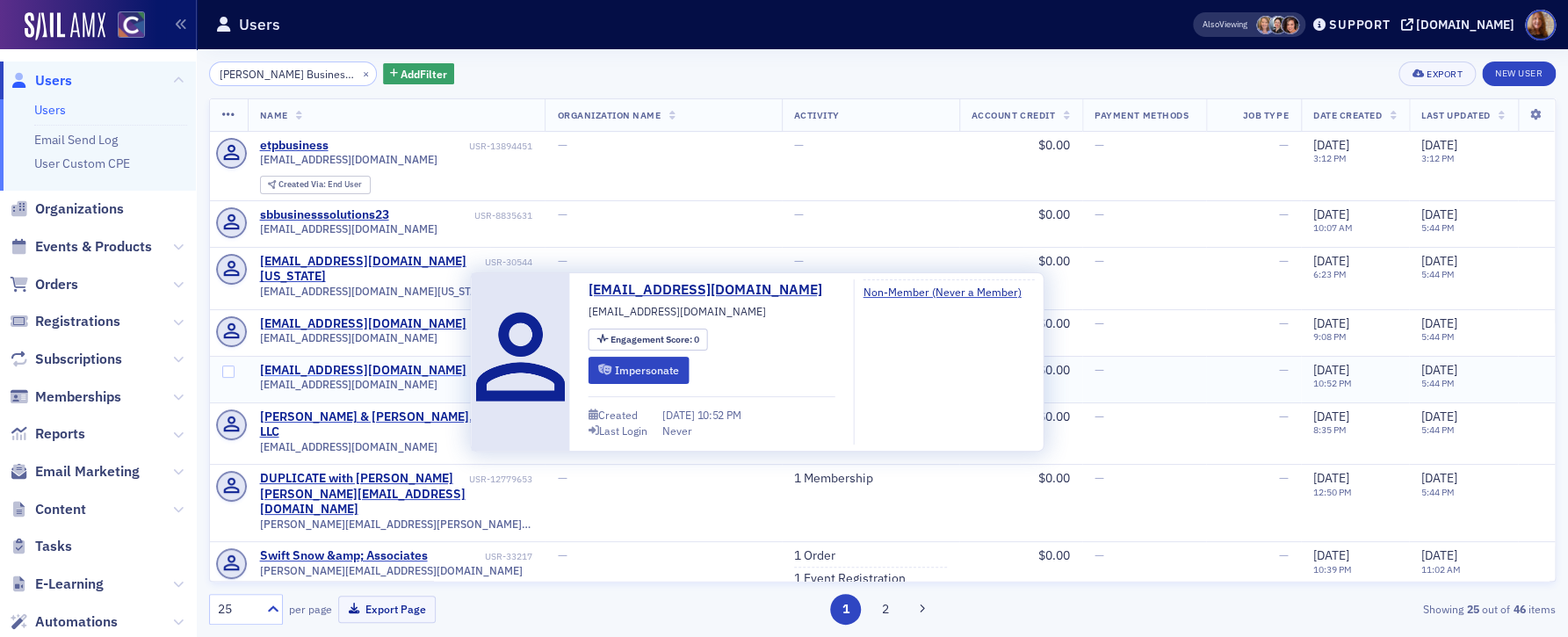
click at [390, 363] on div "calvinbrown@besttaxprofessional.com" at bounding box center [362, 370] width 206 height 16
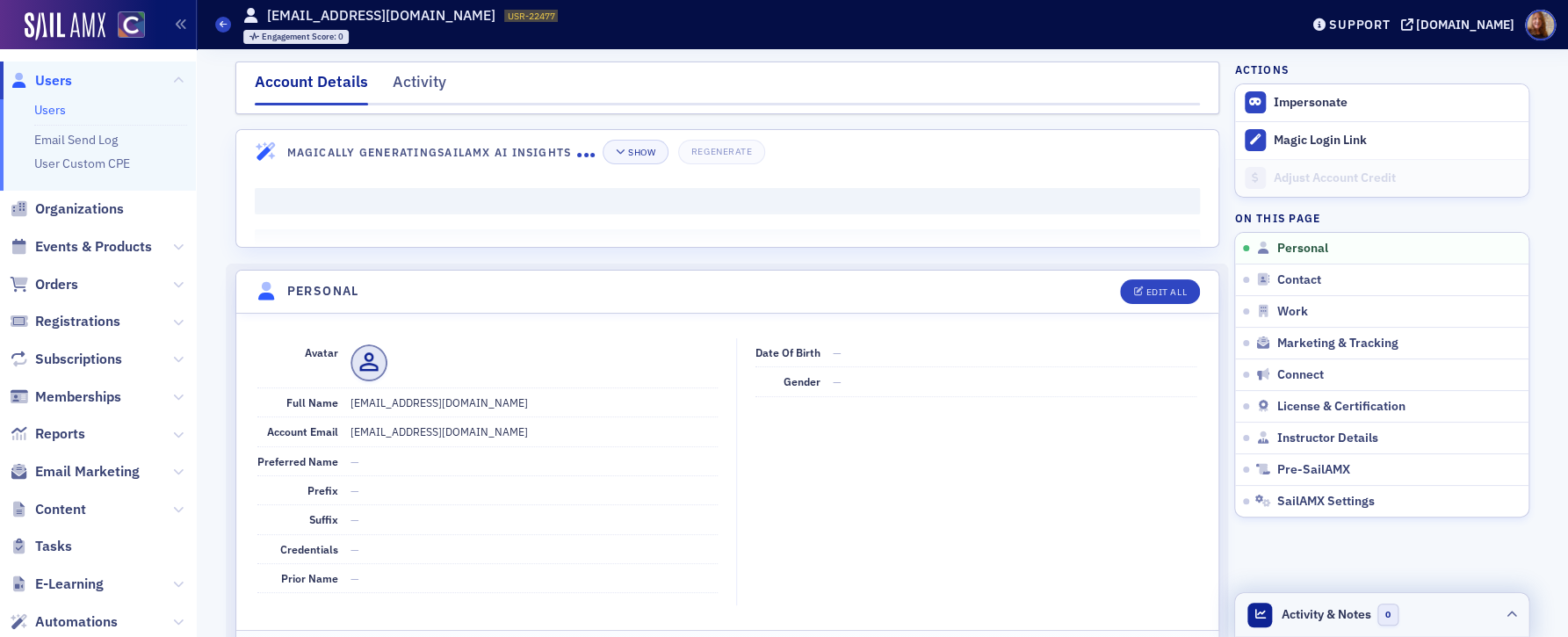
click at [1462, 613] on header "Activity & Notes 0" at bounding box center [1382, 615] width 294 height 44
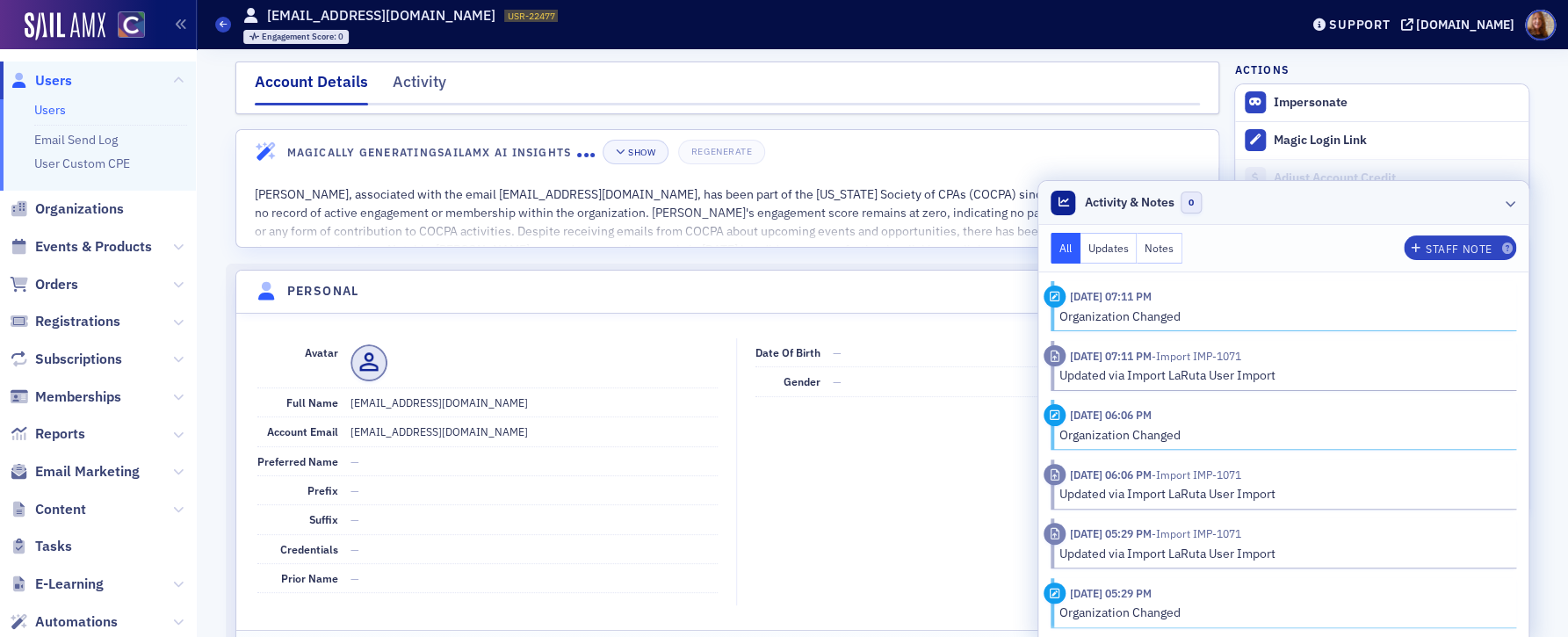
click at [1284, 212] on header "Activity & Notes 0" at bounding box center [1284, 203] width 490 height 44
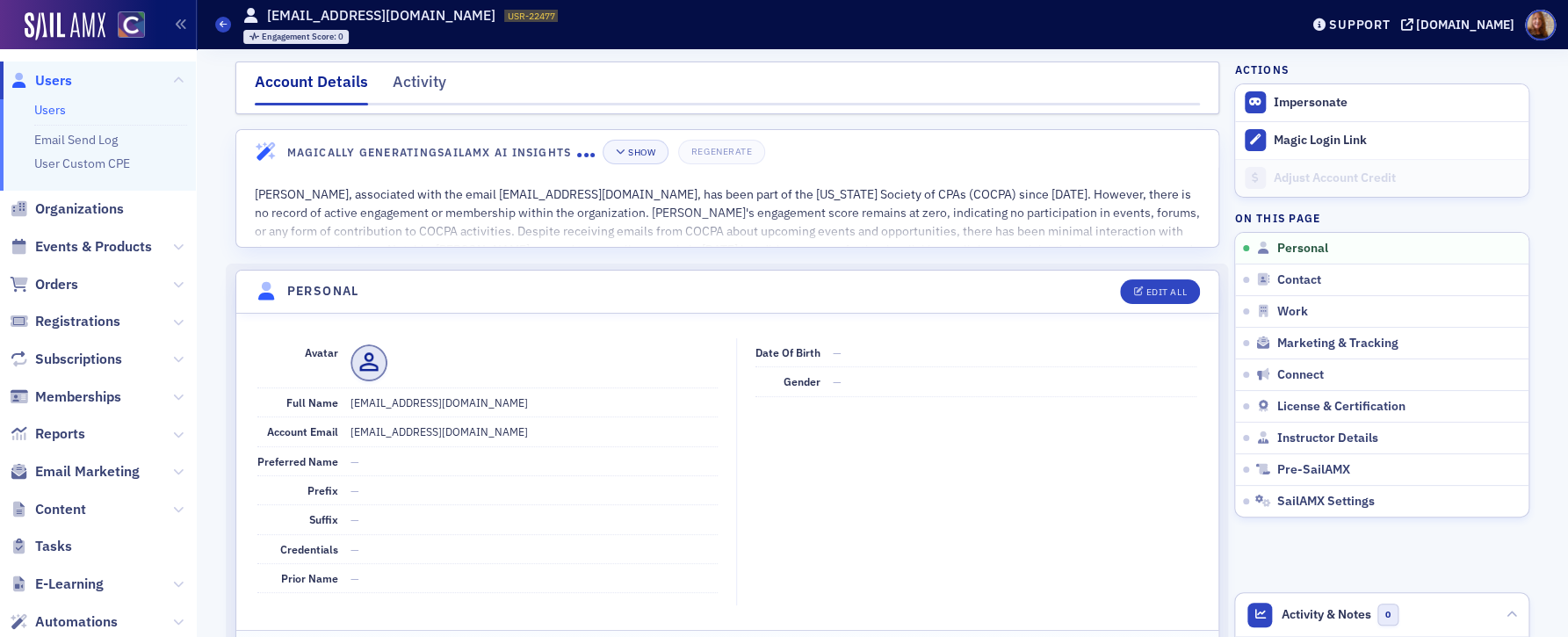
click at [51, 121] on ul "Users Email Send Log User Custom CPE" at bounding box center [98, 145] width 196 height 92
click at [55, 114] on link "Users" at bounding box center [50, 109] width 31 height 16
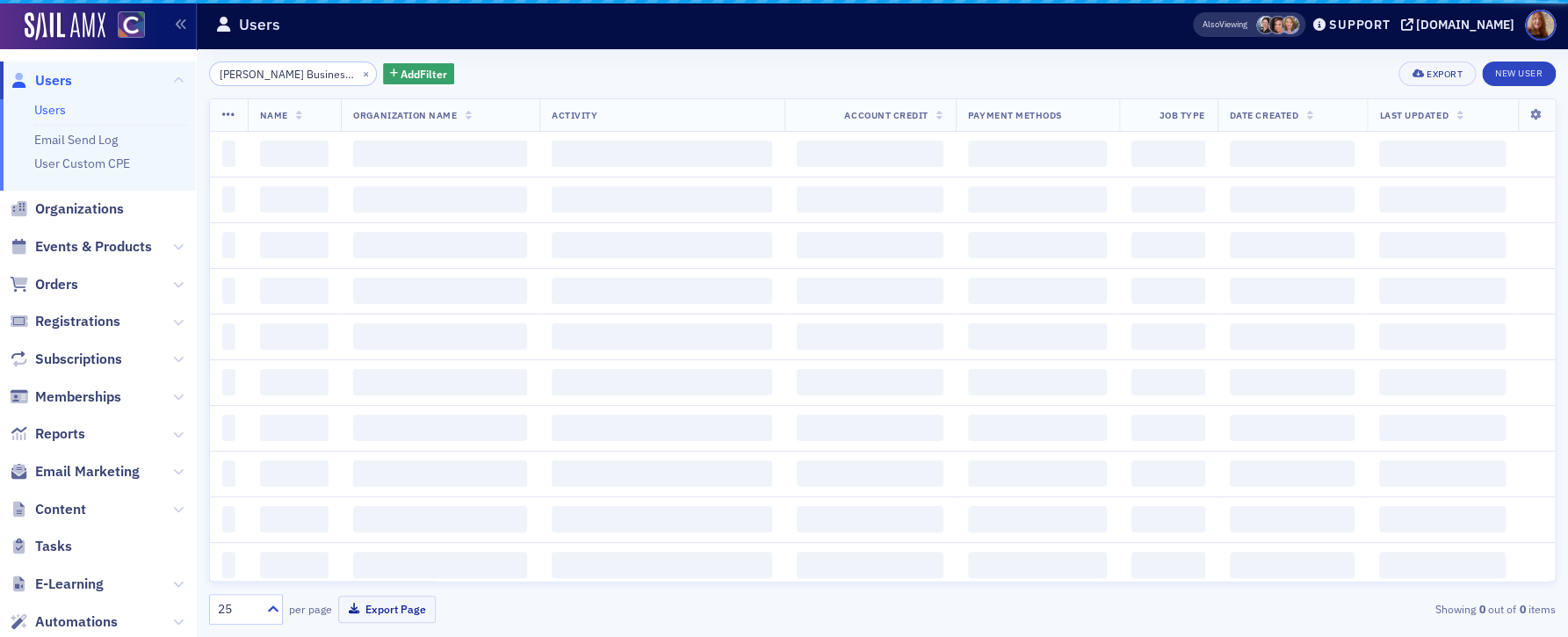
scroll to position [0, 165]
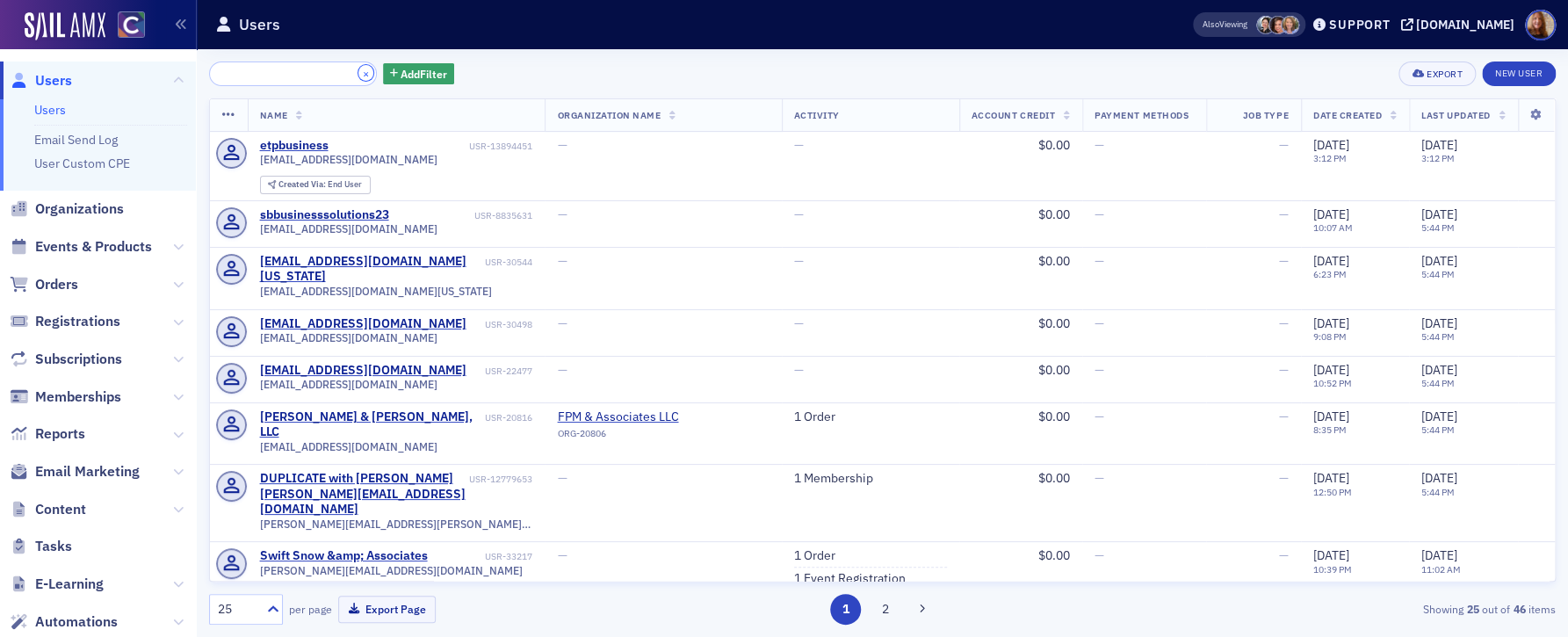
click at [359, 76] on button "×" at bounding box center [366, 73] width 16 height 16
